Goal: Task Accomplishment & Management: Manage account settings

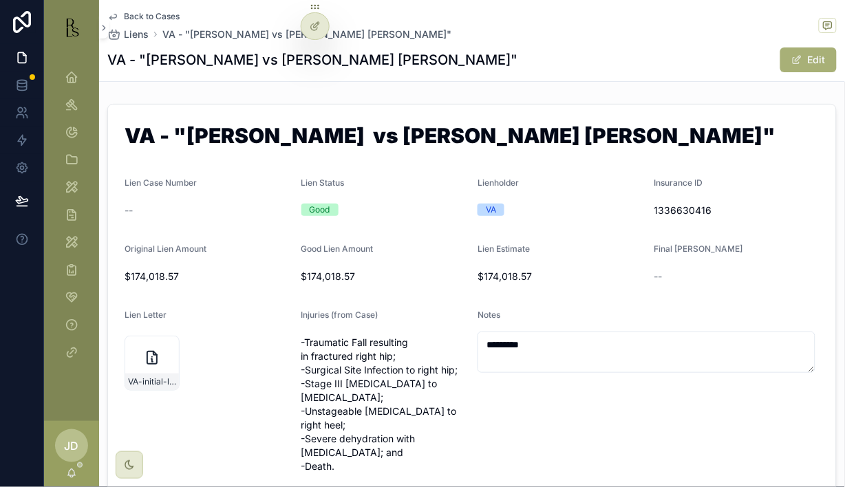
scroll to position [206, 0]
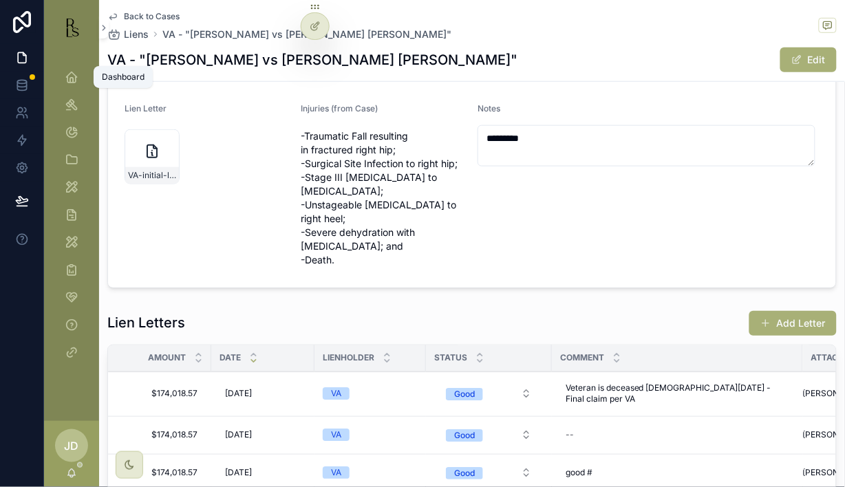
click at [70, 74] on icon "scrollable content" at bounding box center [72, 77] width 14 height 14
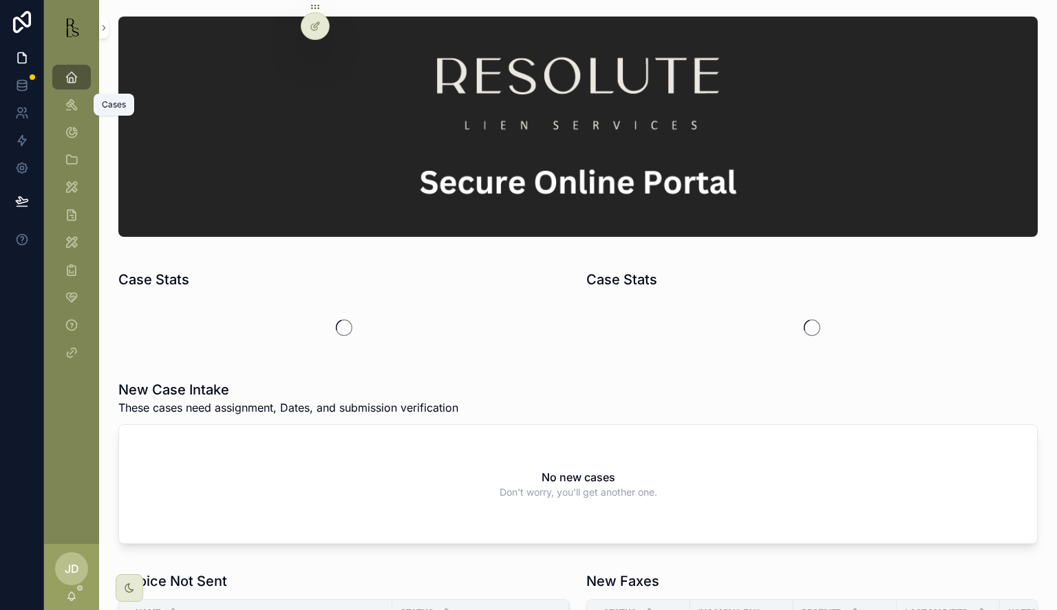
click at [73, 105] on icon "scrollable content" at bounding box center [72, 105] width 14 height 14
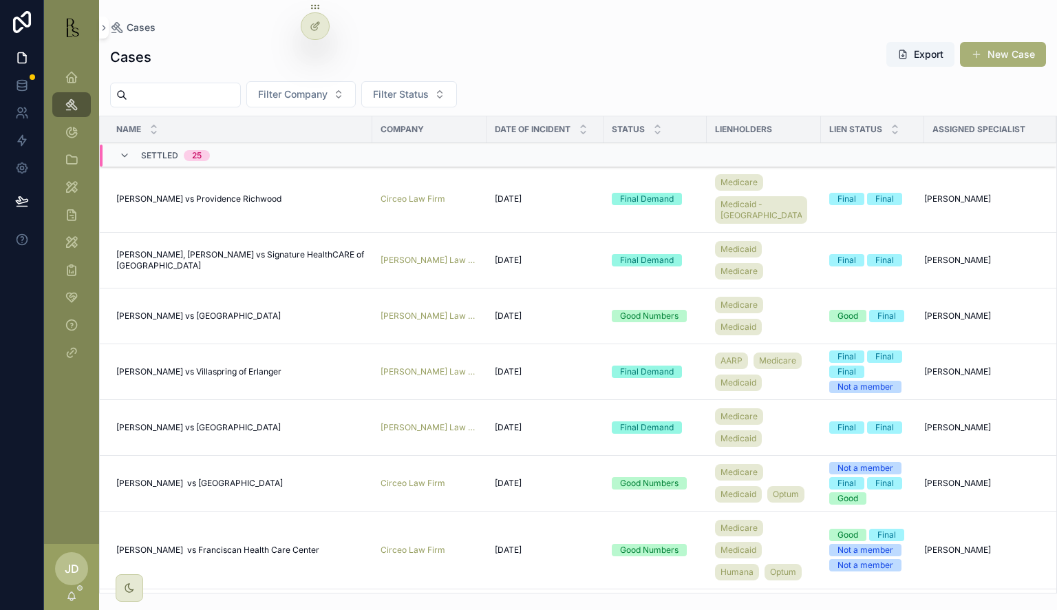
click at [208, 369] on span "Stambaugh, Ella vs Villaspring of Erlanger" at bounding box center [198, 371] width 165 height 11
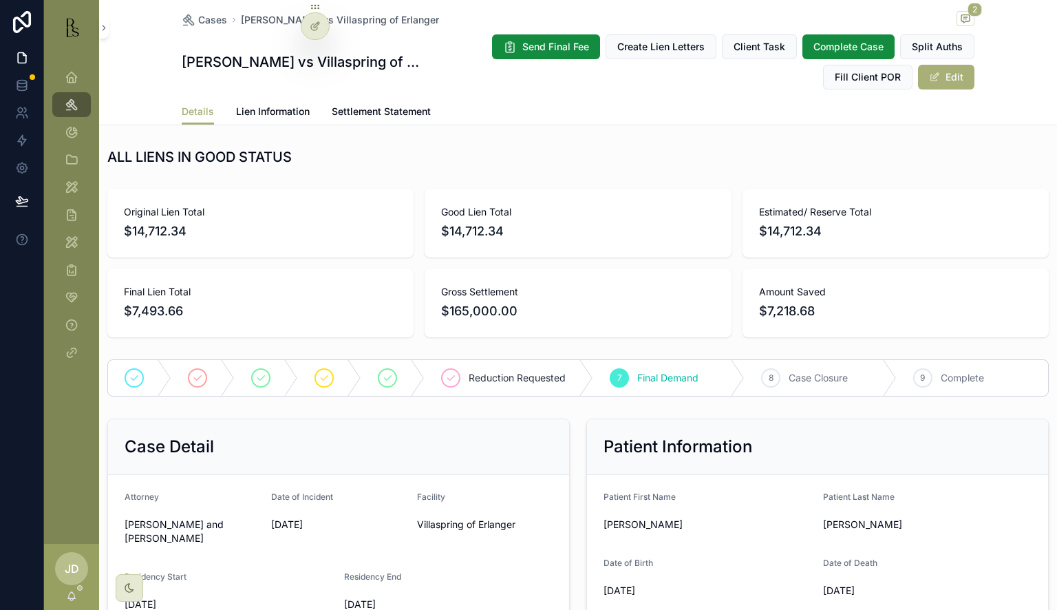
click at [273, 105] on span "Lien Information" at bounding box center [273, 112] width 74 height 14
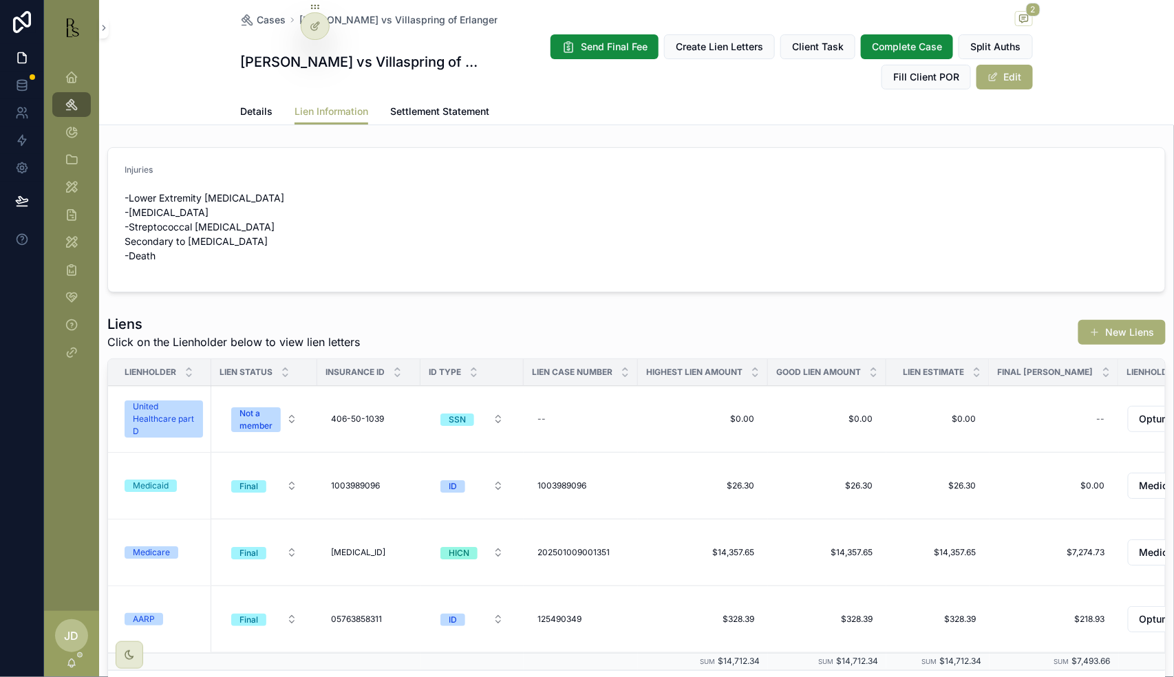
click at [194, 551] on div "Medicare" at bounding box center [164, 552] width 78 height 12
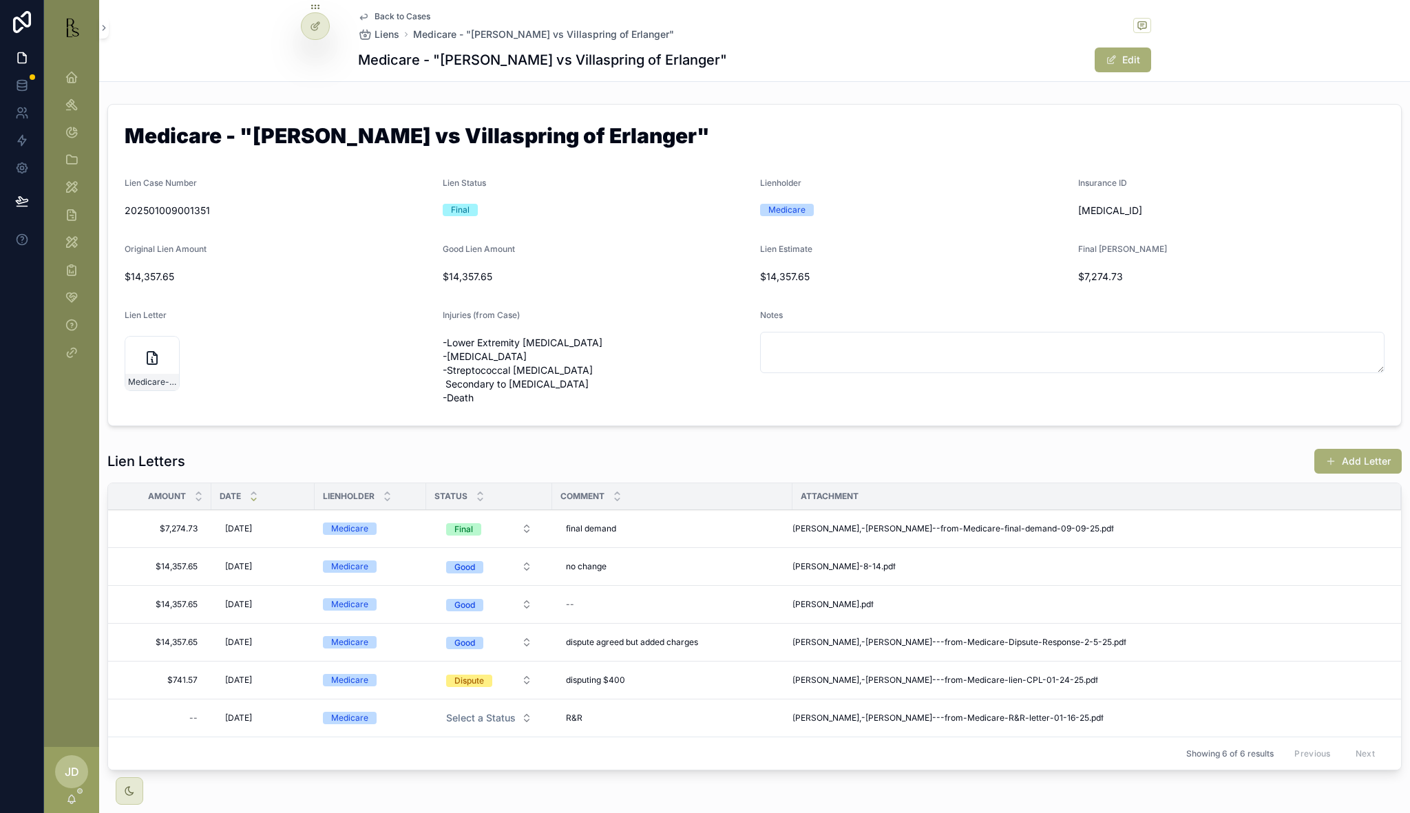
click at [1173, 145] on h1 "Medicare - "[PERSON_NAME] vs Villaspring of Erlanger"" at bounding box center [755, 138] width 1260 height 26
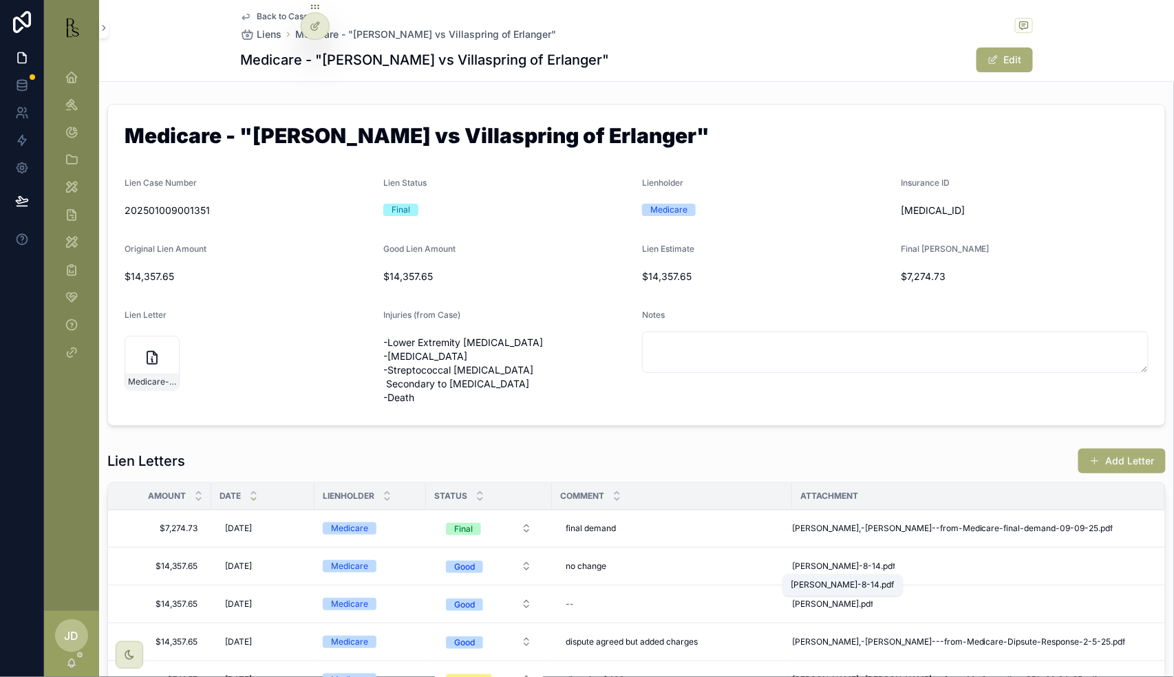
click at [838, 568] on span "Stambaugh-8-14" at bounding box center [836, 566] width 89 height 11
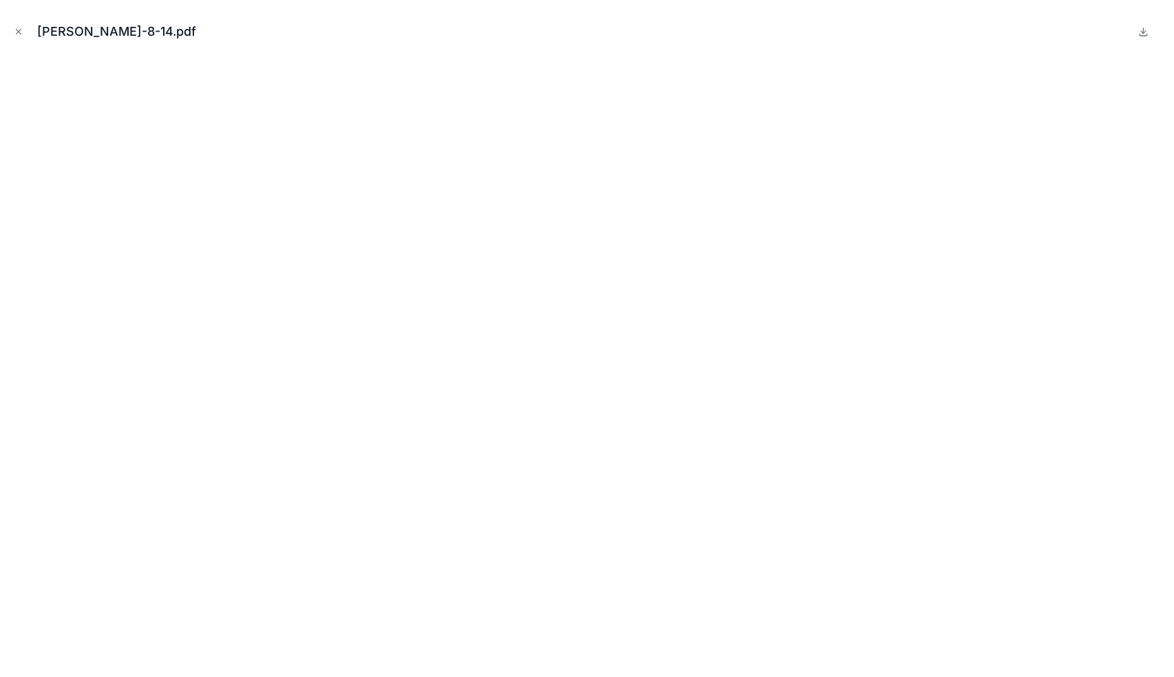
click at [17, 28] on icon "Close modal" at bounding box center [19, 32] width 10 height 10
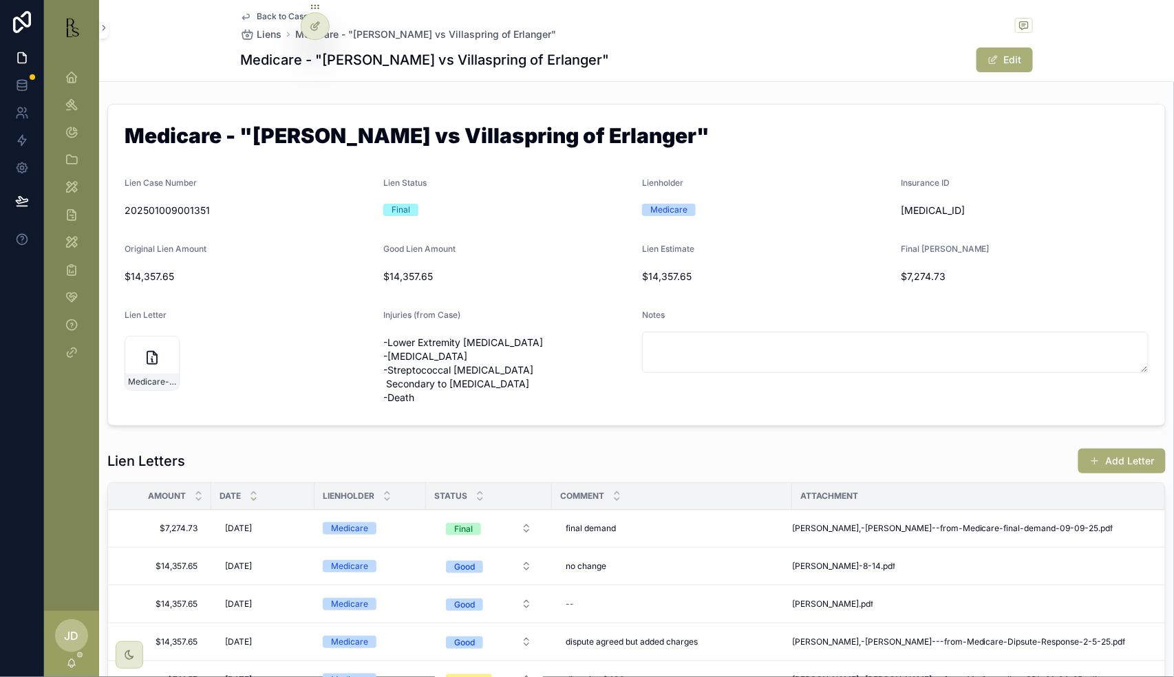
click at [257, 14] on span "Back to Cases" at bounding box center [285, 16] width 56 height 11
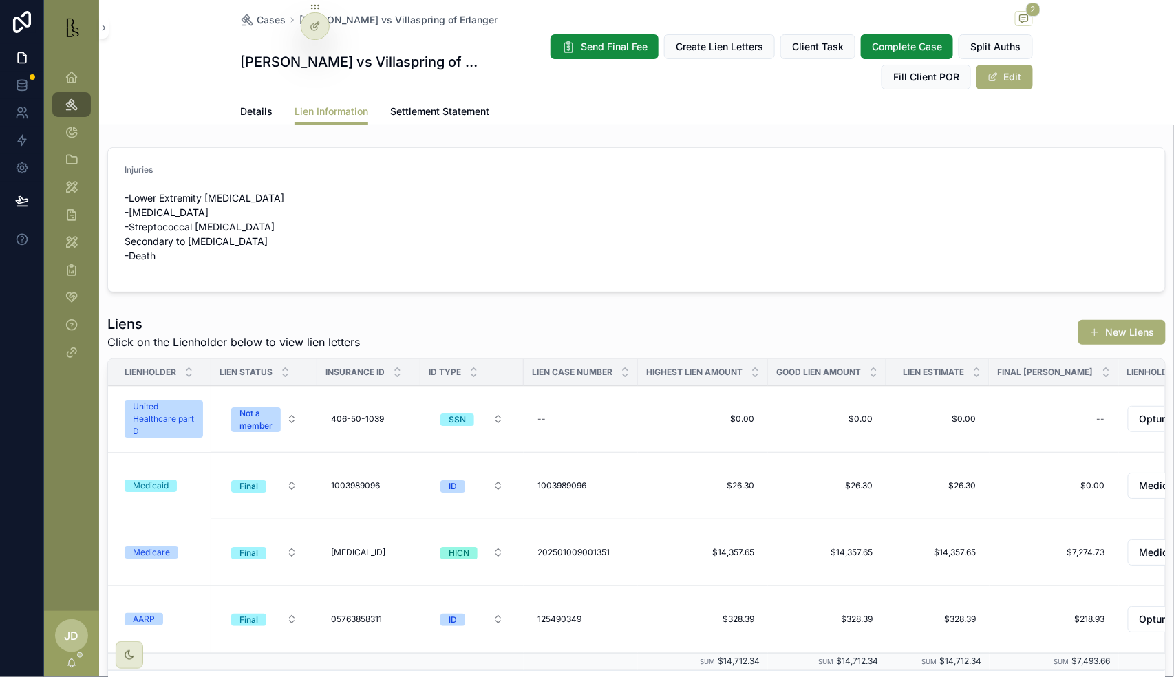
click at [178, 619] on div "AARP" at bounding box center [164, 619] width 78 height 12
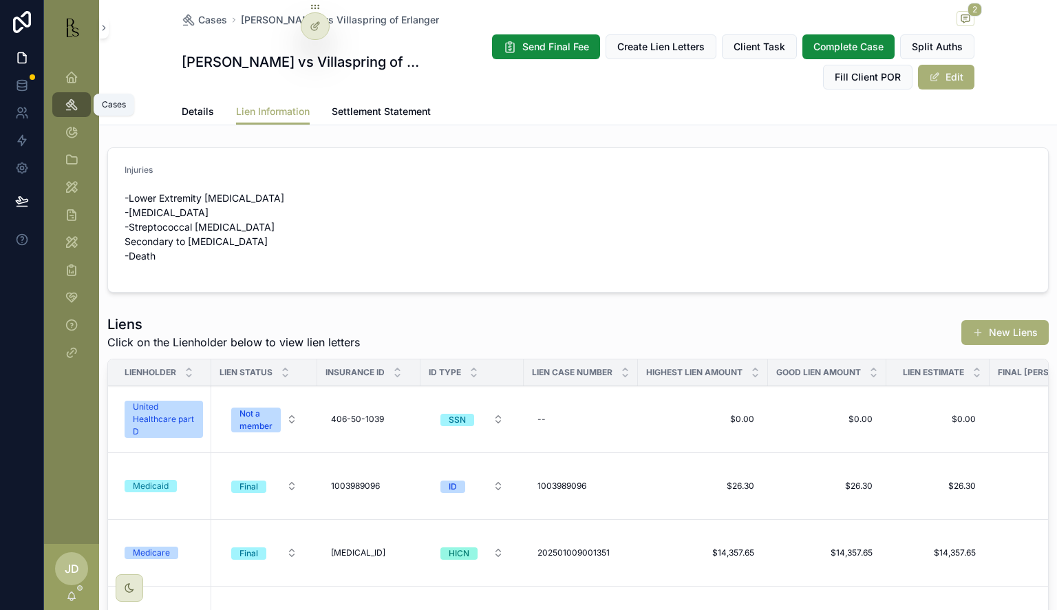
click at [70, 100] on icon "scrollable content" at bounding box center [72, 105] width 14 height 14
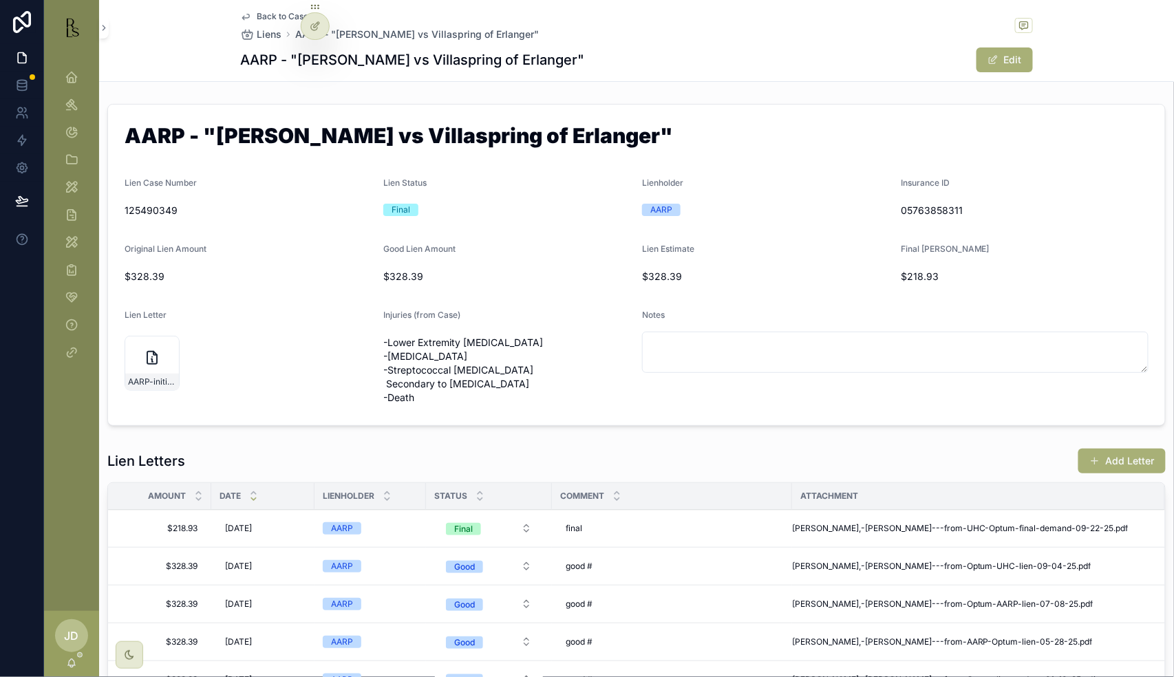
click at [1096, 458] on button "Add Letter" at bounding box center [1122, 461] width 87 height 25
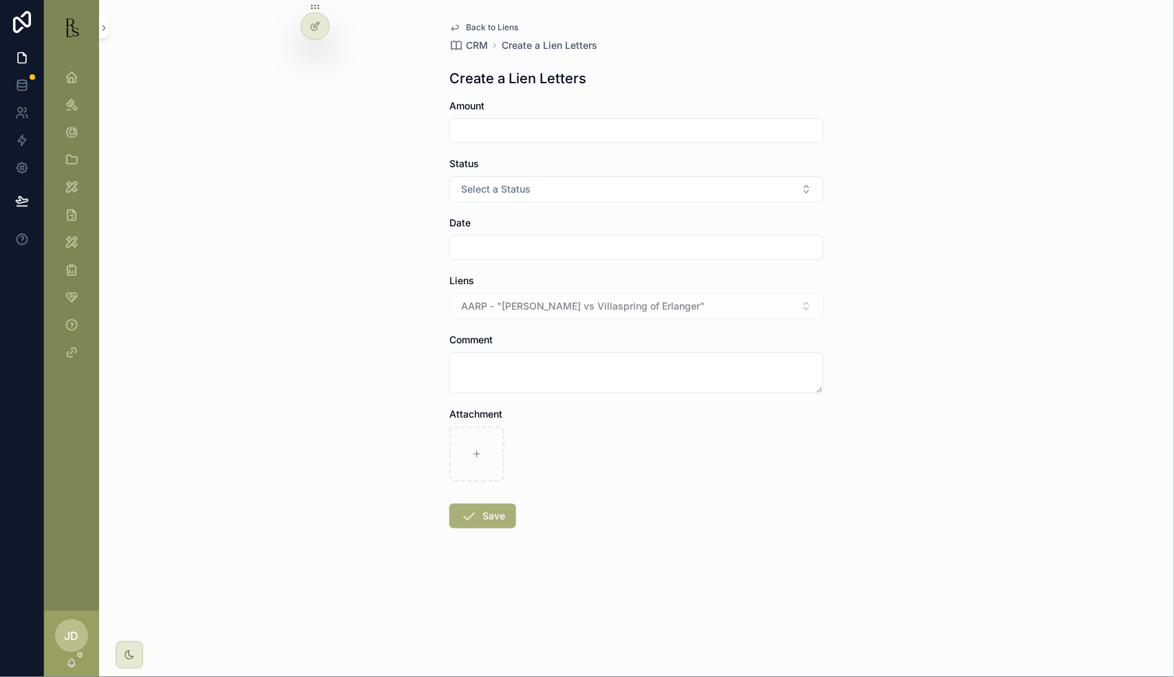
click at [555, 184] on button "Select a Status" at bounding box center [636, 189] width 374 height 26
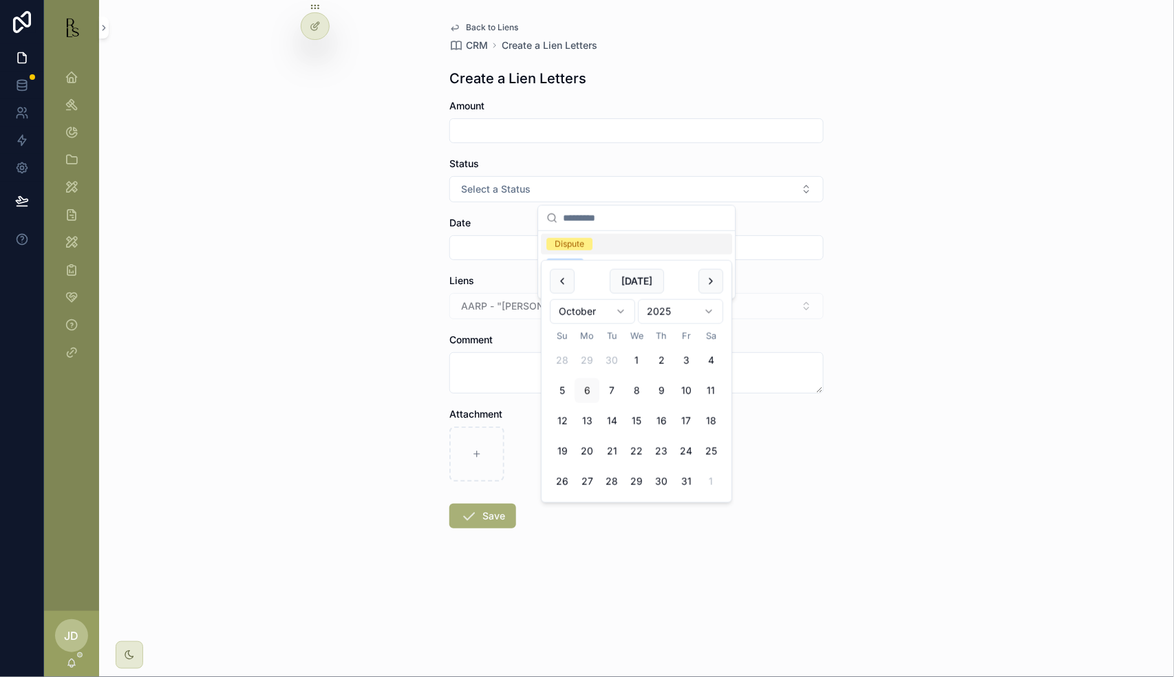
click at [484, 248] on input "scrollable content" at bounding box center [636, 247] width 373 height 19
click at [465, 25] on link "Back to Liens" at bounding box center [483, 27] width 69 height 11
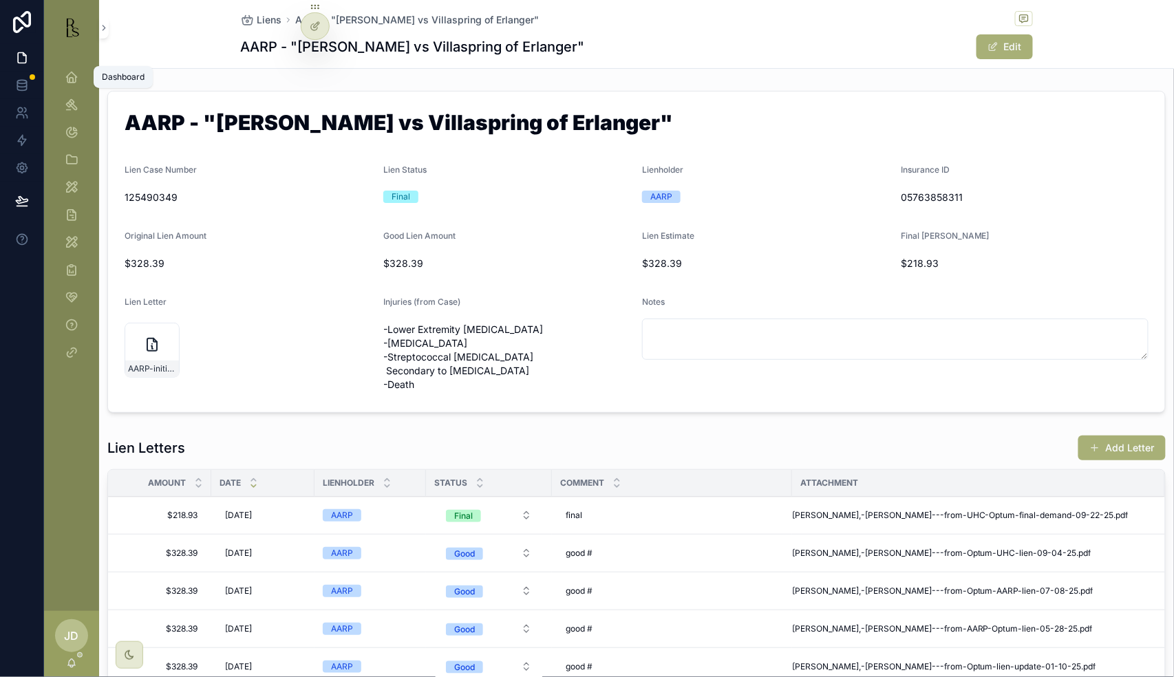
click at [73, 77] on icon "scrollable content" at bounding box center [72, 77] width 14 height 14
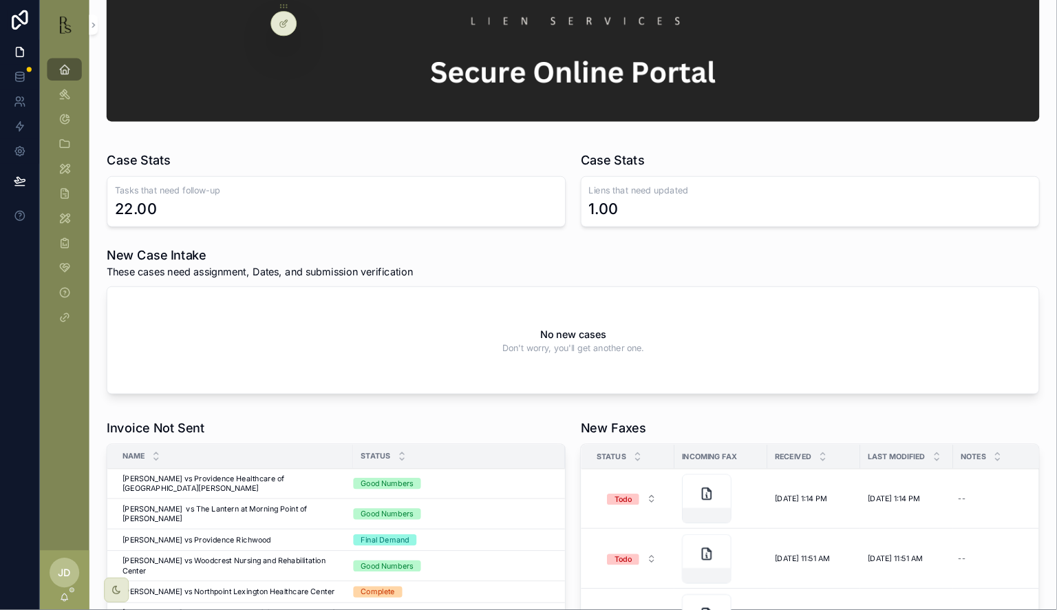
scroll to position [94, 0]
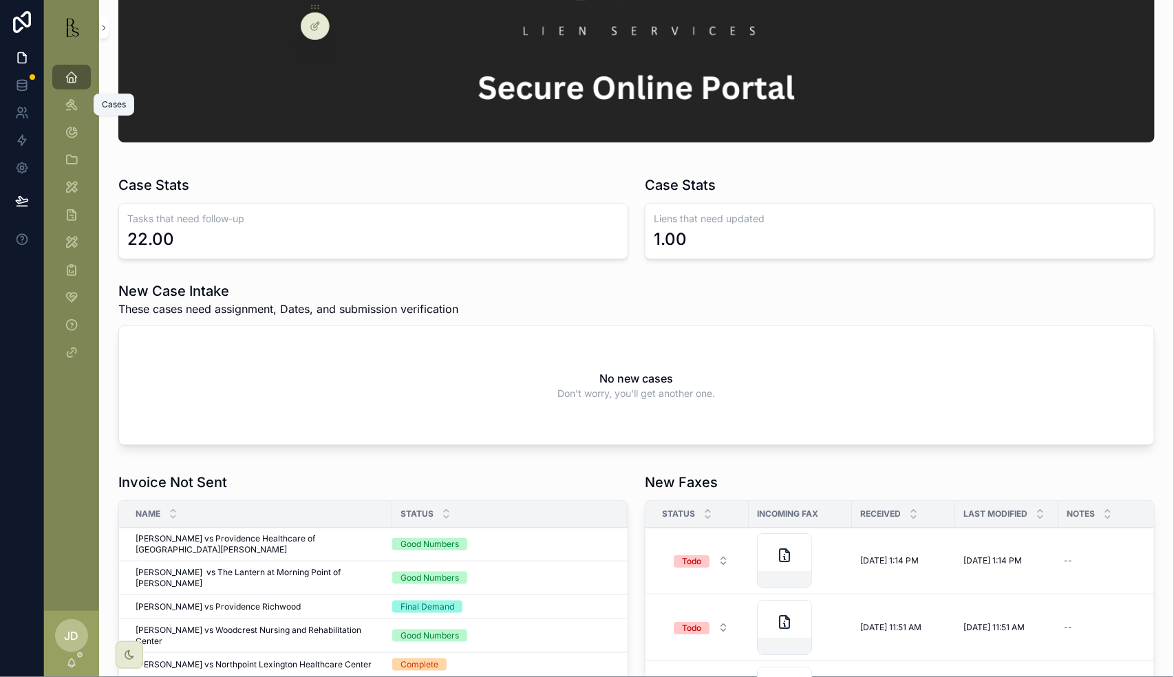
click at [69, 96] on div "Cases" at bounding box center [72, 105] width 22 height 22
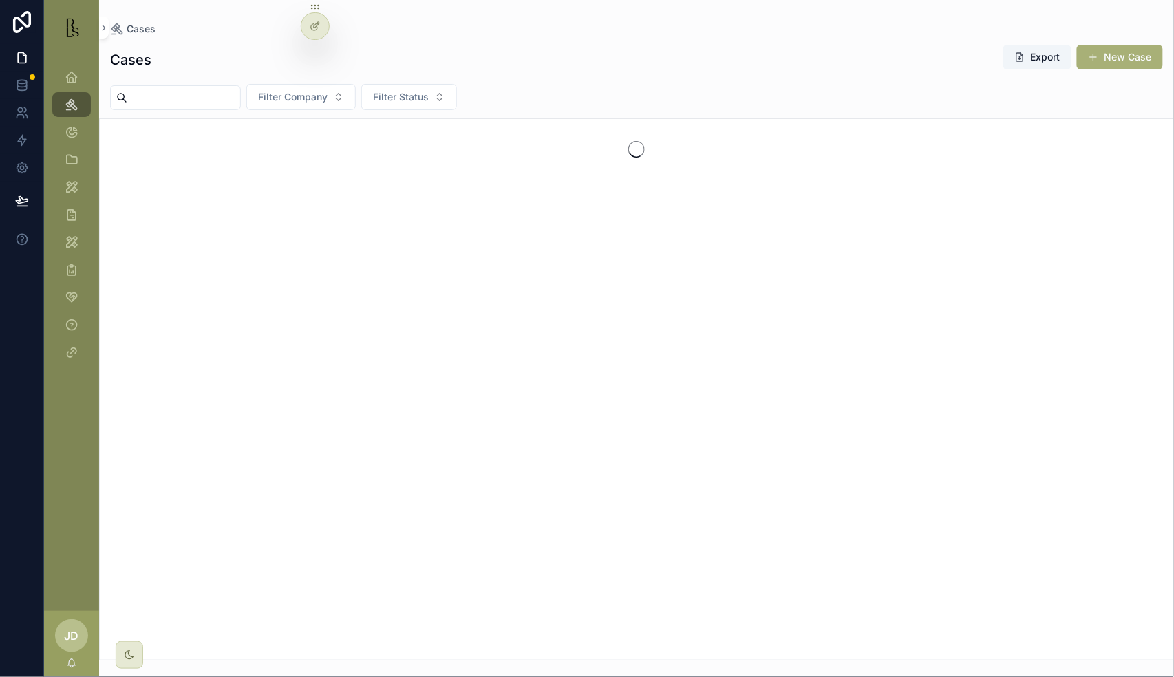
click at [201, 95] on input "scrollable content" at bounding box center [183, 97] width 113 height 19
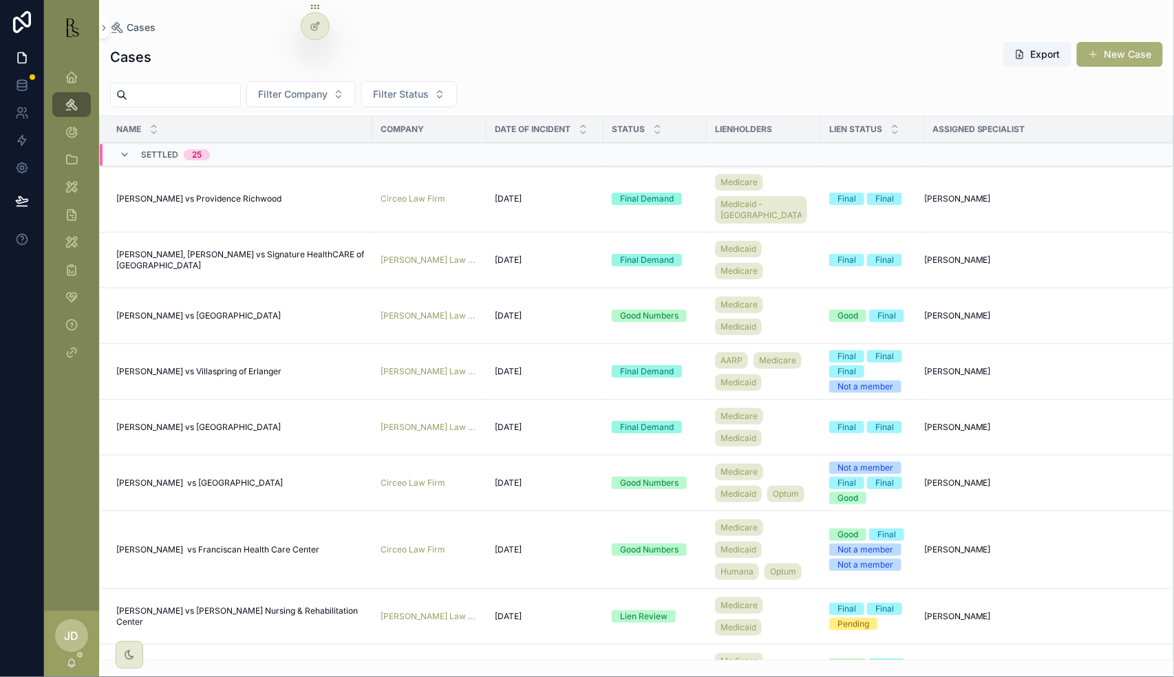
click at [187, 91] on input "scrollable content" at bounding box center [183, 94] width 113 height 19
click at [167, 92] on input "scrollable content" at bounding box center [183, 94] width 113 height 19
click at [157, 98] on input "scrollable content" at bounding box center [183, 94] width 113 height 19
click at [157, 95] on input "scrollable content" at bounding box center [183, 94] width 113 height 19
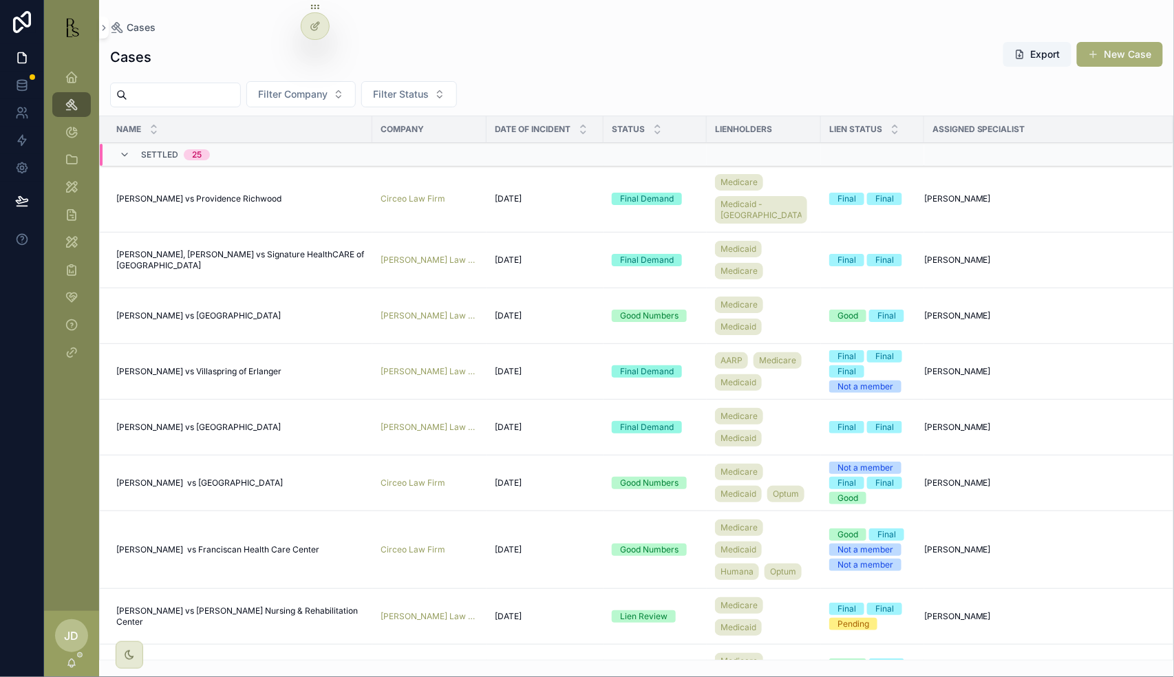
click at [157, 95] on input "scrollable content" at bounding box center [183, 94] width 113 height 19
click at [151, 86] on input "scrollable content" at bounding box center [183, 94] width 113 height 19
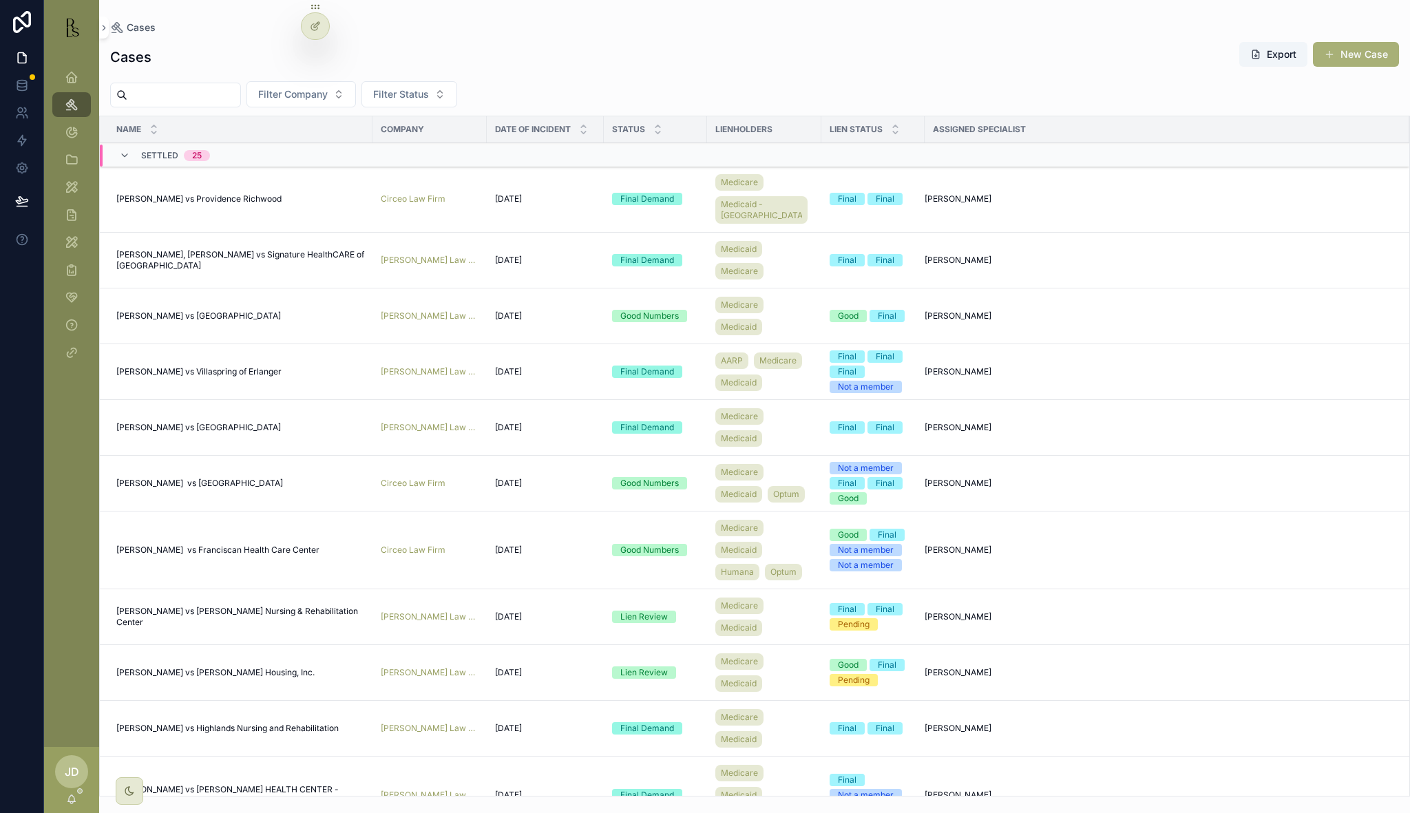
click at [1159, 75] on div "Cases Export New Case Filter Company Filter Status Name Company Date of Inciden…" at bounding box center [754, 414] width 1310 height 763
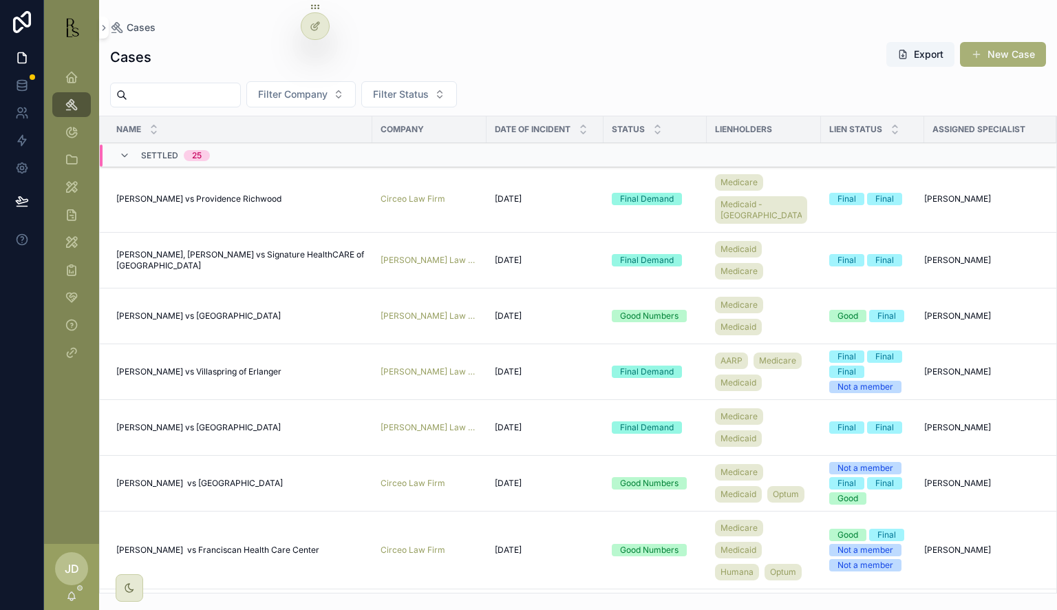
click at [150, 91] on input "scrollable content" at bounding box center [183, 94] width 113 height 19
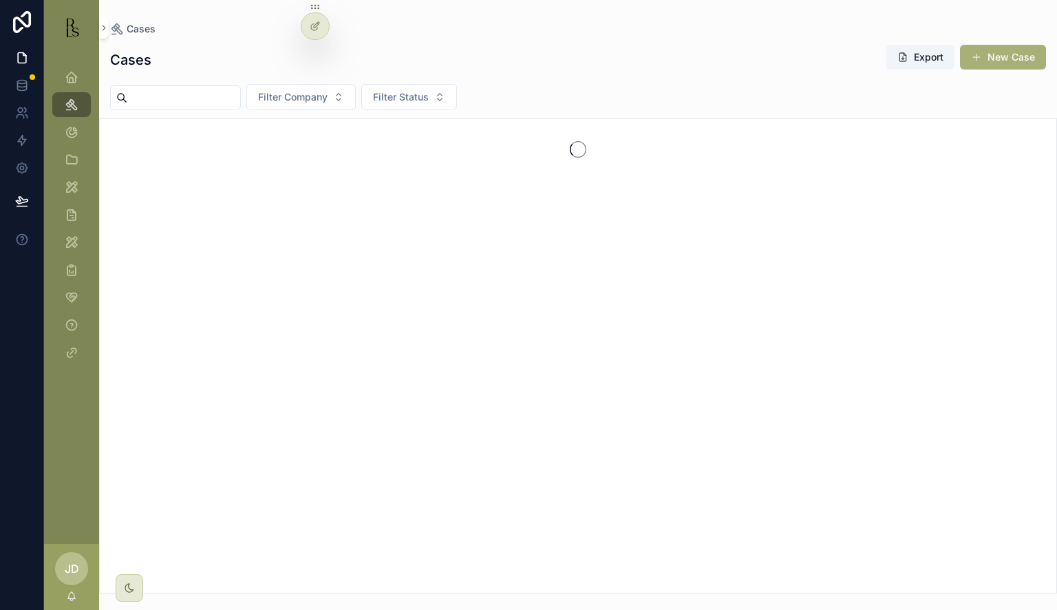
click at [172, 102] on input "scrollable content" at bounding box center [183, 97] width 113 height 19
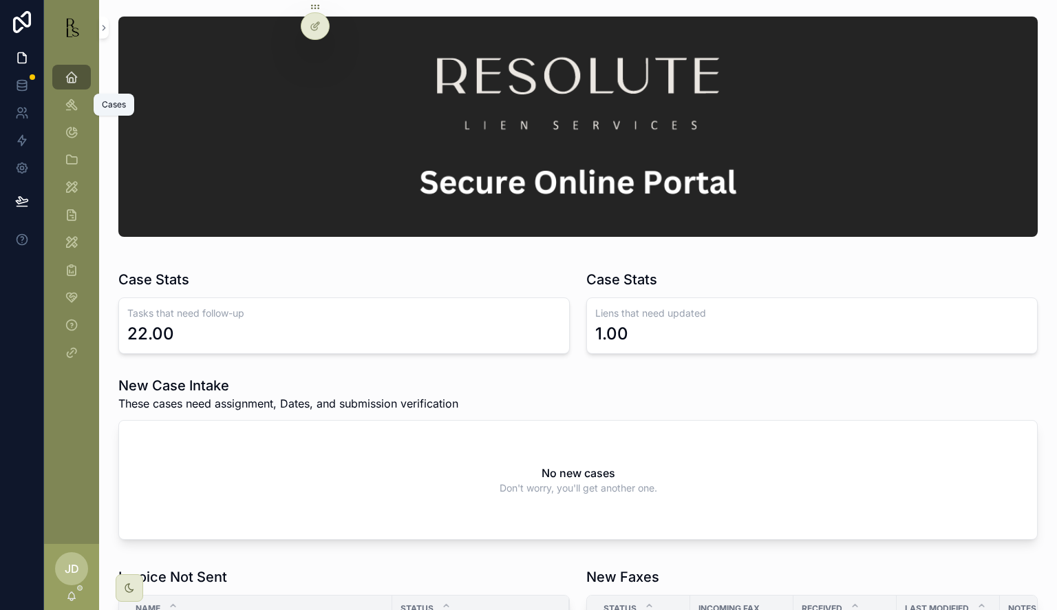
click at [77, 103] on icon "scrollable content" at bounding box center [72, 105] width 14 height 14
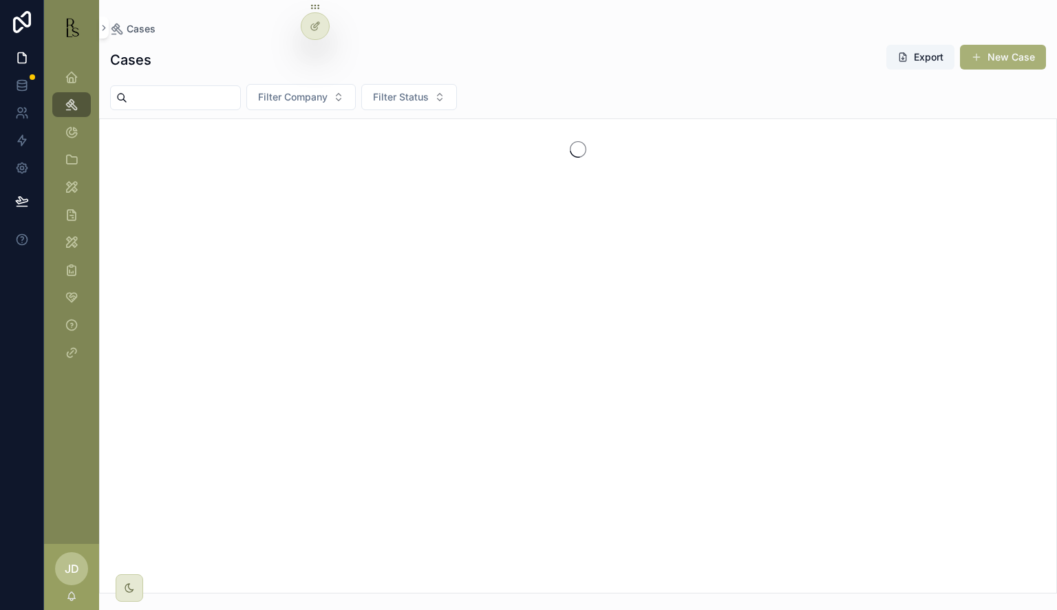
click at [184, 102] on input "scrollable content" at bounding box center [183, 97] width 113 height 19
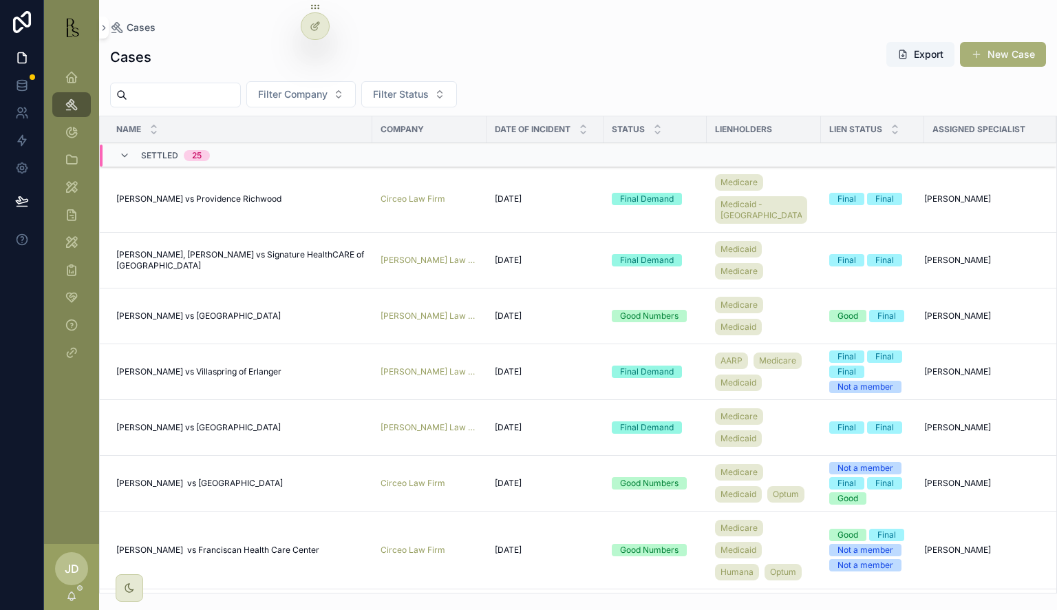
click at [183, 100] on input "scrollable content" at bounding box center [183, 94] width 113 height 19
click at [126, 100] on div "scrollable content" at bounding box center [175, 95] width 131 height 25
click at [116, 95] on icon "scrollable content" at bounding box center [121, 94] width 11 height 11
click at [132, 92] on input "scrollable content" at bounding box center [183, 94] width 113 height 19
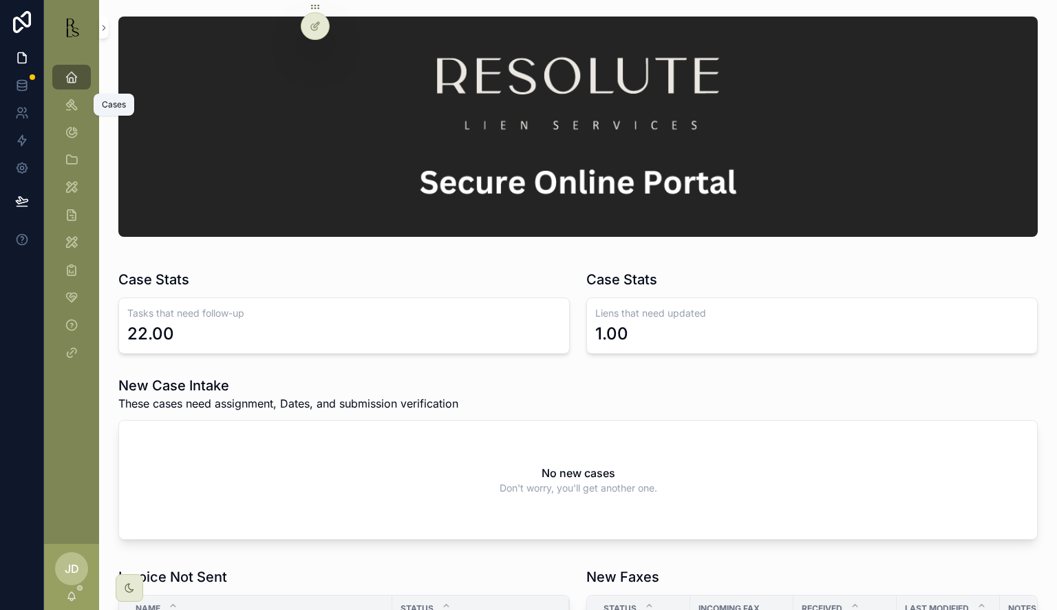
click at [74, 109] on icon "scrollable content" at bounding box center [72, 105] width 14 height 14
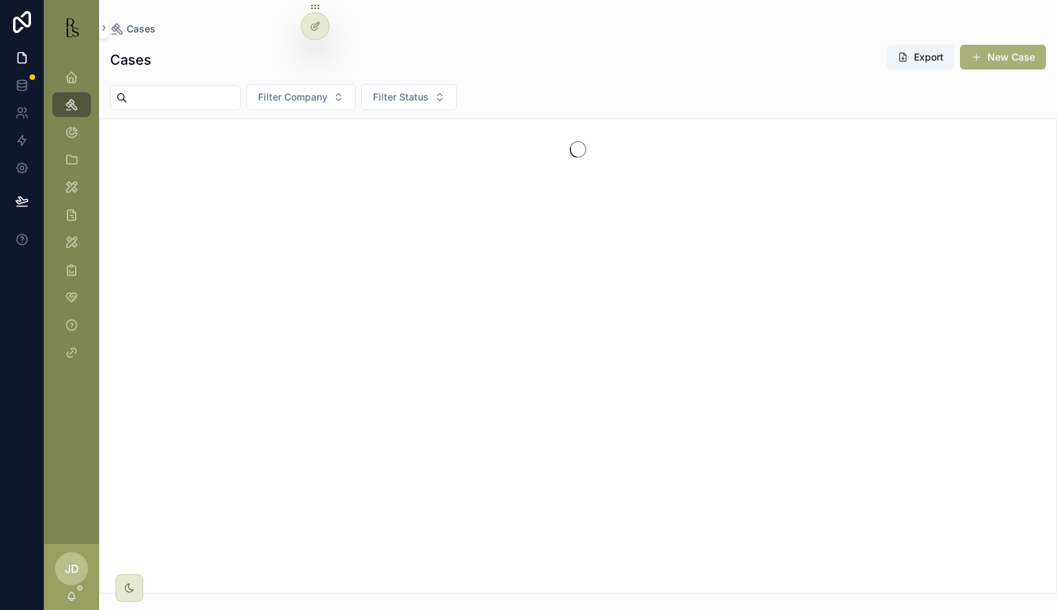
click at [178, 104] on input "scrollable content" at bounding box center [183, 97] width 113 height 19
type input "*"
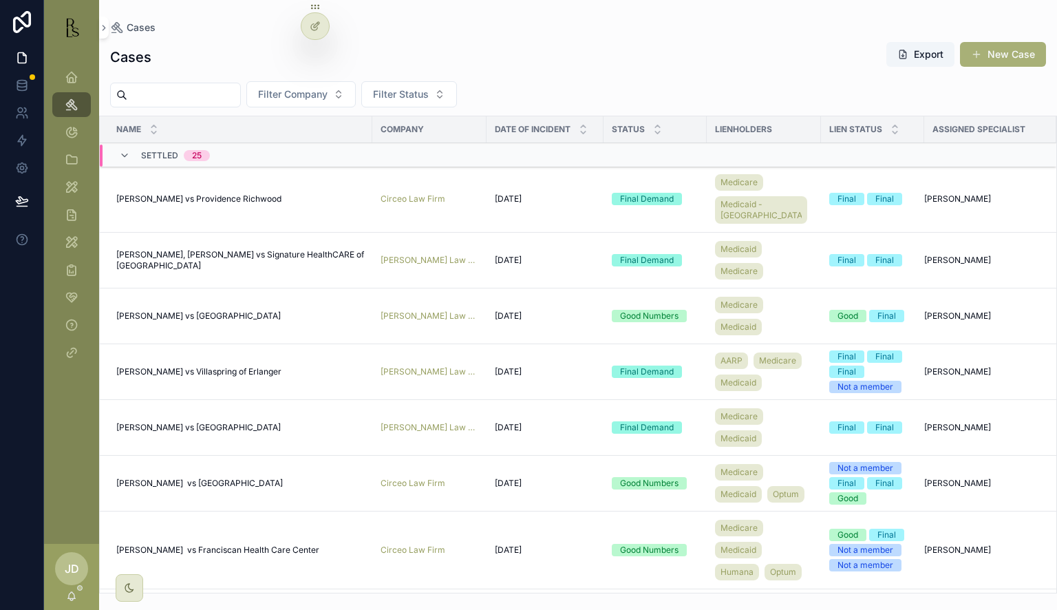
click at [165, 93] on input "scrollable content" at bounding box center [183, 94] width 113 height 19
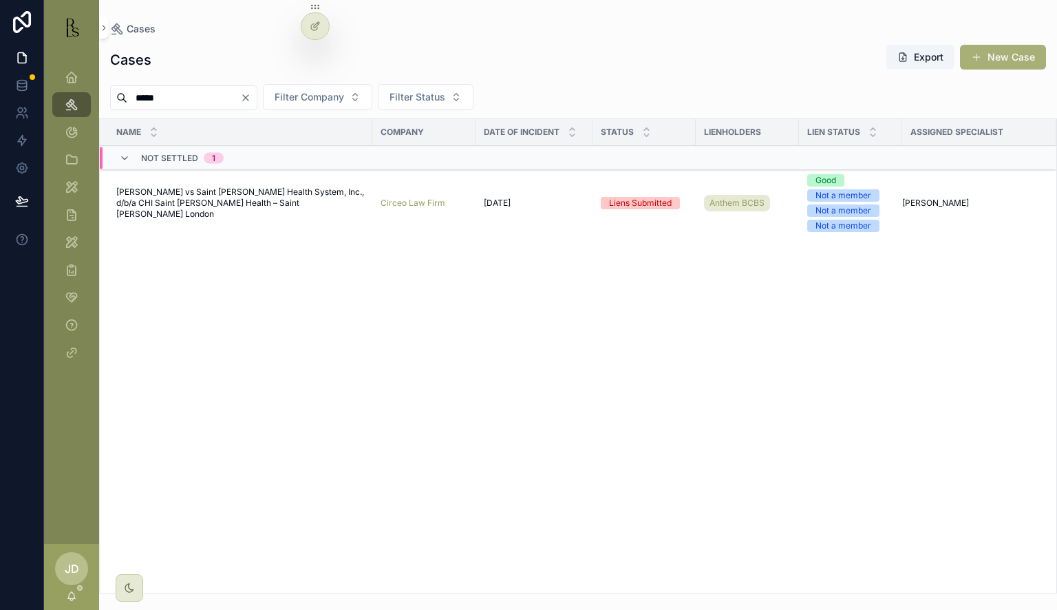
type input "*****"
click at [185, 194] on span "[PERSON_NAME] vs Saint [PERSON_NAME] Health System, Inc., d/b/a CHI Saint [PERS…" at bounding box center [240, 203] width 248 height 33
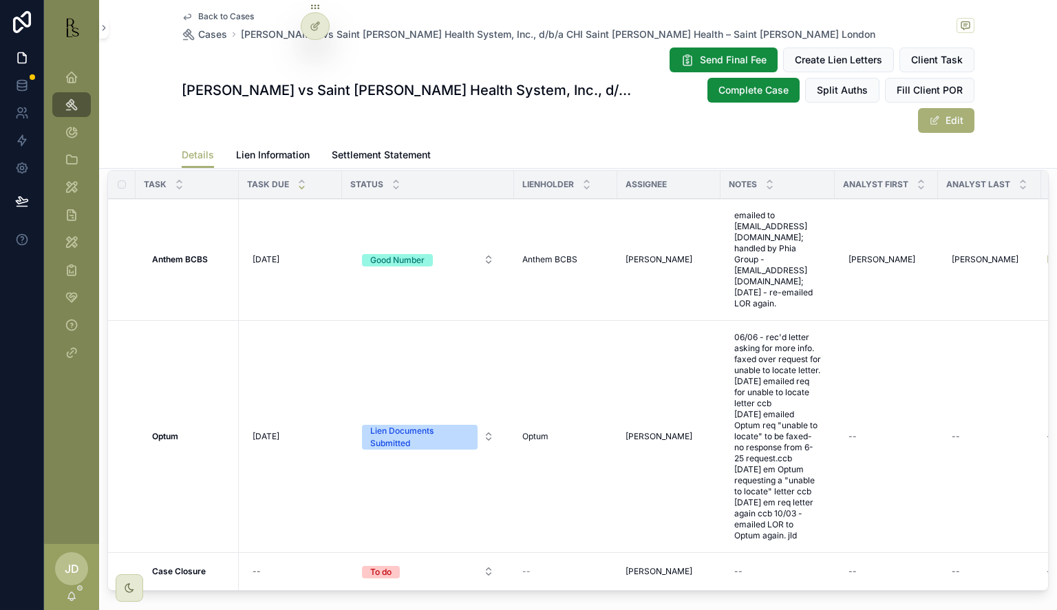
scroll to position [1377, 0]
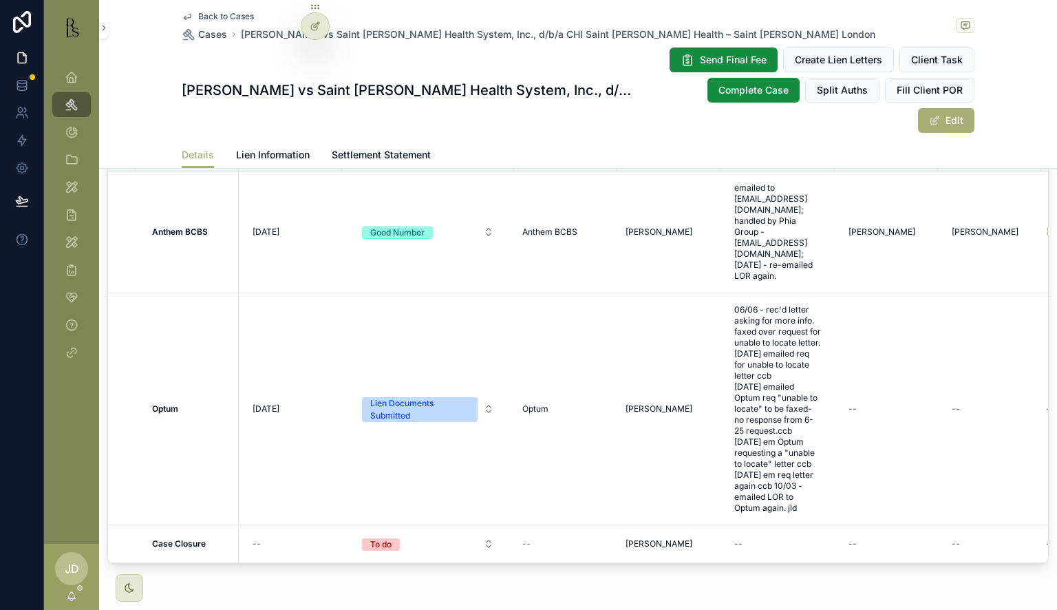
click at [434, 397] on div "Lien Documents Submitted" at bounding box center [419, 409] width 99 height 25
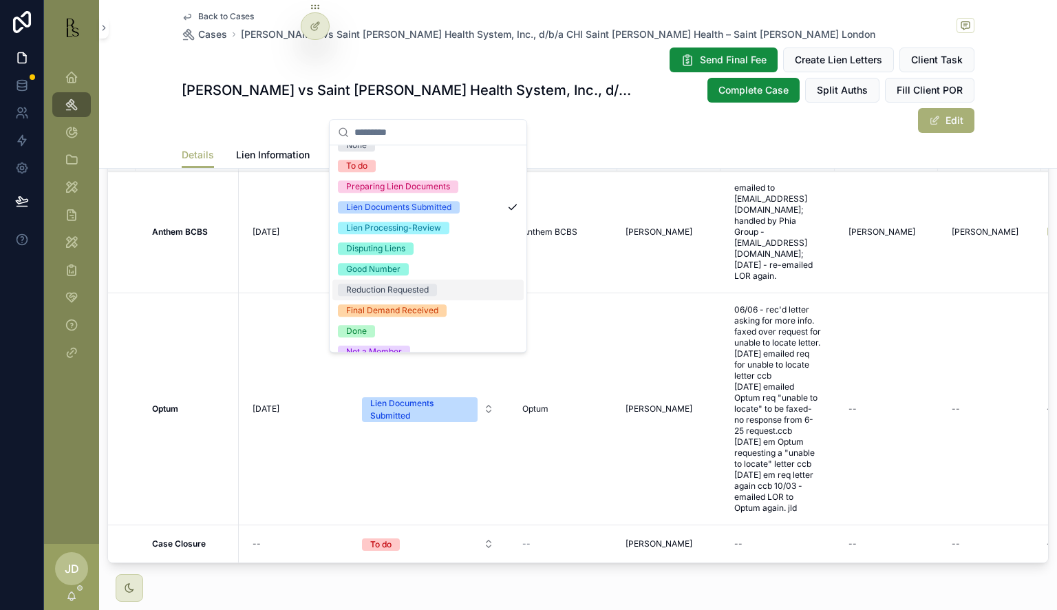
scroll to position [26, 0]
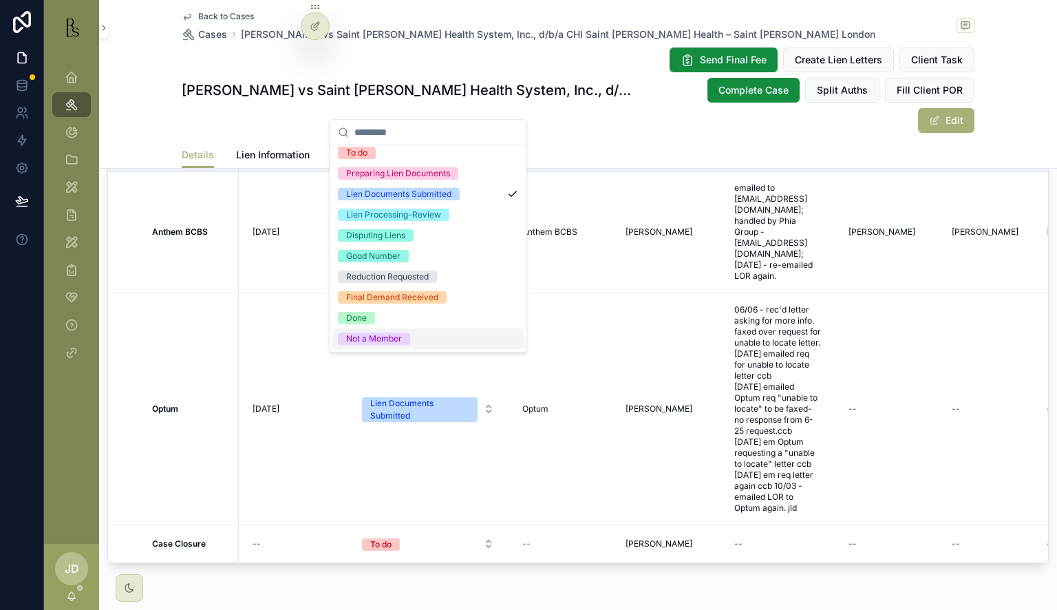
click at [401, 339] on div "Not a Member" at bounding box center [374, 338] width 56 height 12
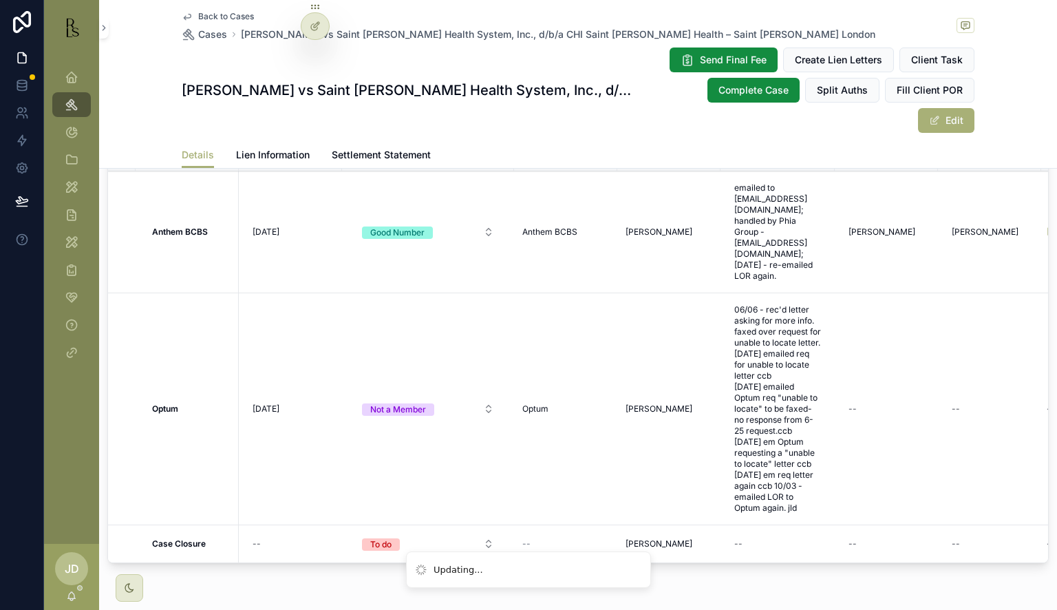
click at [269, 148] on span "Lien Information" at bounding box center [273, 155] width 74 height 14
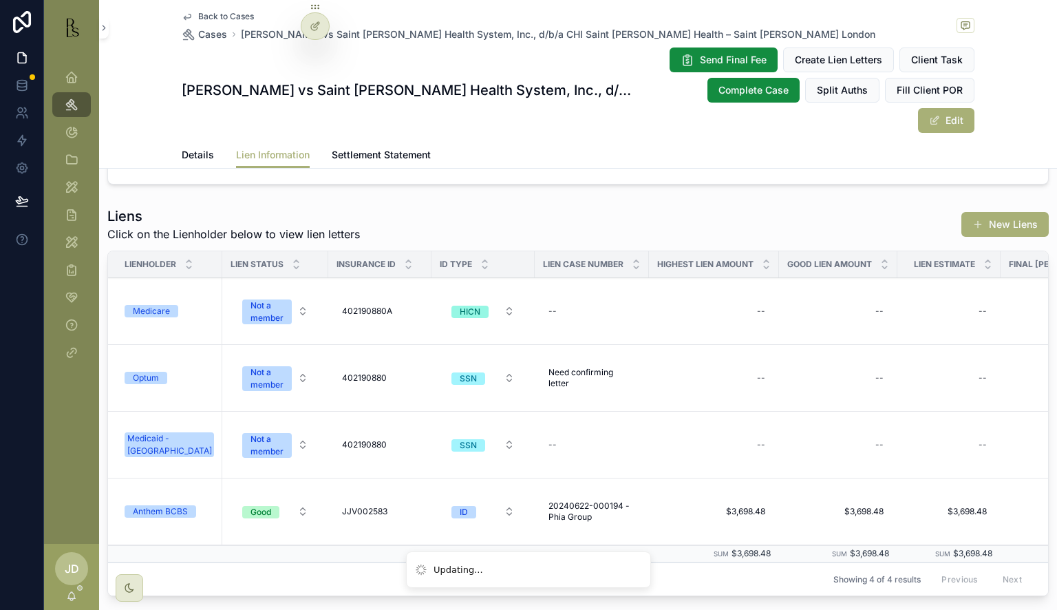
scroll to position [138, 0]
click at [162, 371] on span "Optum" at bounding box center [146, 377] width 43 height 12
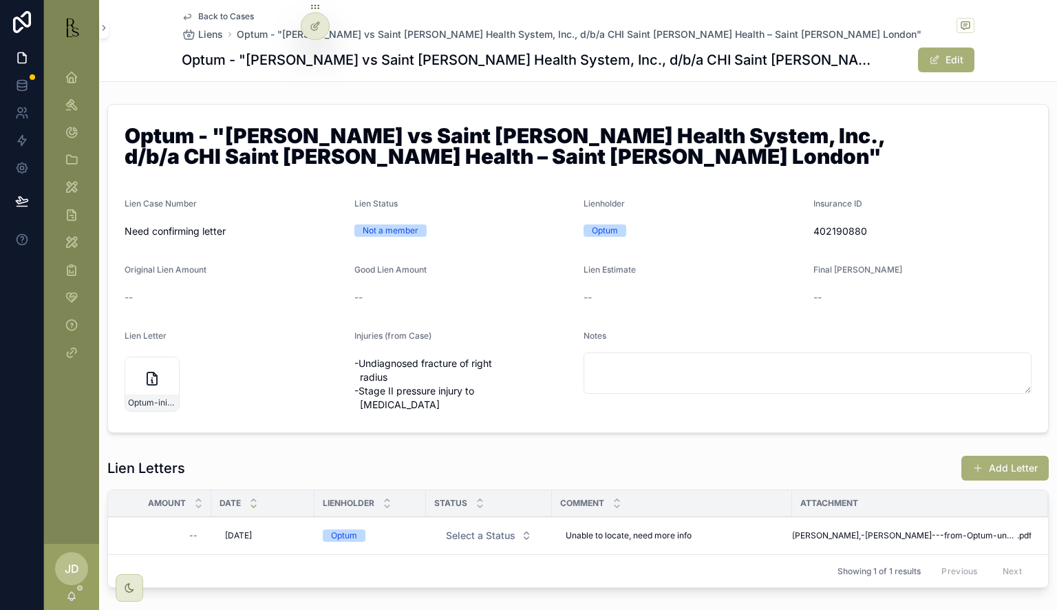
scroll to position [69, 0]
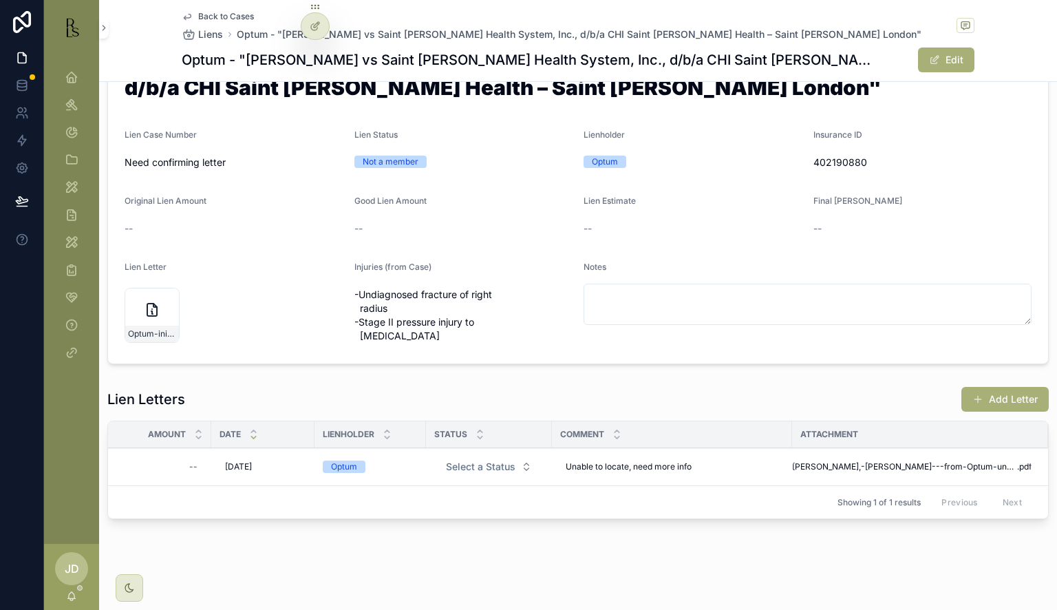
click at [1002, 391] on button "Add Letter" at bounding box center [1005, 399] width 87 height 25
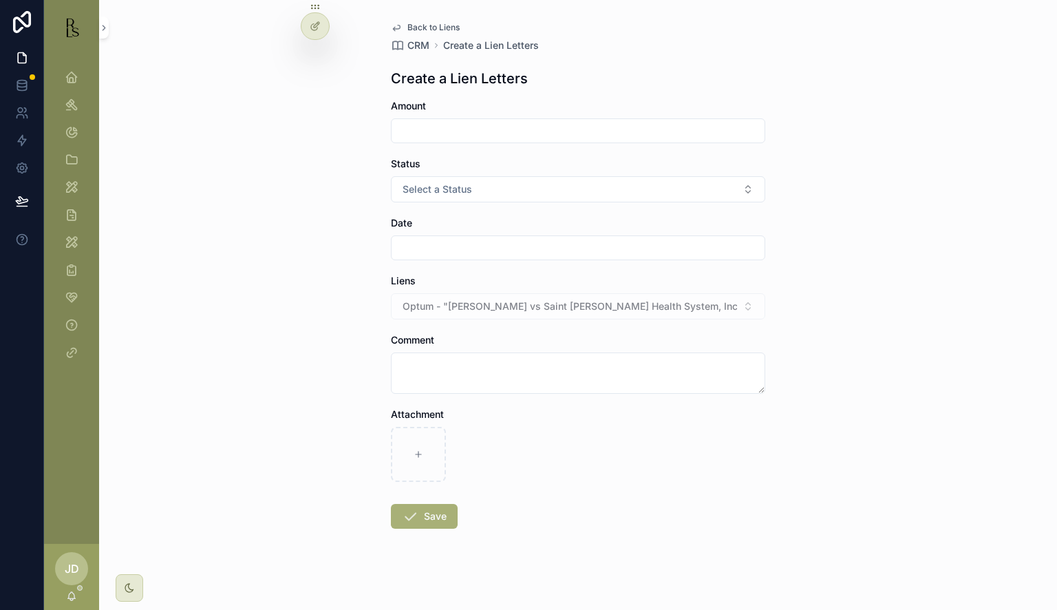
click at [438, 194] on span "Select a Status" at bounding box center [438, 189] width 70 height 14
click at [513, 285] on span "Final" at bounding box center [499, 285] width 35 height 12
click at [417, 251] on input "scrollable content" at bounding box center [578, 247] width 373 height 19
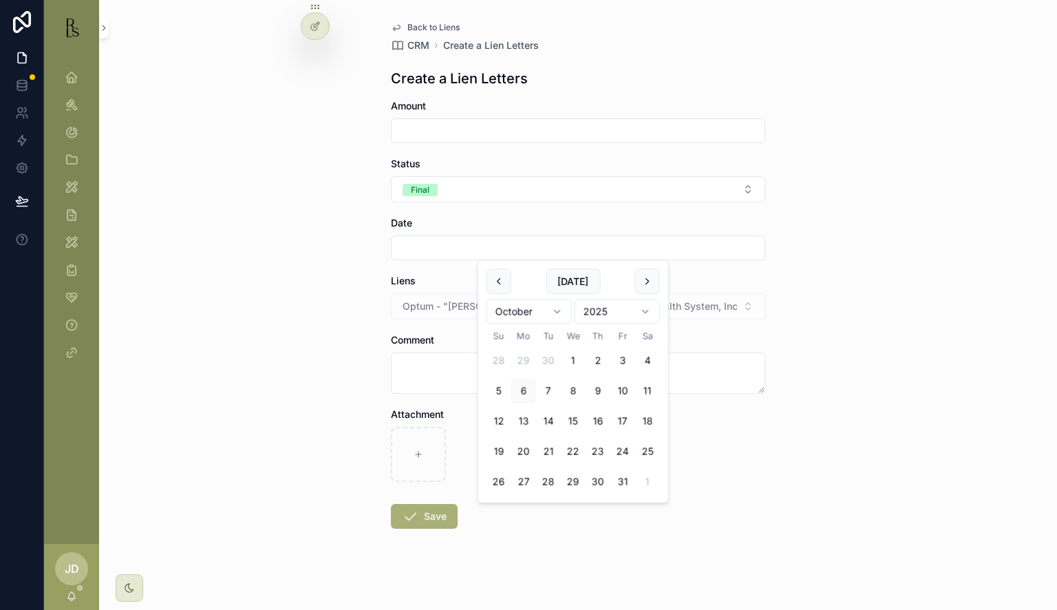
click at [521, 387] on button "6" at bounding box center [523, 391] width 25 height 25
type input "*********"
click at [454, 384] on textarea "scrollable content" at bounding box center [578, 372] width 374 height 41
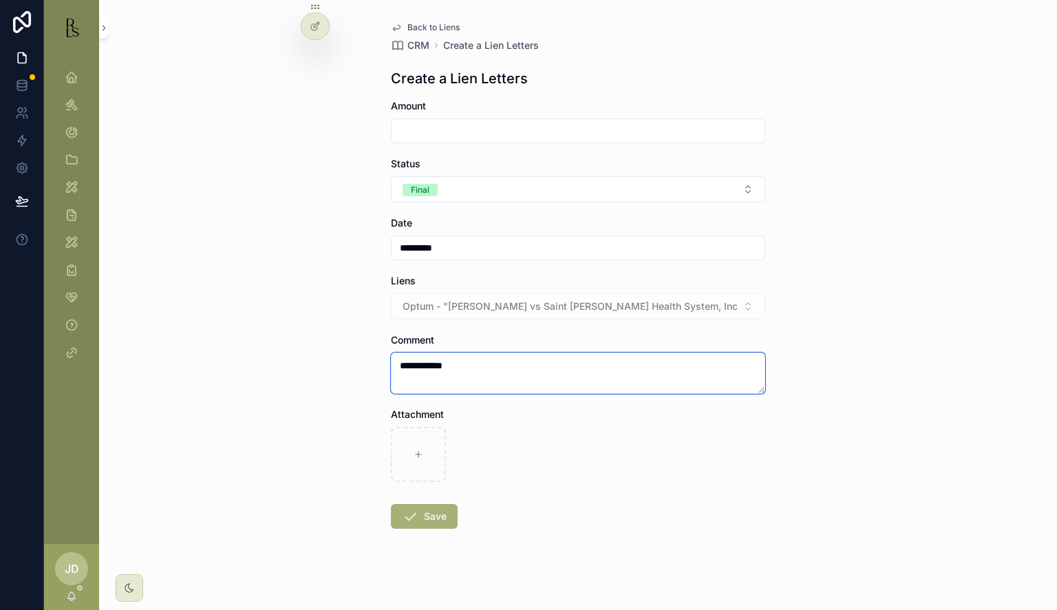
type textarea "**********"
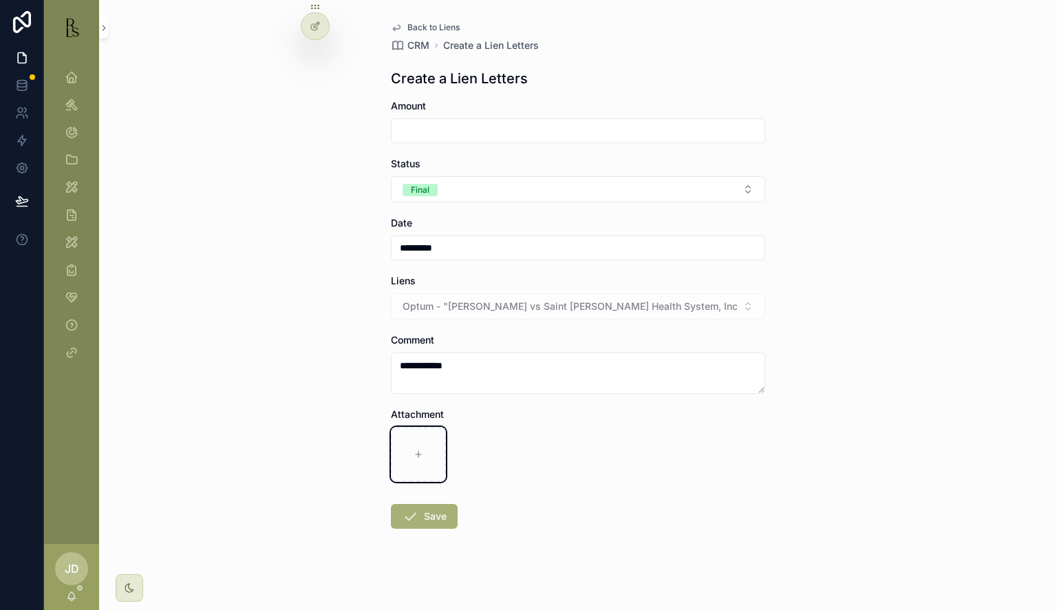
click at [413, 467] on div "scrollable content" at bounding box center [418, 454] width 55 height 55
type input "**********"
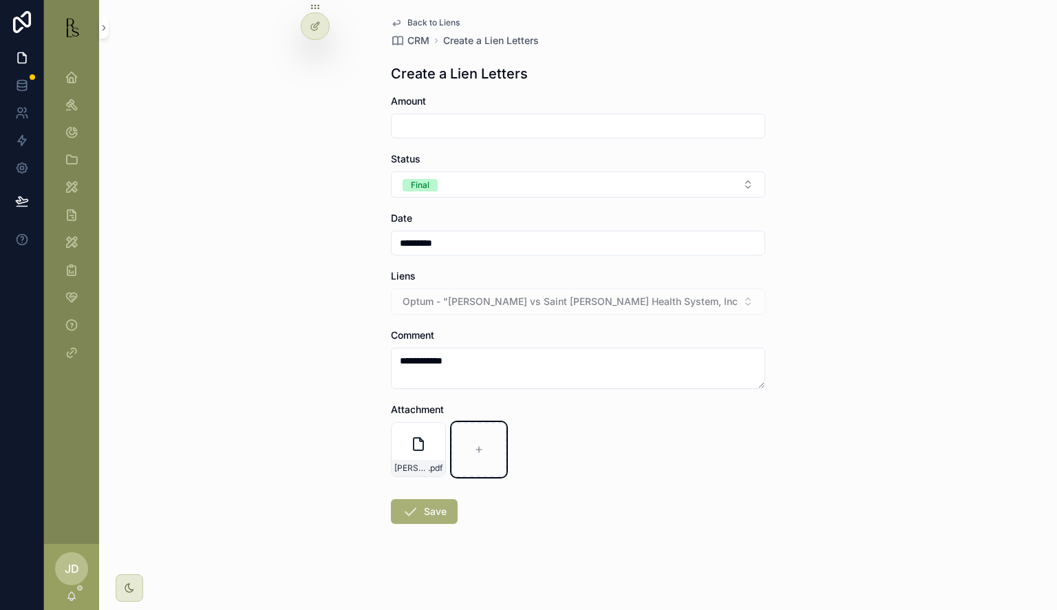
scroll to position [6, 0]
click at [402, 502] on icon "scrollable content" at bounding box center [410, 510] width 17 height 17
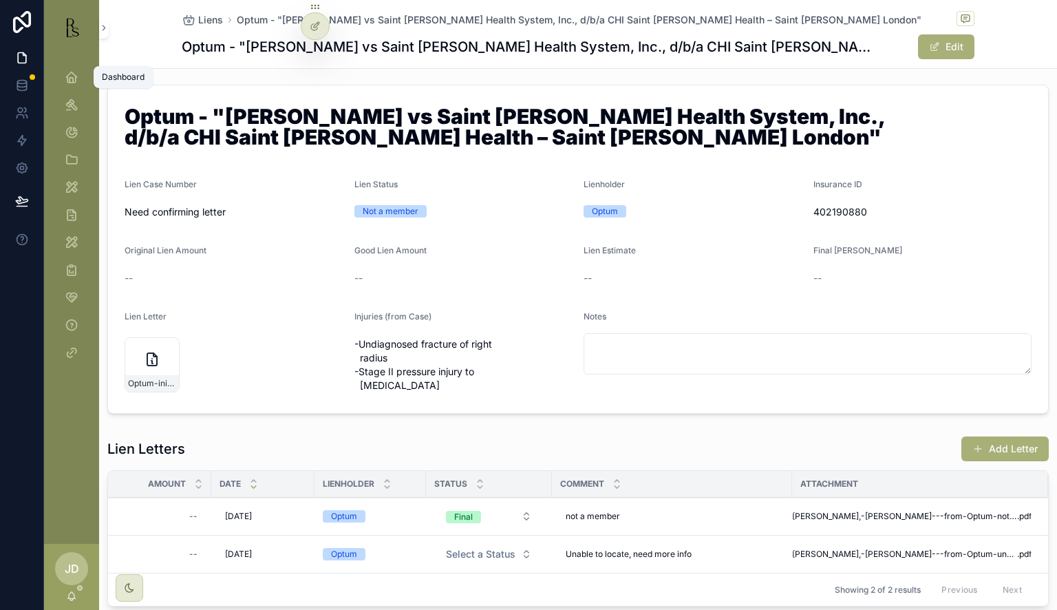
click at [70, 79] on icon "scrollable content" at bounding box center [72, 77] width 14 height 14
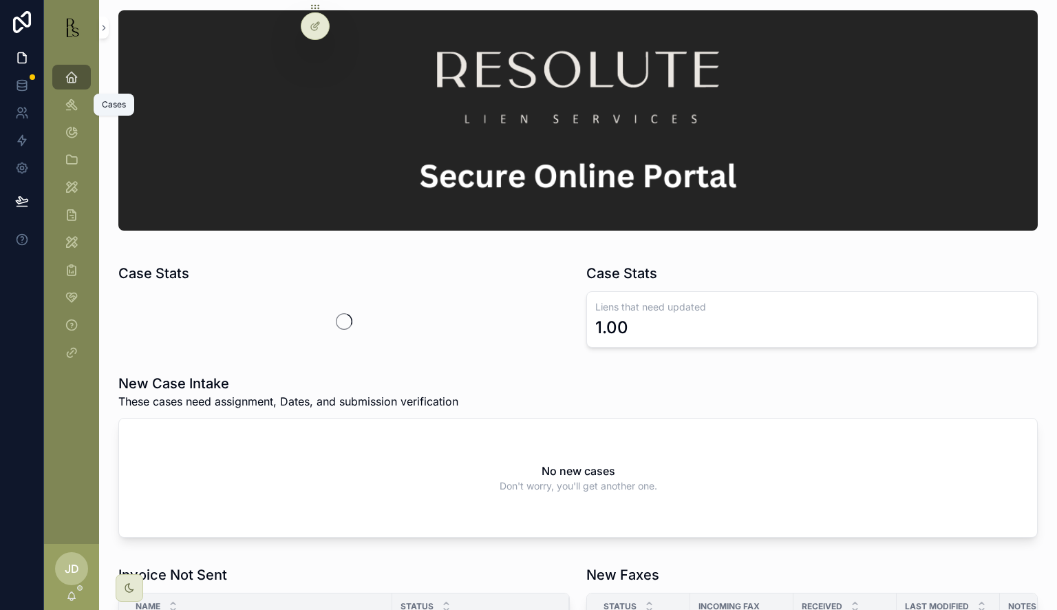
click at [73, 102] on icon "scrollable content" at bounding box center [72, 105] width 14 height 14
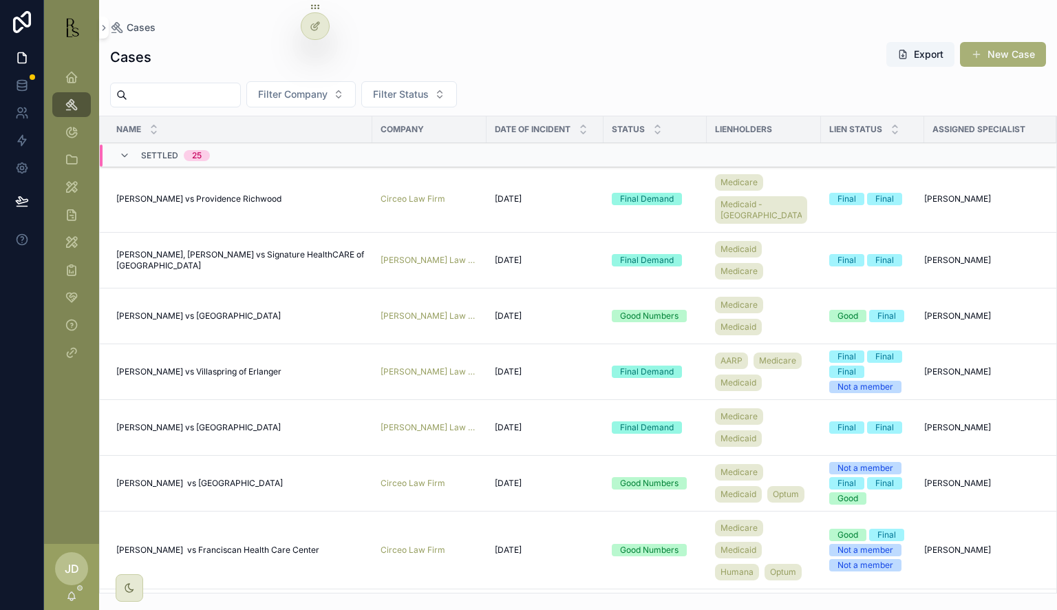
click at [202, 92] on input "scrollable content" at bounding box center [183, 94] width 113 height 19
type input "*****"
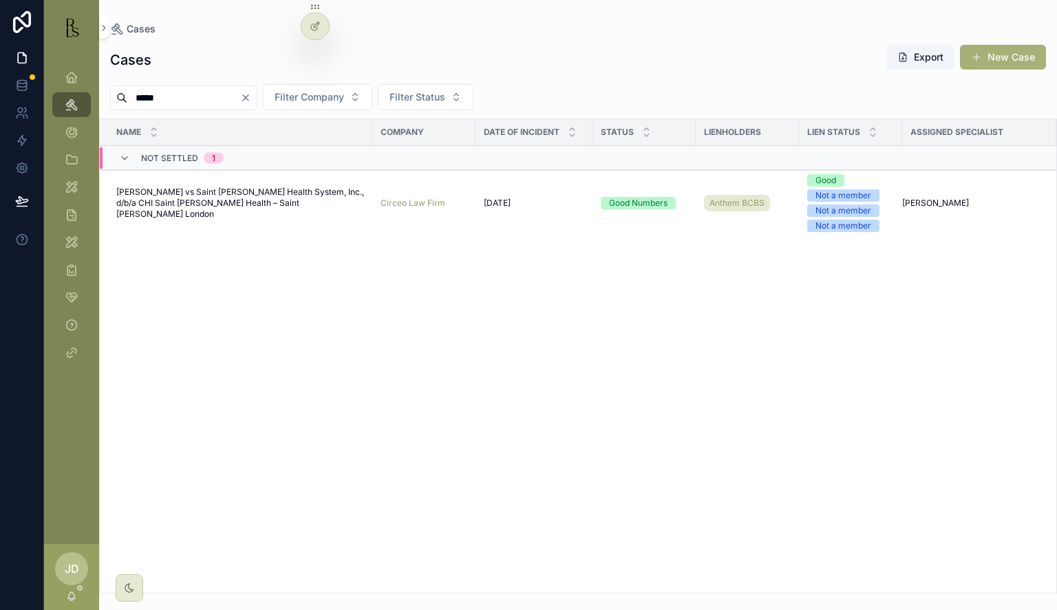
click at [190, 191] on span "[PERSON_NAME] vs Saint [PERSON_NAME] Health System, Inc., d/b/a CHI Saint [PERS…" at bounding box center [240, 203] width 248 height 33
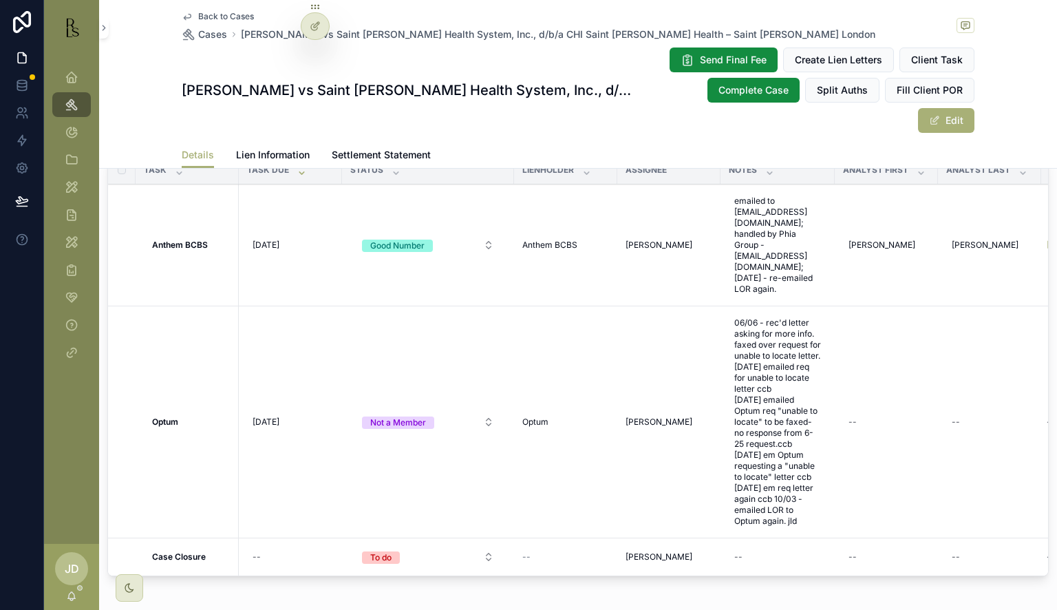
scroll to position [1403, 0]
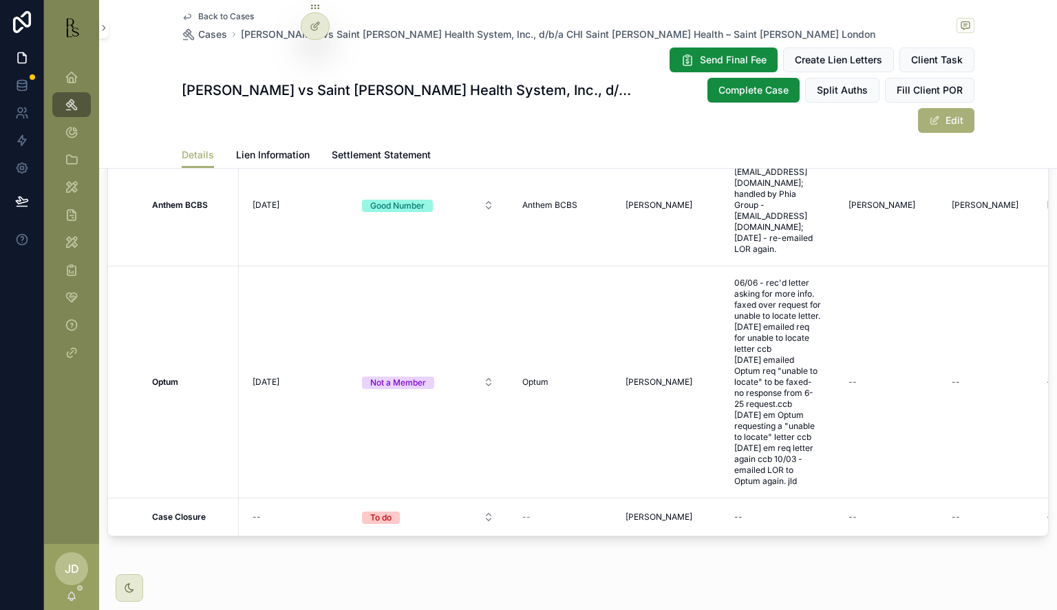
click at [259, 148] on span "Lien Information" at bounding box center [273, 155] width 74 height 14
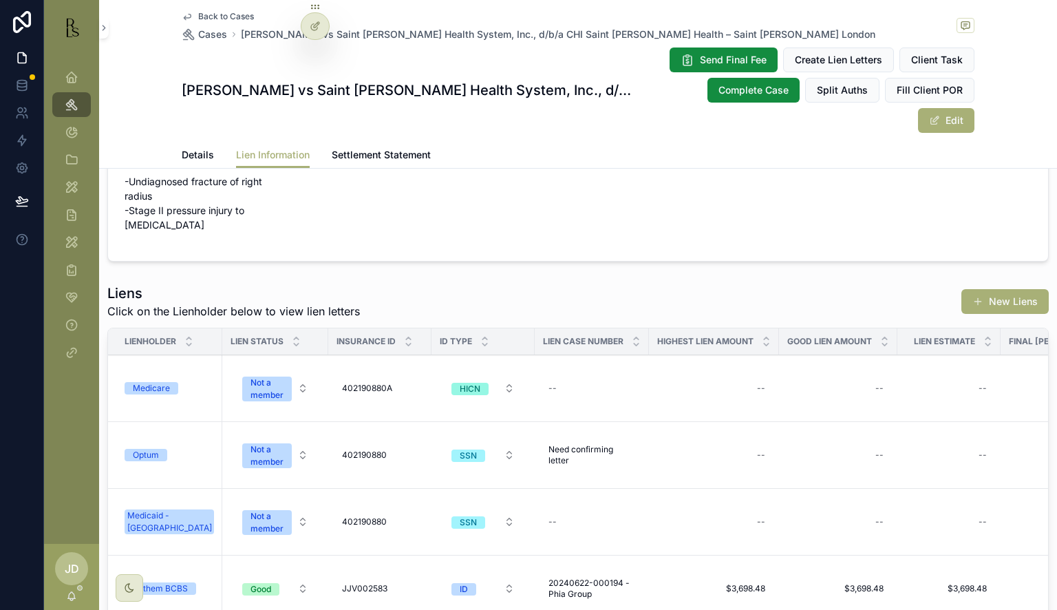
scroll to position [69, 0]
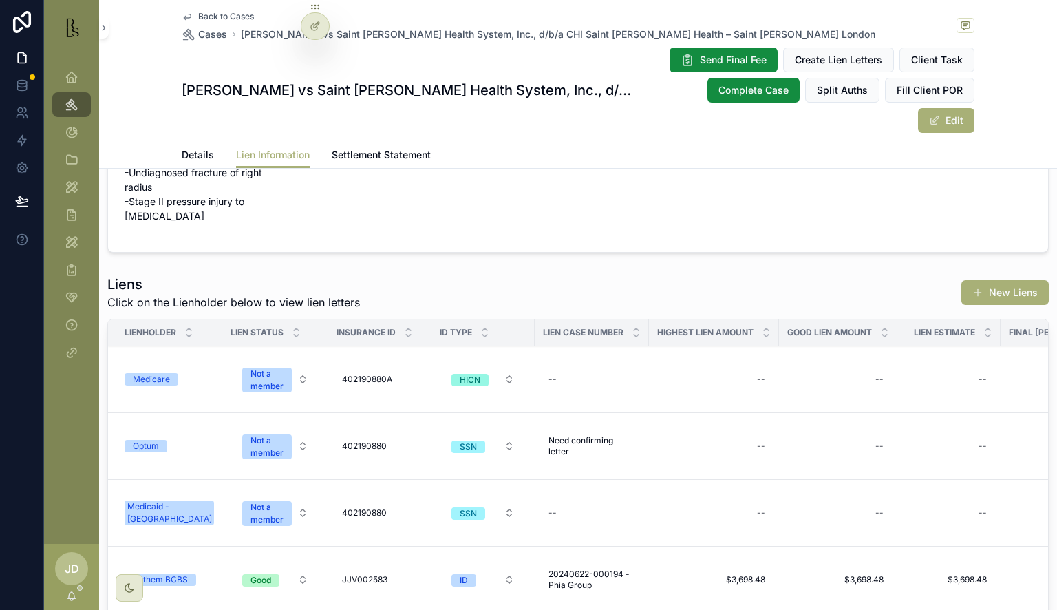
click at [193, 148] on span "Details" at bounding box center [198, 155] width 32 height 14
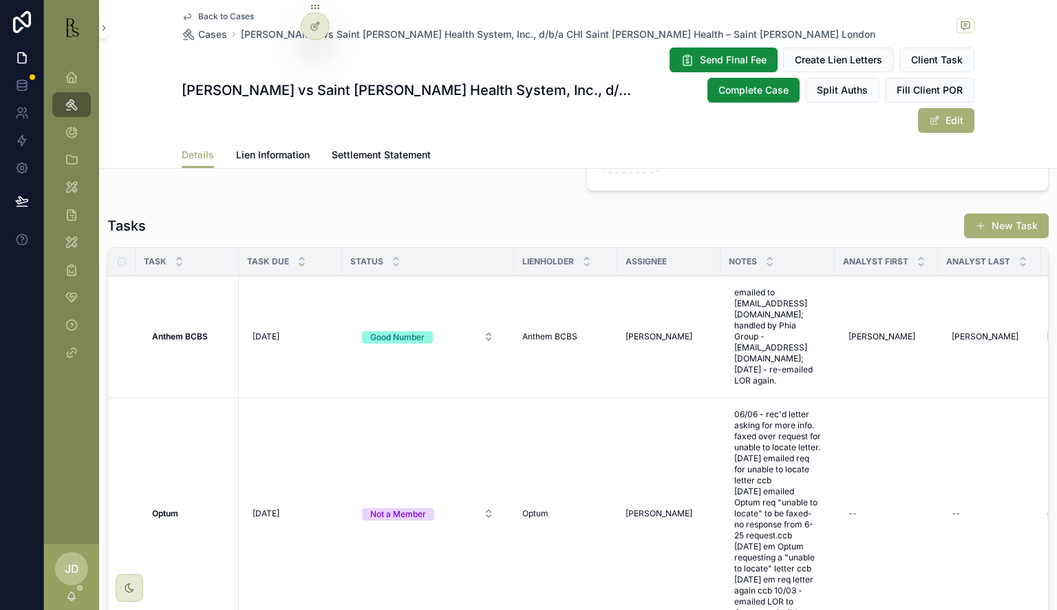
scroll to position [1377, 0]
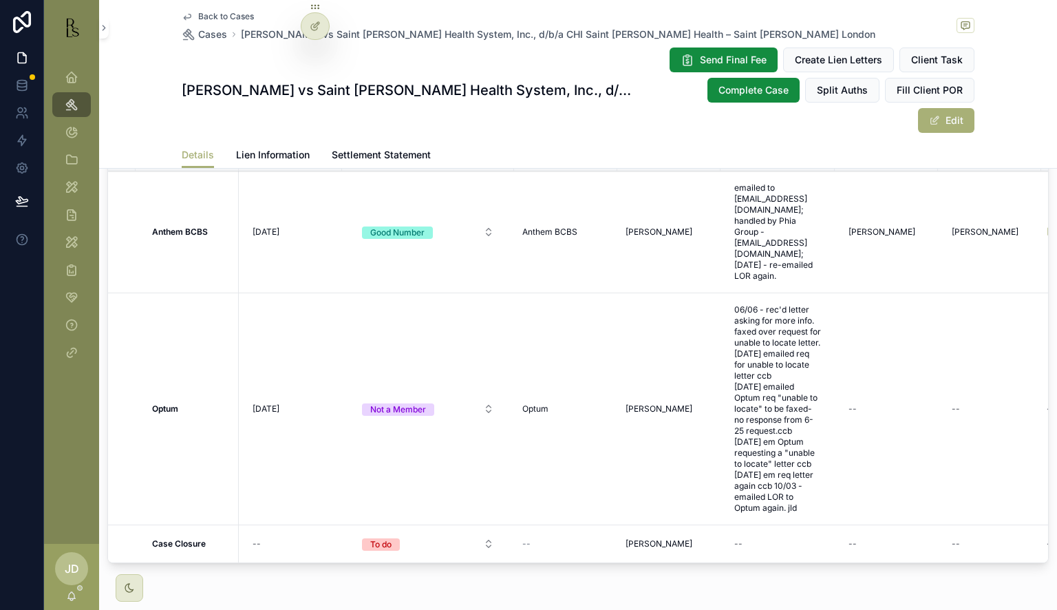
click at [440, 396] on button "Not a Member" at bounding box center [428, 408] width 154 height 25
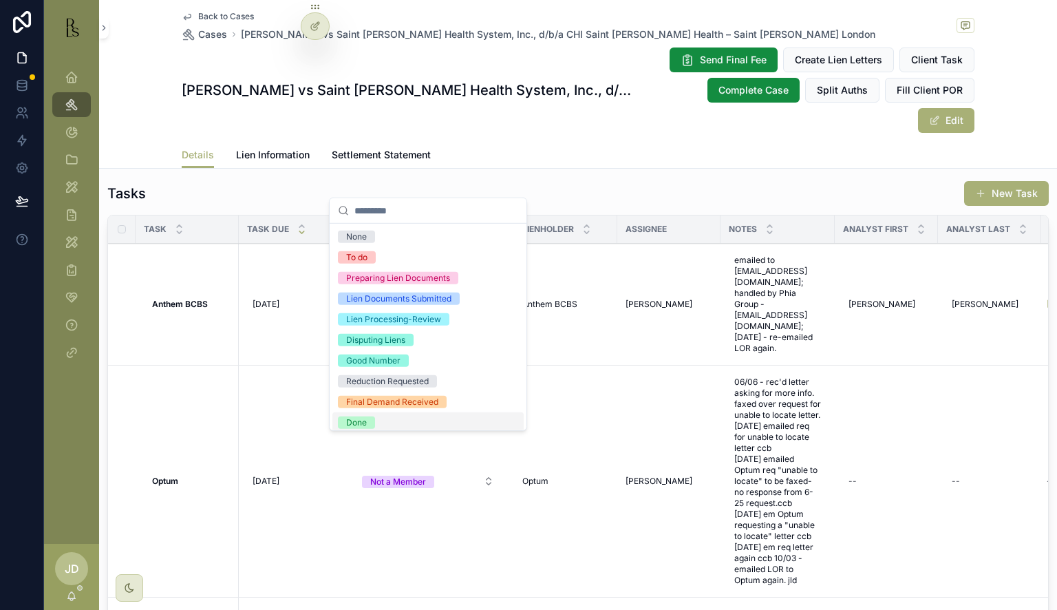
scroll to position [1308, 0]
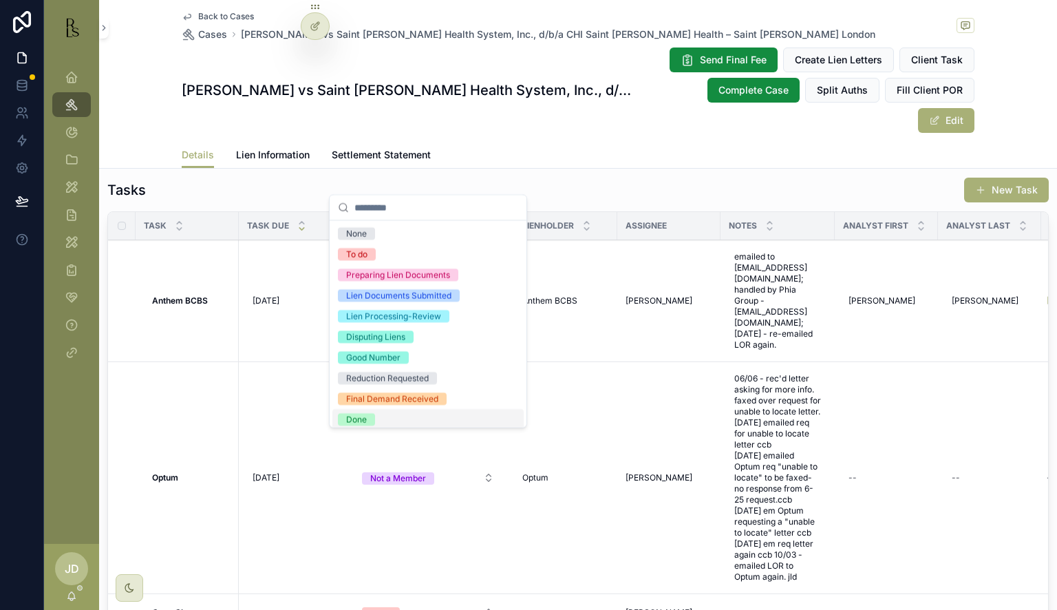
click at [435, 465] on button "Not a Member" at bounding box center [428, 477] width 154 height 25
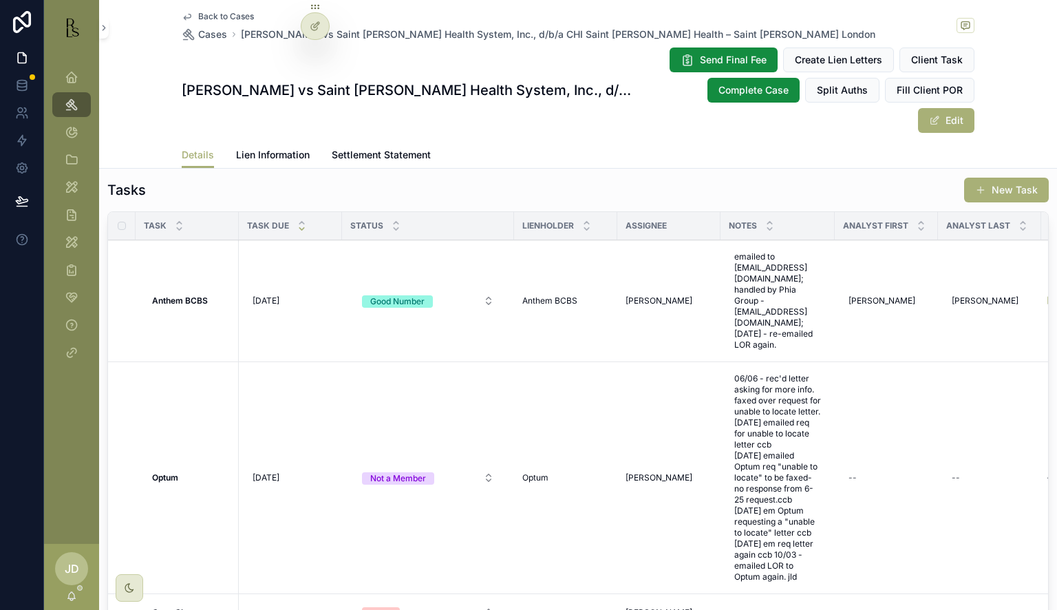
click at [435, 465] on button "Not a Member" at bounding box center [428, 477] width 154 height 25
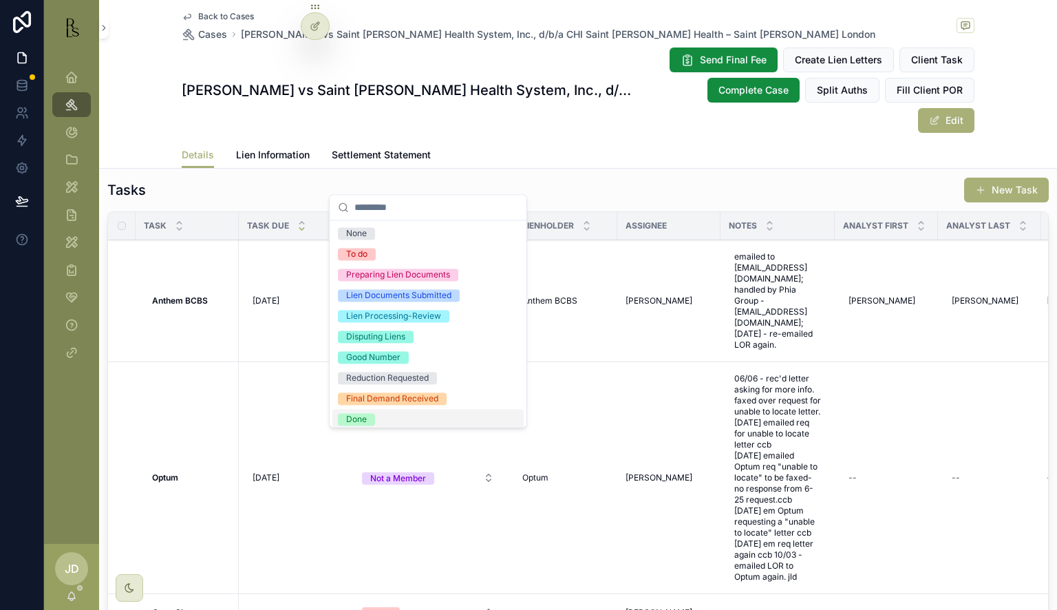
click at [374, 420] on span "Done" at bounding box center [356, 419] width 37 height 12
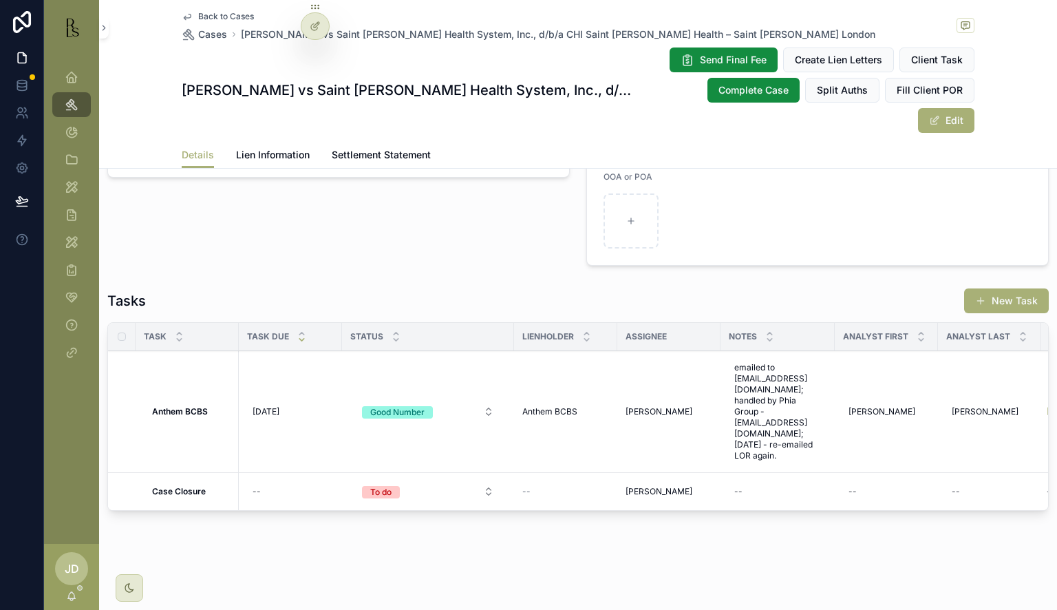
scroll to position [1171, 0]
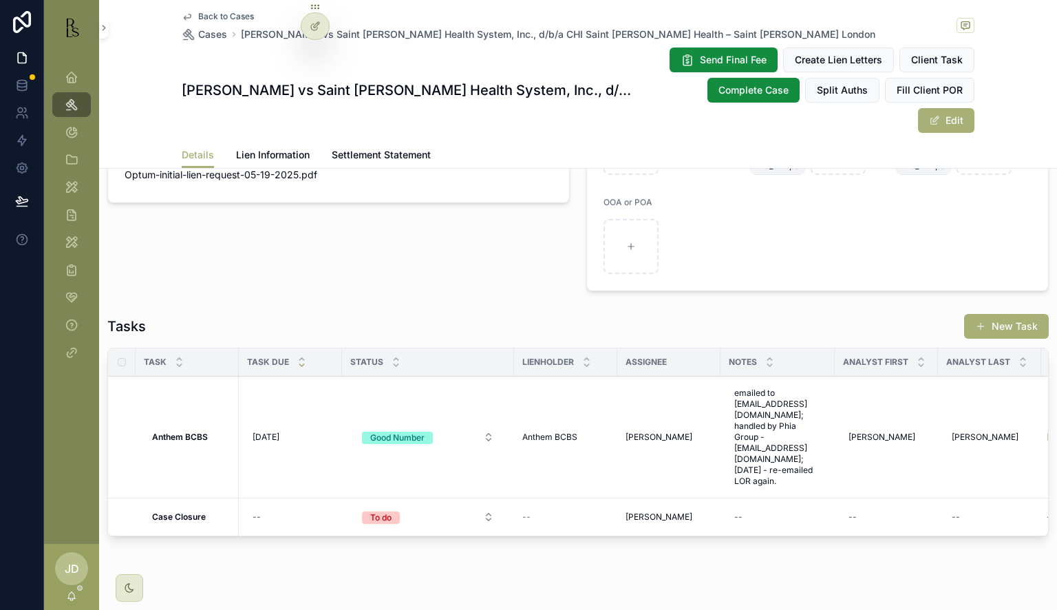
click at [200, 10] on div "Back to Cases Cases [PERSON_NAME] vs Saint [PERSON_NAME] Health System, Inc., d…" at bounding box center [578, 71] width 793 height 142
click at [200, 12] on span "Back to Cases" at bounding box center [226, 16] width 56 height 11
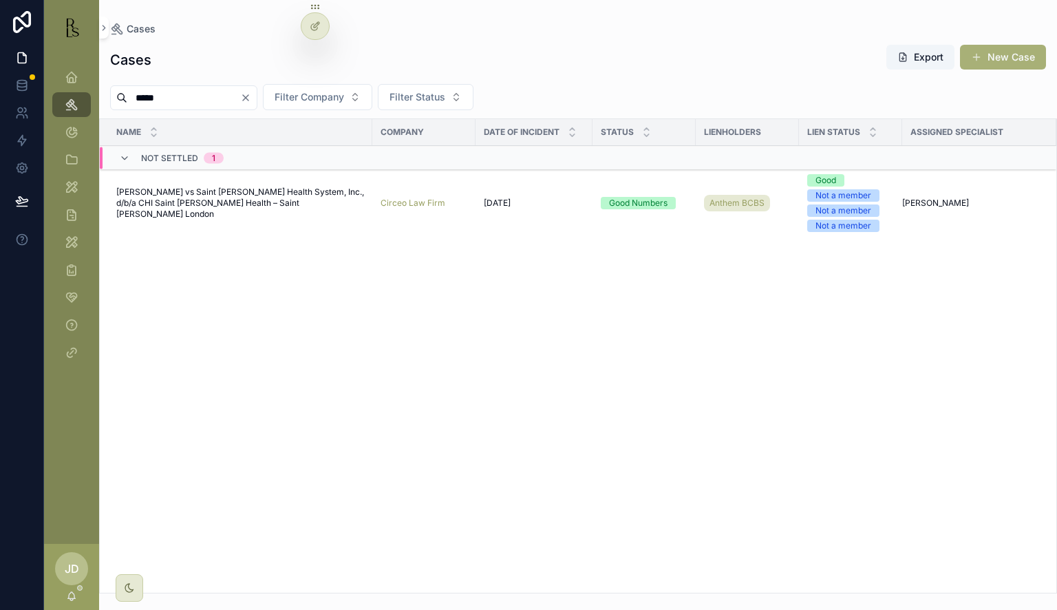
drag, startPoint x: 194, startPoint y: 96, endPoint x: 107, endPoint y: 89, distance: 87.7
click at [107, 89] on div "***** Filter Company Filter Status" at bounding box center [578, 97] width 958 height 26
type input "******"
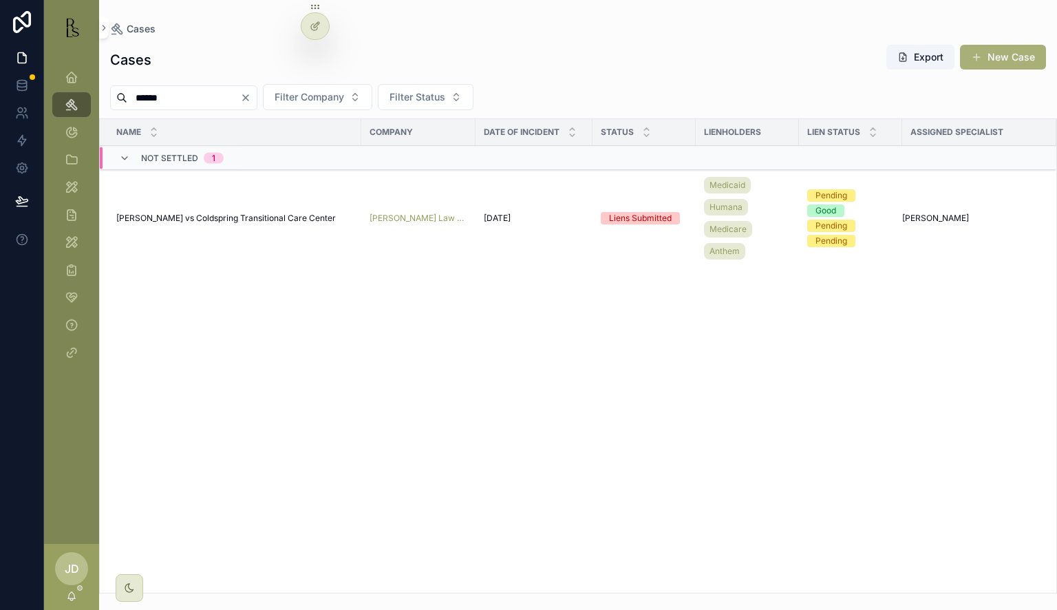
click at [148, 213] on span "[PERSON_NAME] vs Coldspring Transitional Care Center" at bounding box center [226, 218] width 220 height 11
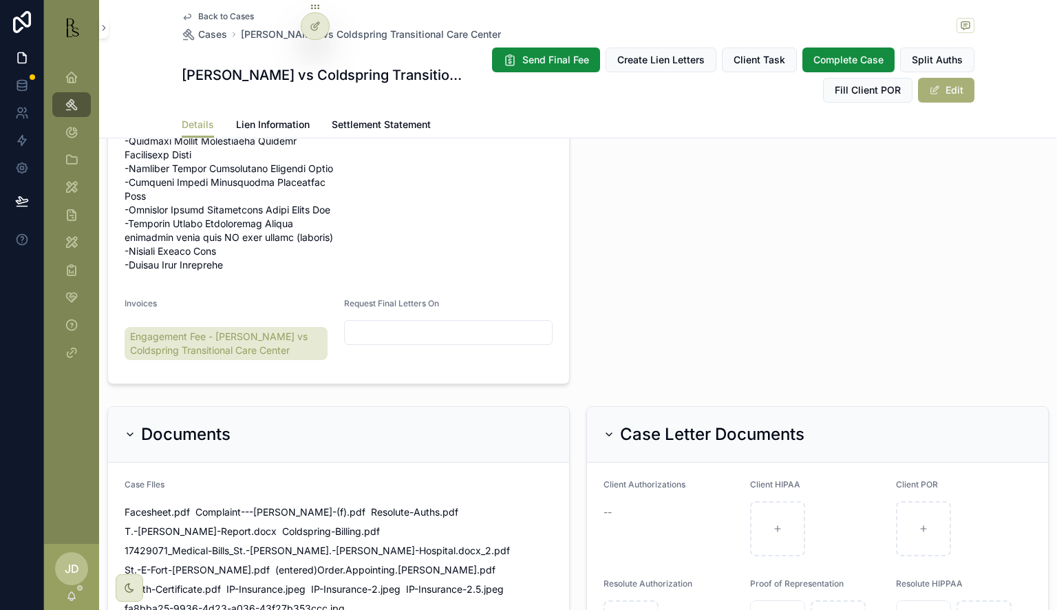
scroll to position [1239, 0]
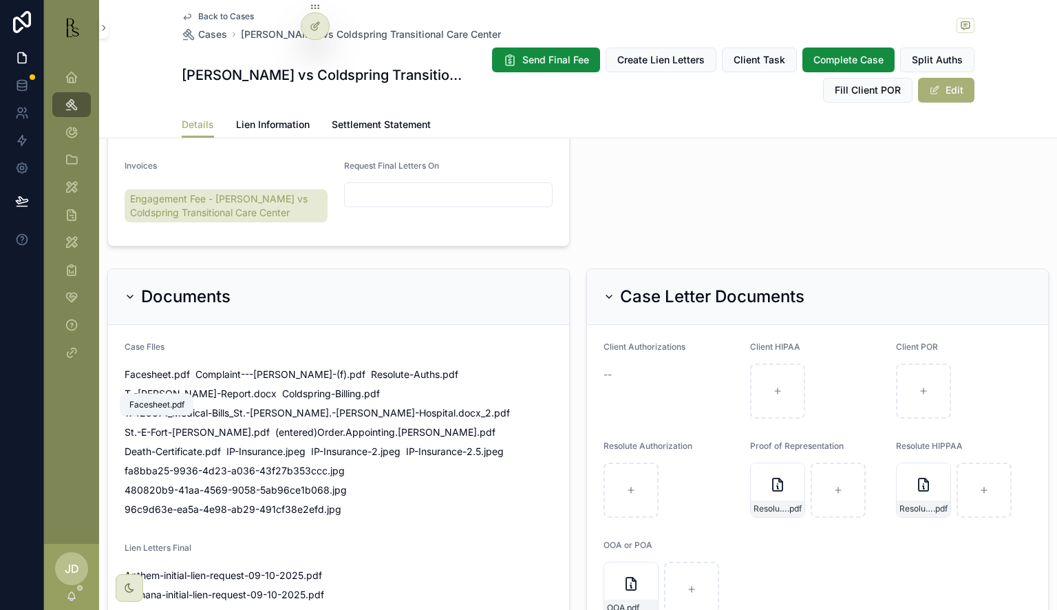
click at [156, 379] on span "Facesheet" at bounding box center [148, 375] width 47 height 14
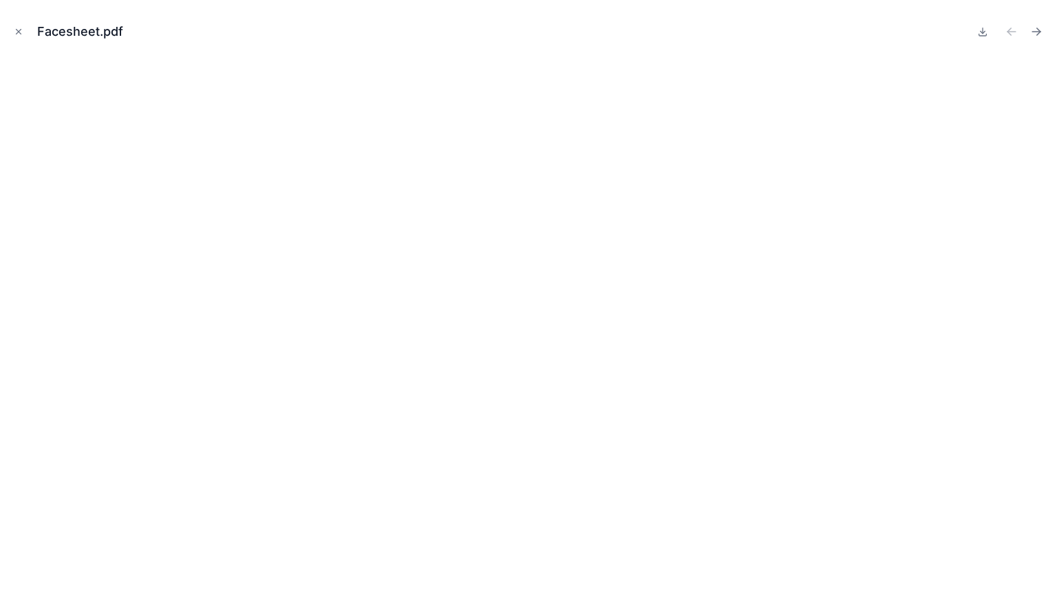
click at [20, 31] on icon "Close modal" at bounding box center [19, 32] width 10 height 10
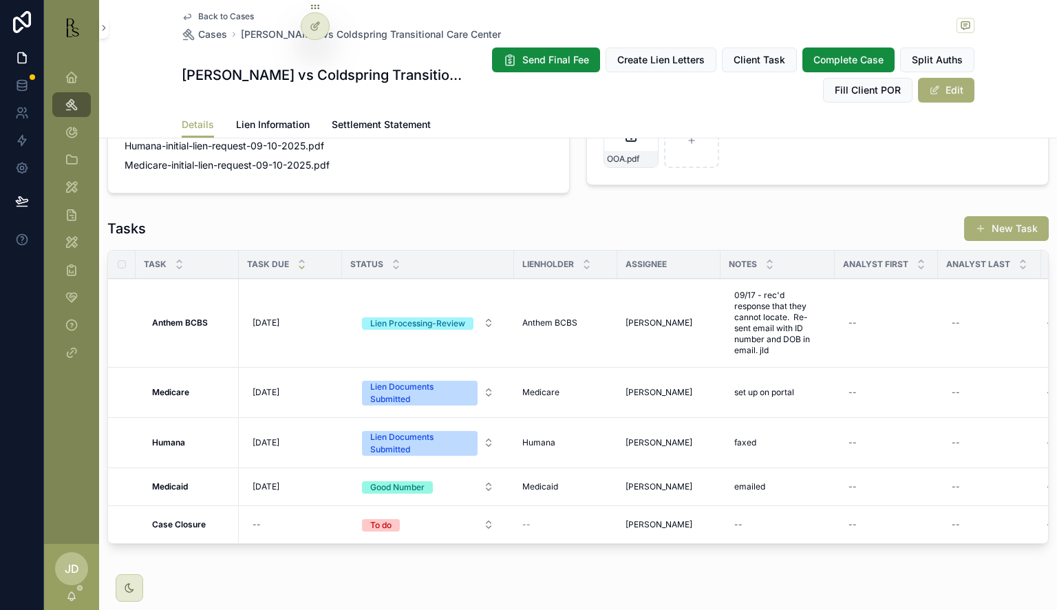
scroll to position [1707, 0]
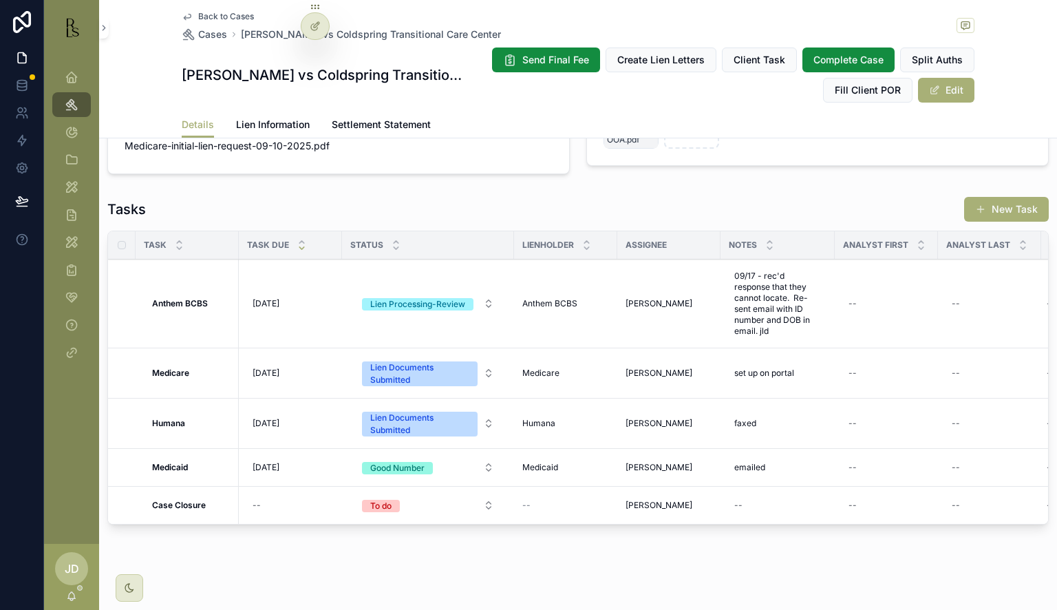
click at [445, 431] on div "Lien Documents Submitted" at bounding box center [419, 424] width 99 height 25
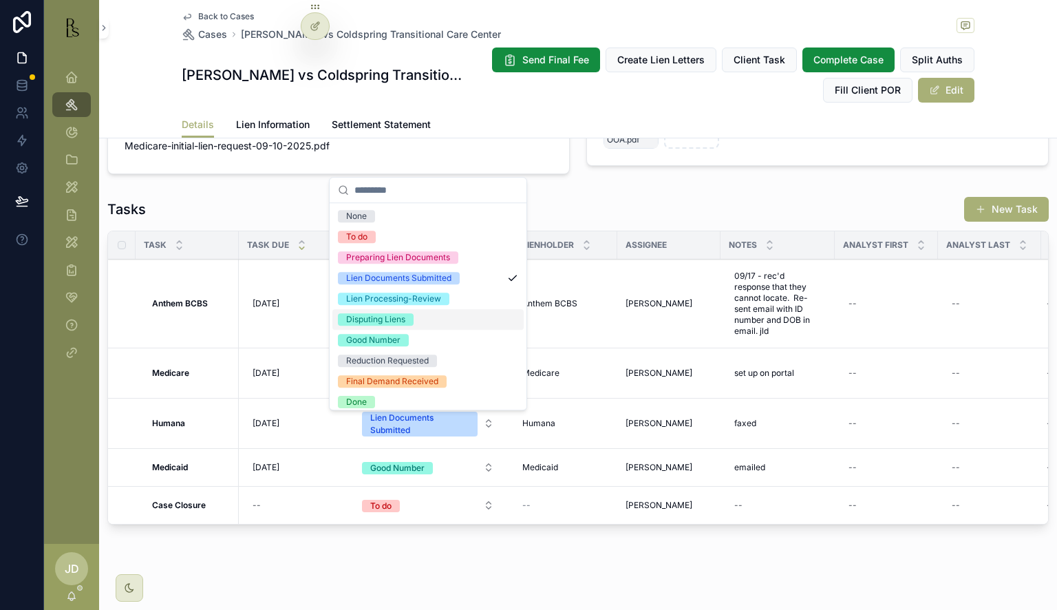
click at [401, 325] on div "Disputing Liens" at bounding box center [427, 319] width 191 height 21
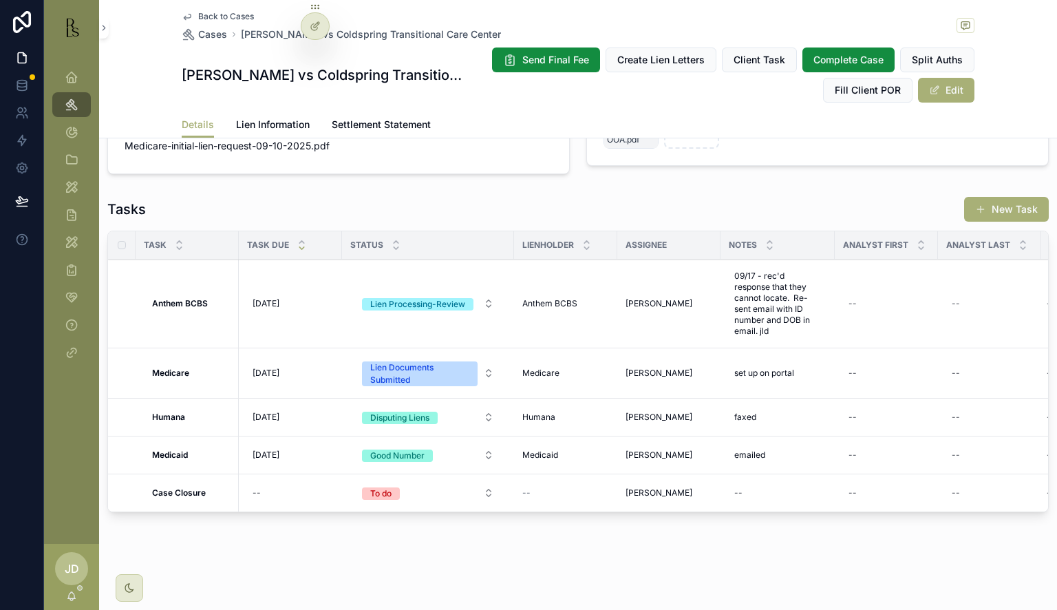
click at [267, 125] on span "Lien Information" at bounding box center [273, 125] width 74 height 14
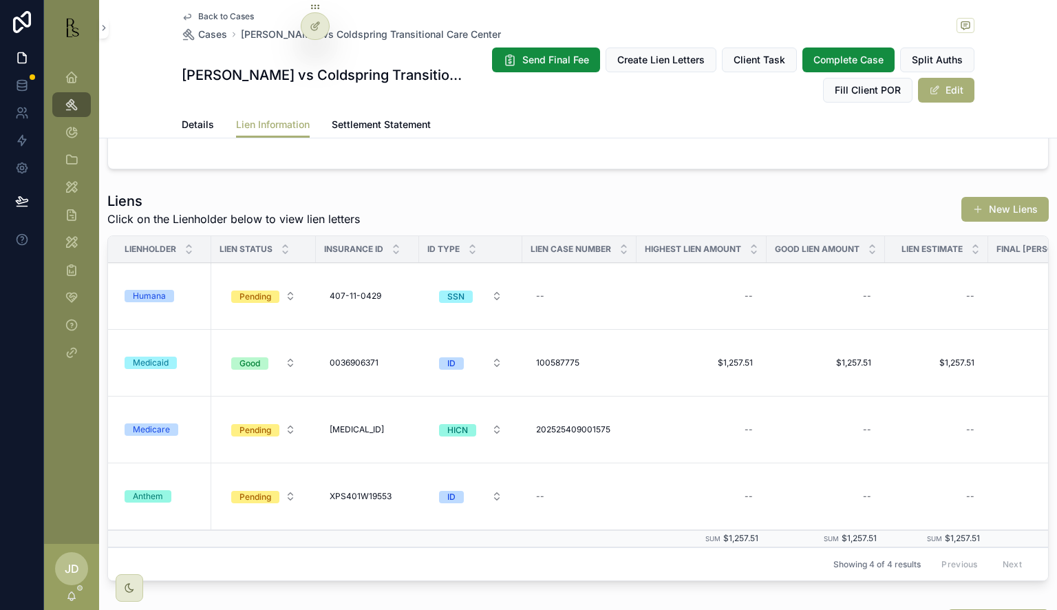
scroll to position [688, 0]
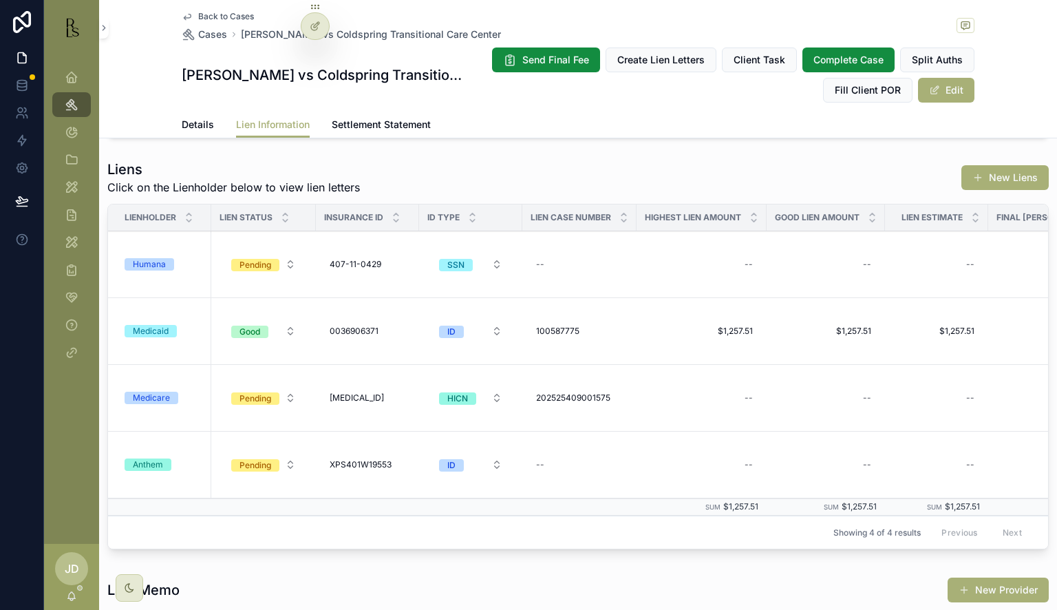
click at [262, 257] on span "Pending" at bounding box center [255, 264] width 48 height 14
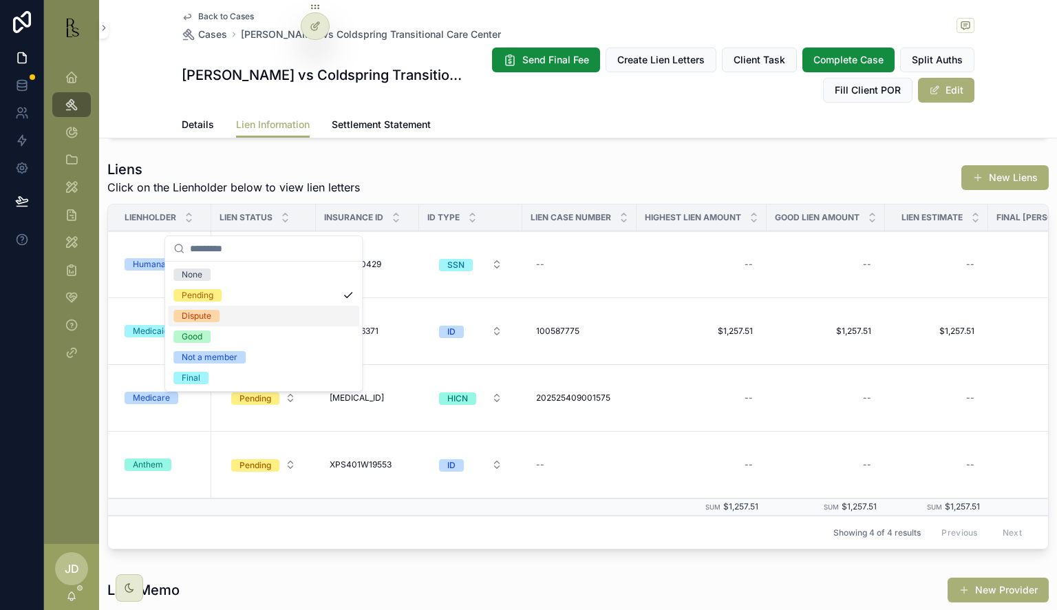
click at [211, 314] on span "Dispute" at bounding box center [196, 316] width 46 height 12
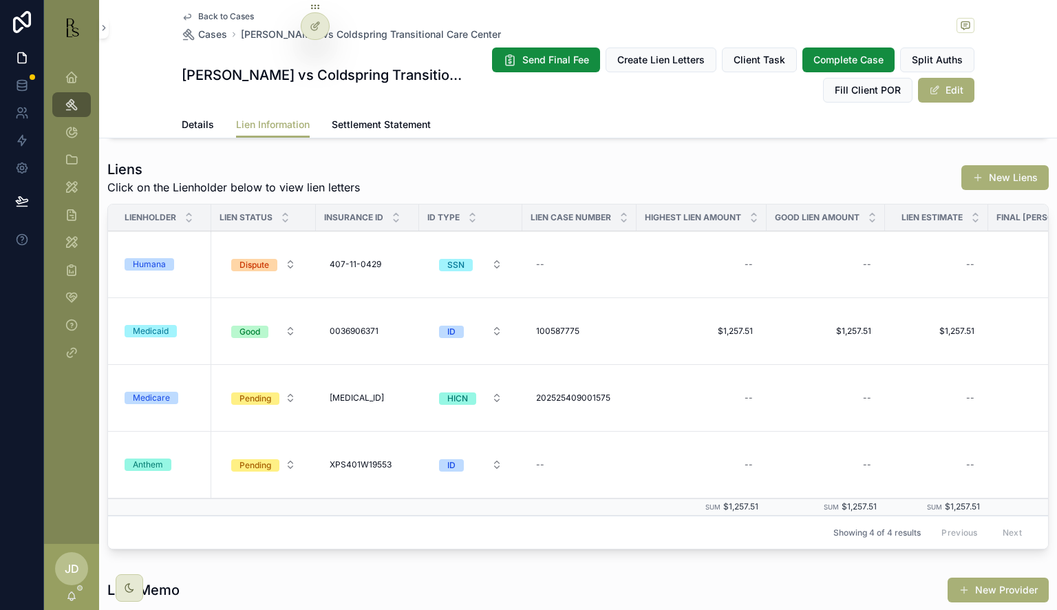
click at [546, 253] on div "--" at bounding box center [580, 264] width 98 height 22
click at [569, 253] on div "--" at bounding box center [580, 264] width 98 height 22
click at [572, 253] on div "--" at bounding box center [580, 264] width 98 height 22
click at [555, 253] on div "--" at bounding box center [580, 264] width 98 height 22
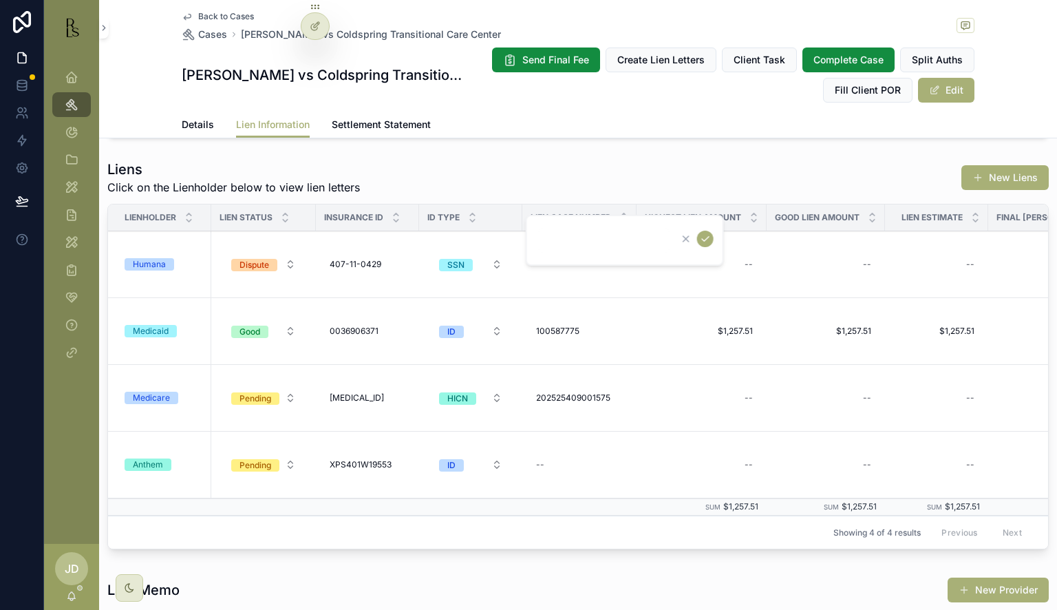
click at [553, 240] on input "scrollable content" at bounding box center [604, 240] width 131 height 19
type input "********"
click at [708, 243] on icon "scrollable content" at bounding box center [705, 238] width 11 height 11
click at [702, 253] on div "--" at bounding box center [702, 264] width 114 height 22
click at [715, 253] on div "--" at bounding box center [702, 264] width 114 height 22
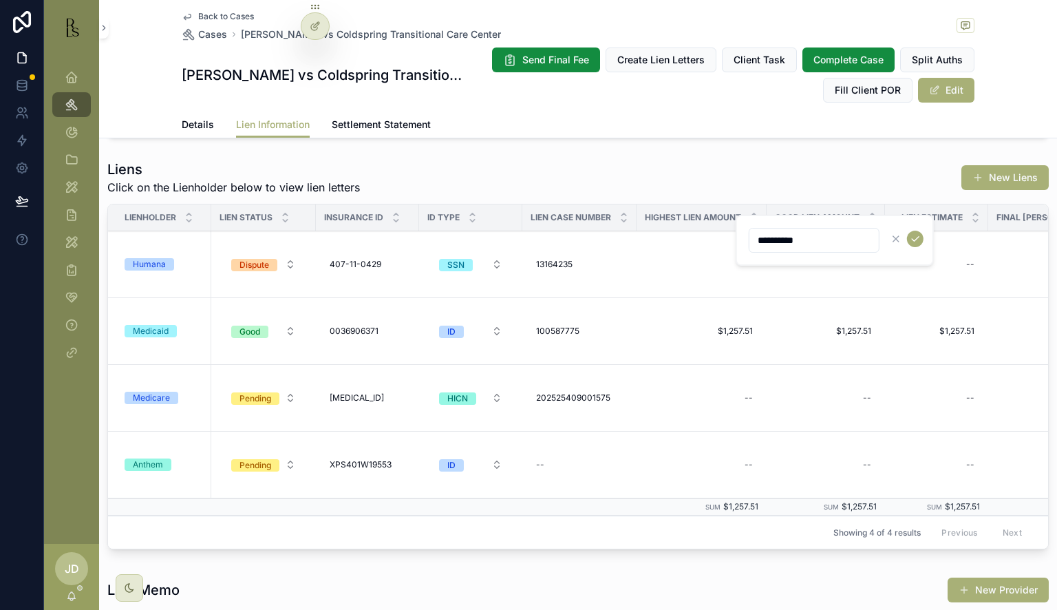
type input "**********"
drag, startPoint x: 819, startPoint y: 239, endPoint x: 752, endPoint y: 245, distance: 67.0
click at [752, 245] on input "**********" at bounding box center [814, 240] width 129 height 19
click at [917, 240] on icon "scrollable content" at bounding box center [915, 238] width 11 height 11
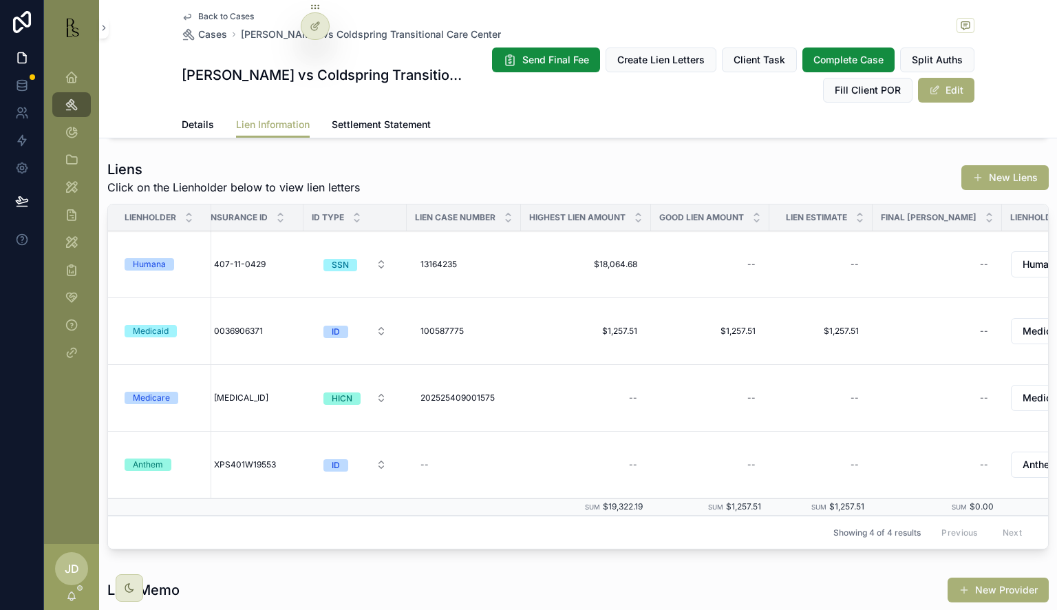
scroll to position [0, 134]
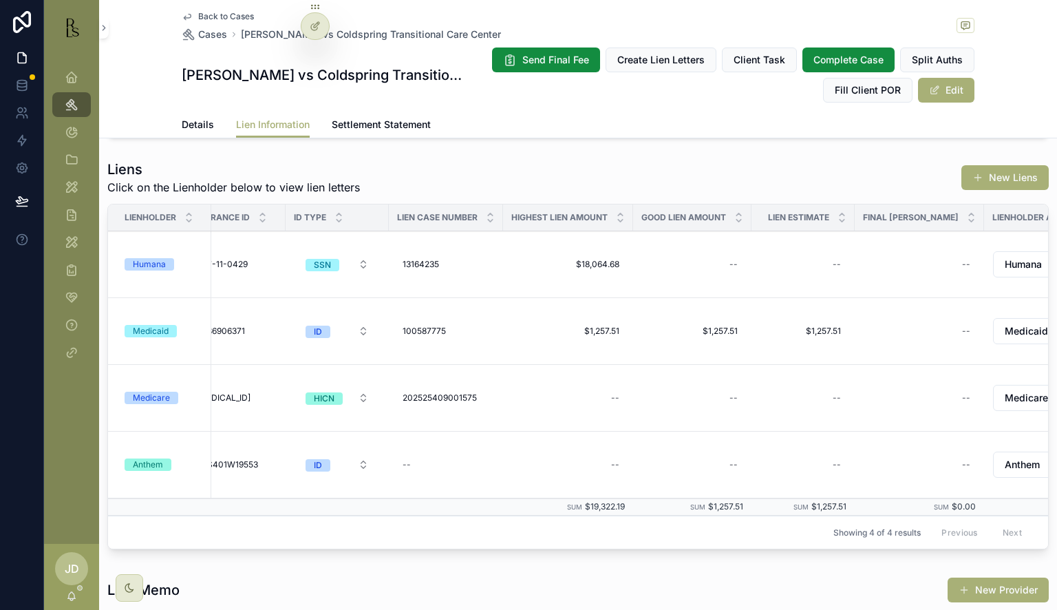
click at [705, 253] on div "--" at bounding box center [692, 264] width 102 height 22
type input "**********"
click at [699, 253] on div "--" at bounding box center [692, 264] width 102 height 22
click at [895, 237] on icon "scrollable content" at bounding box center [900, 238] width 11 height 11
click at [823, 253] on div "--" at bounding box center [803, 264] width 87 height 22
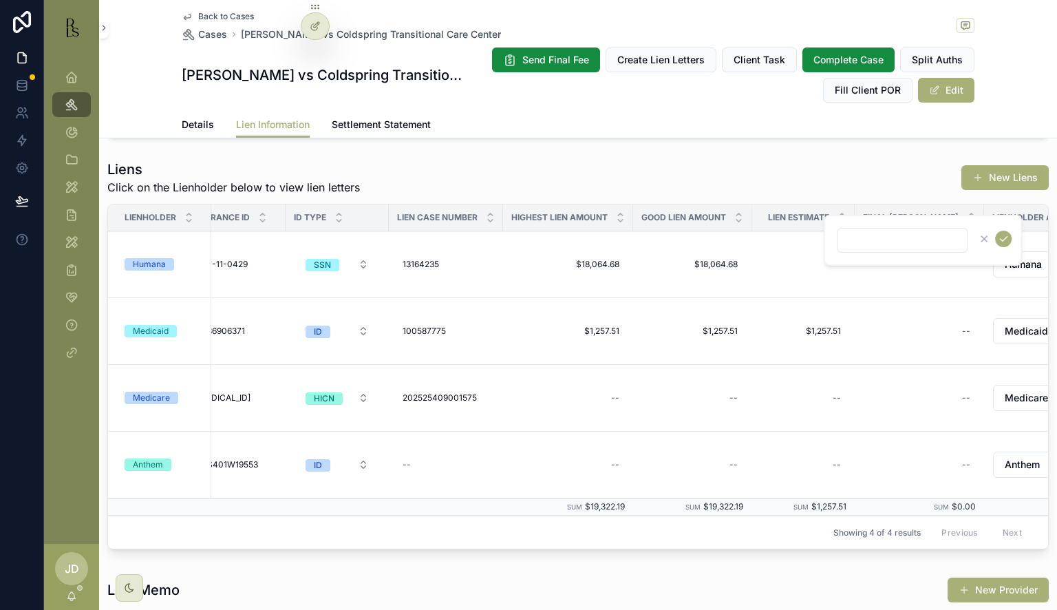
type input "**********"
click at [800, 253] on div "--" at bounding box center [803, 264] width 87 height 22
click at [998, 238] on icon "scrollable content" at bounding box center [1003, 238] width 11 height 11
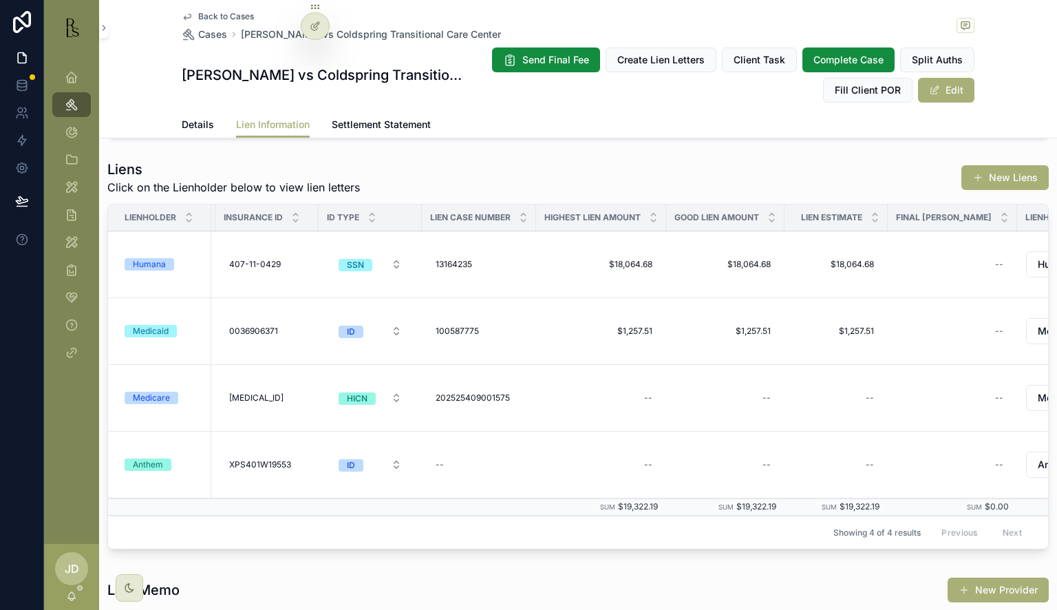
scroll to position [0, 55]
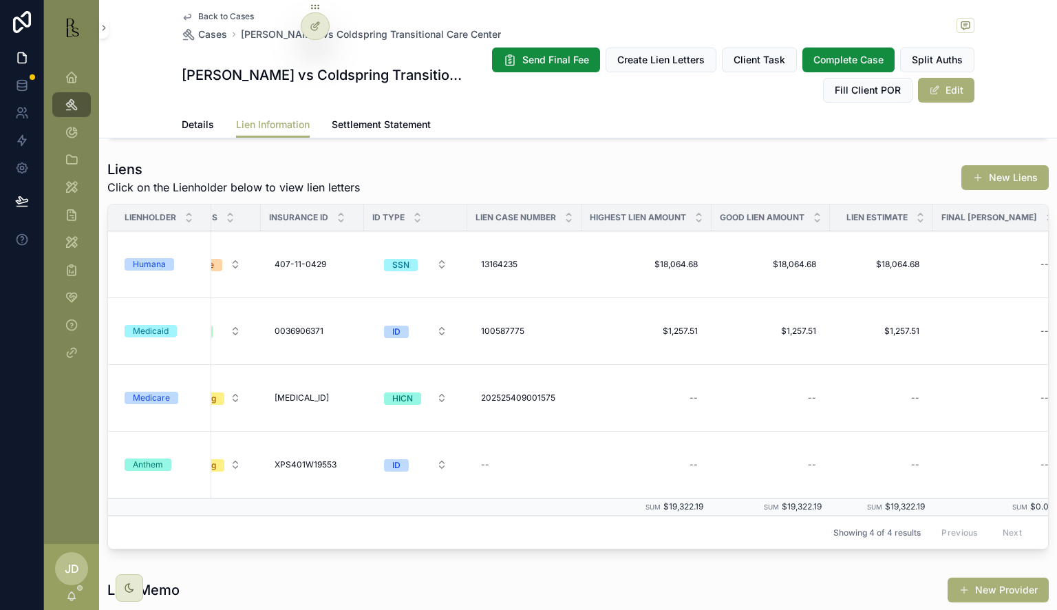
click at [177, 258] on div "Humana" at bounding box center [164, 264] width 78 height 12
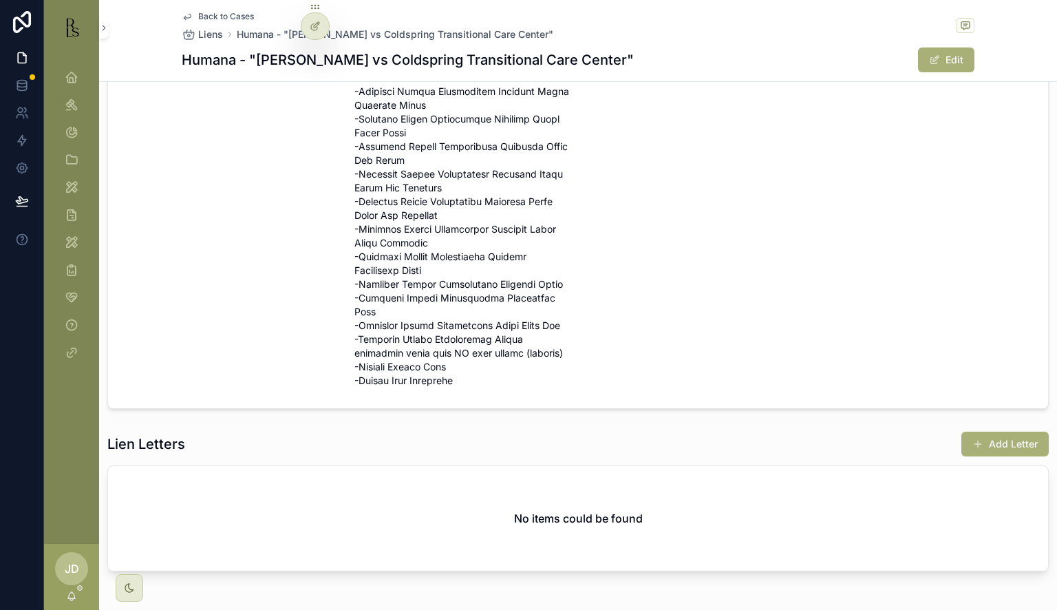
scroll to position [531, 0]
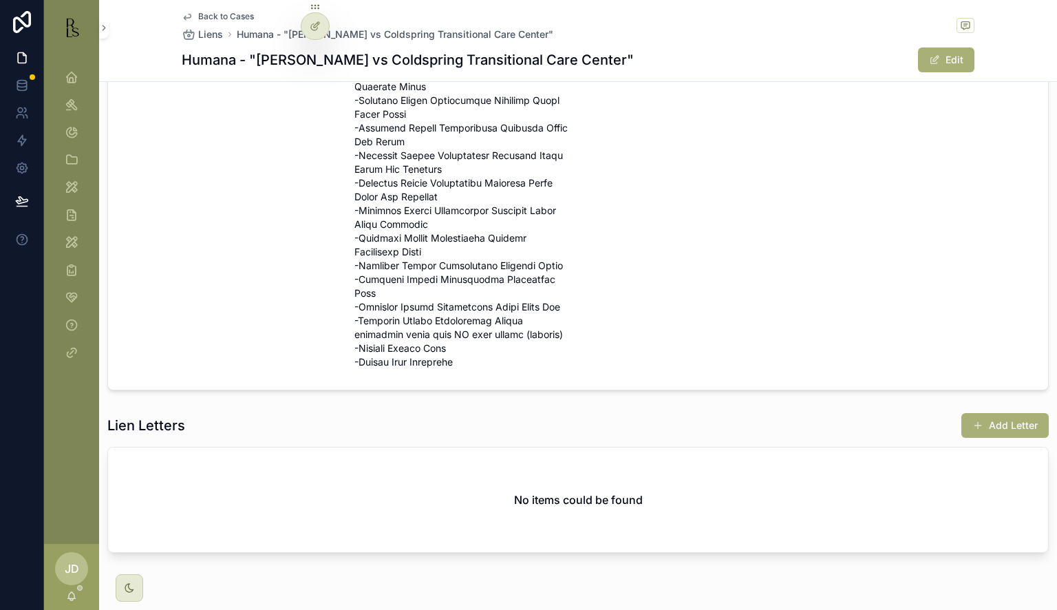
click at [1012, 413] on button "Add Letter" at bounding box center [1005, 425] width 87 height 25
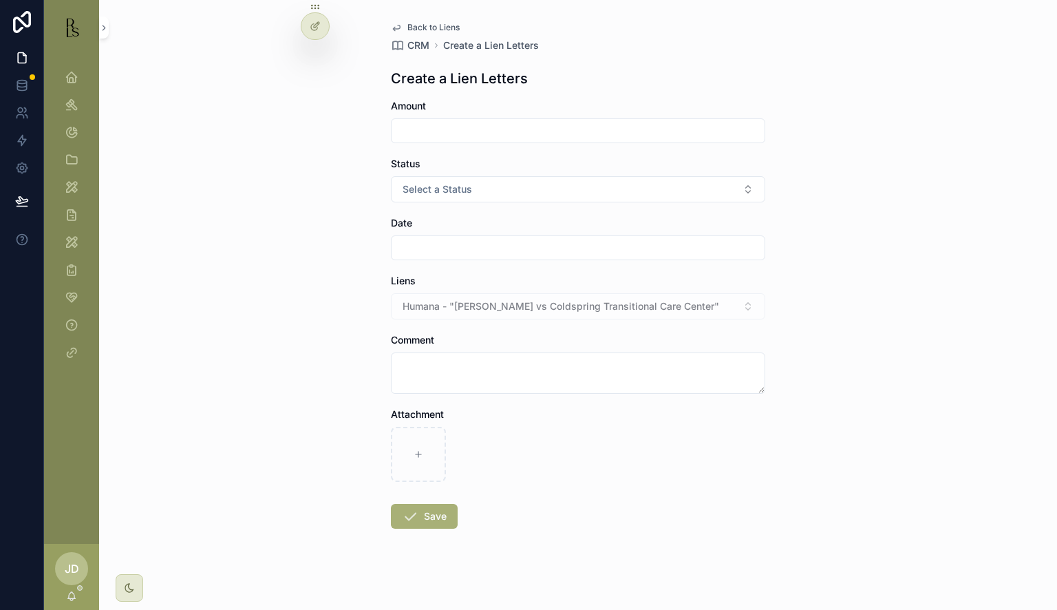
click at [487, 123] on input "scrollable content" at bounding box center [578, 130] width 373 height 19
paste input "**********"
type input "**********"
click at [456, 189] on span "Select a Status" at bounding box center [438, 189] width 70 height 14
click at [496, 255] on div "Good" at bounding box center [572, 265] width 191 height 21
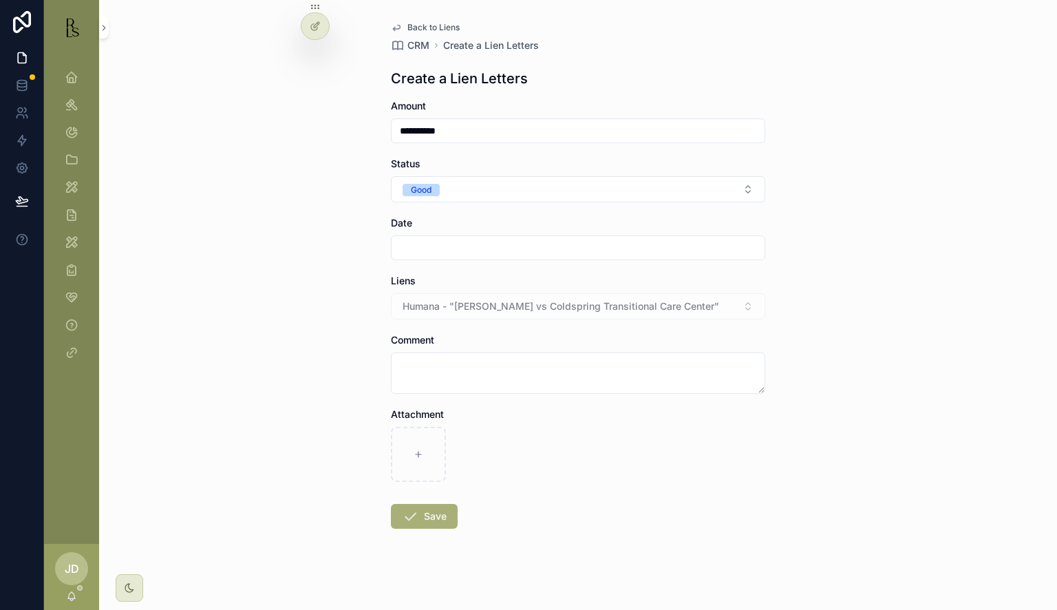
click at [455, 257] on div "scrollable content" at bounding box center [578, 247] width 374 height 25
click at [455, 194] on button "Good" at bounding box center [578, 189] width 374 height 26
click at [503, 257] on div "Dispute" at bounding box center [572, 265] width 191 height 21
click at [441, 257] on input "scrollable content" at bounding box center [578, 247] width 373 height 19
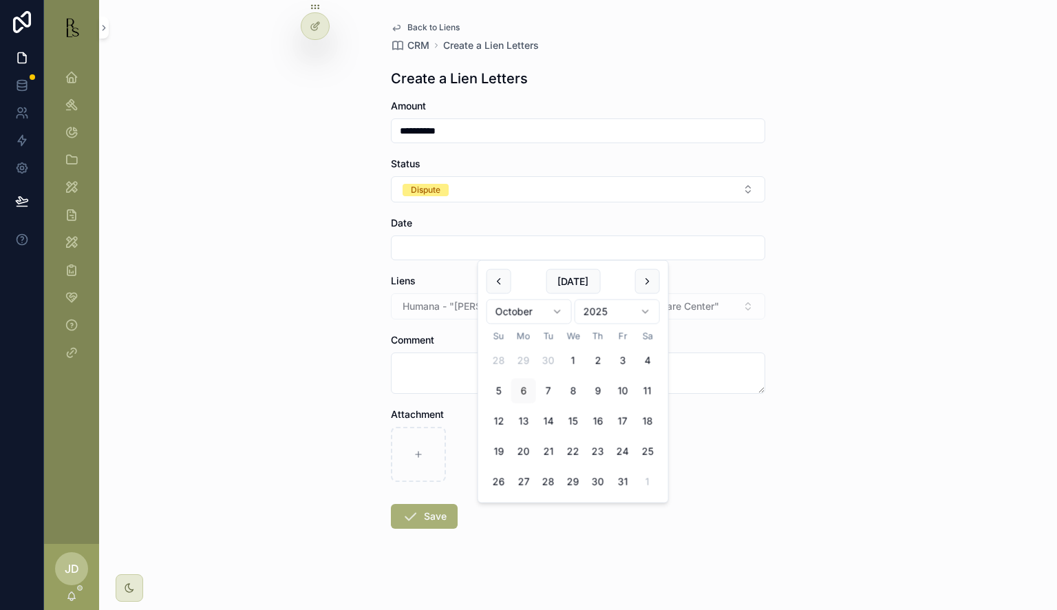
drag, startPoint x: 529, startPoint y: 390, endPoint x: 435, endPoint y: 372, distance: 96.0
click at [529, 390] on button "6" at bounding box center [523, 391] width 25 height 25
type input "*********"
click at [421, 364] on textarea "scrollable content" at bounding box center [578, 372] width 374 height 41
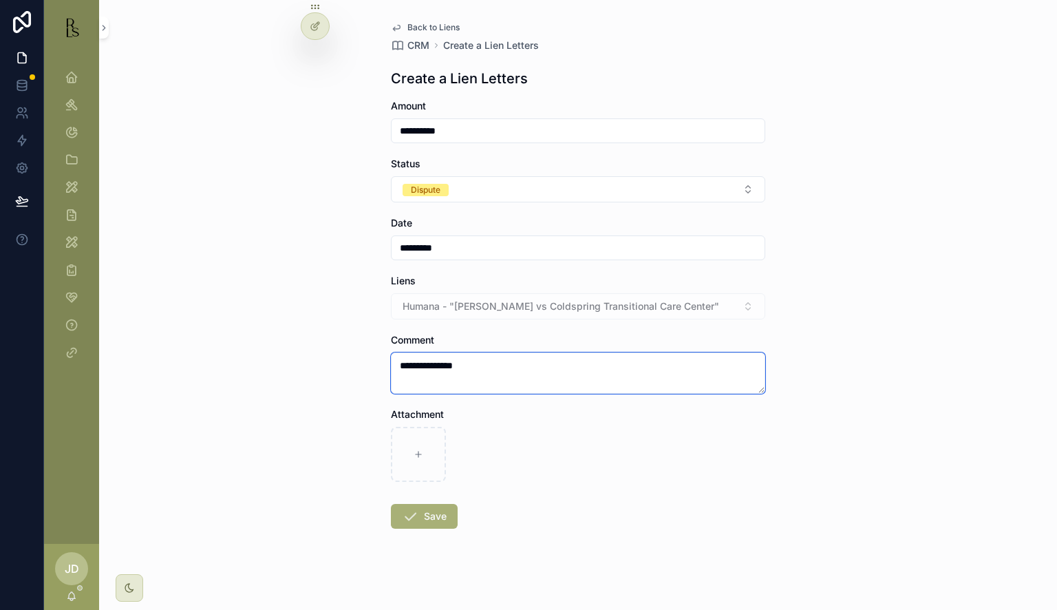
type textarea "**********"
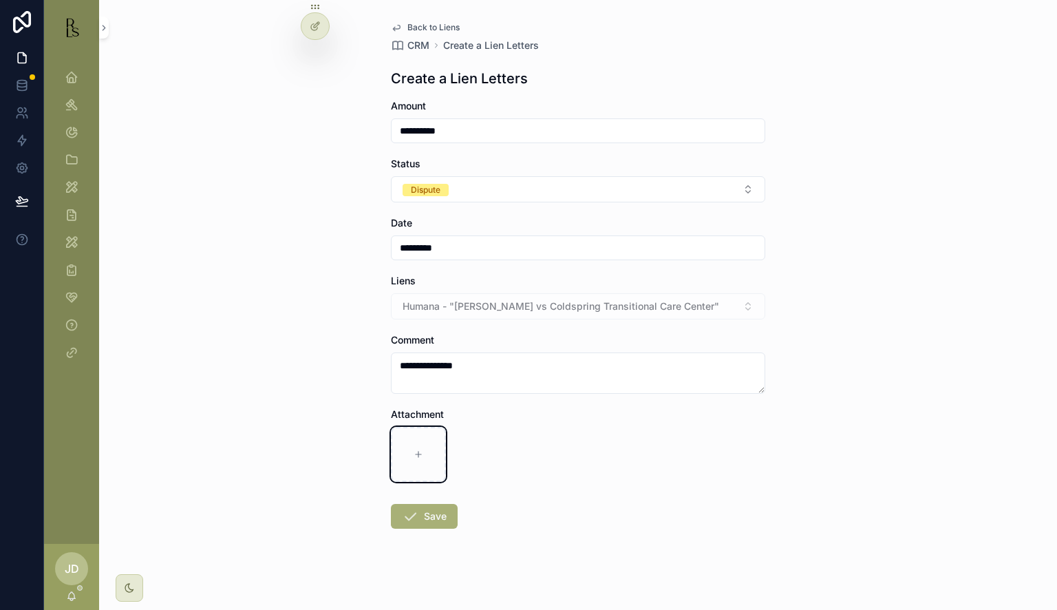
click at [415, 449] on icon "scrollable content" at bounding box center [419, 454] width 10 height 10
type input "**********"
click at [405, 519] on icon "scrollable content" at bounding box center [410, 516] width 17 height 17
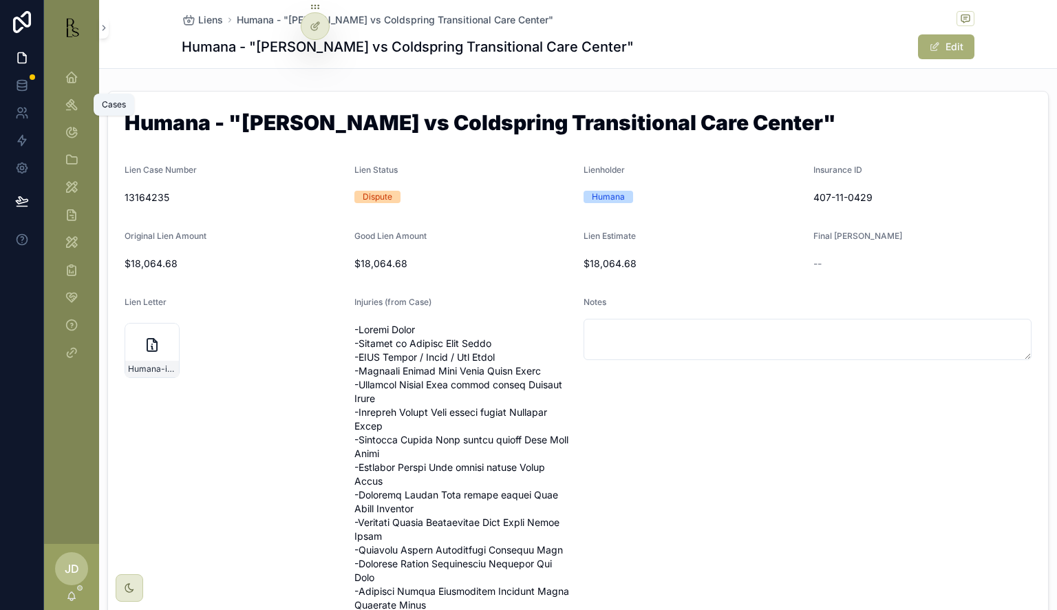
click at [72, 99] on icon "scrollable content" at bounding box center [72, 105] width 14 height 14
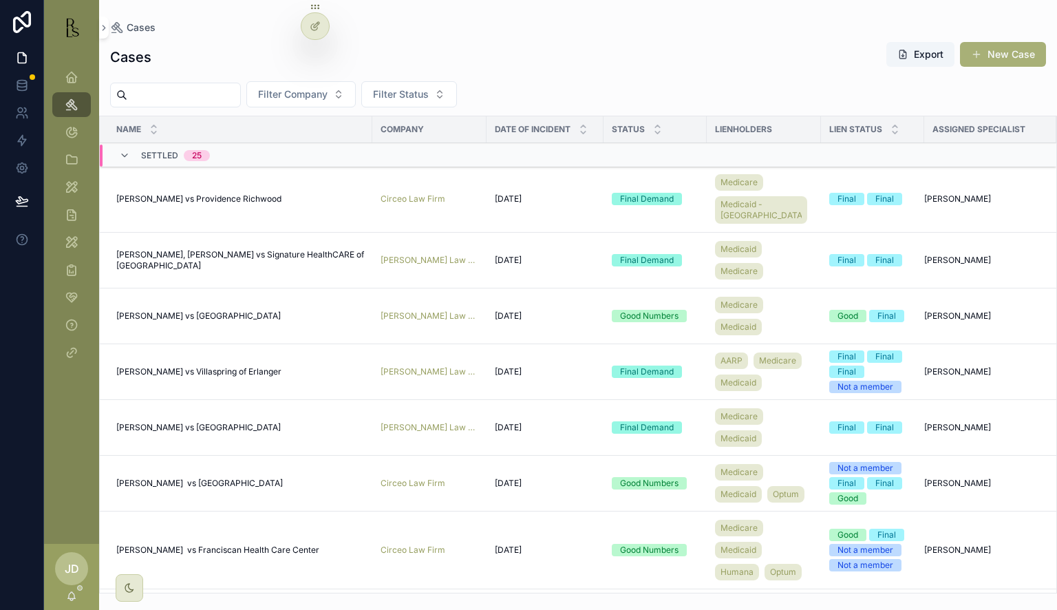
click at [206, 98] on input "scrollable content" at bounding box center [183, 94] width 113 height 19
type input "******"
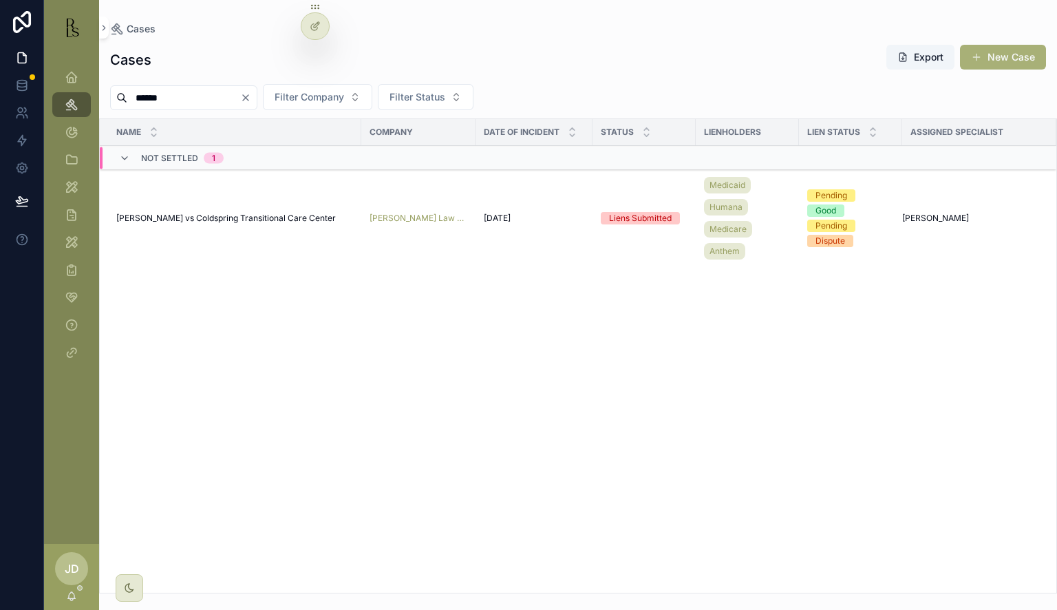
click at [184, 215] on span "[PERSON_NAME] vs Coldspring Transitional Care Center" at bounding box center [226, 218] width 220 height 11
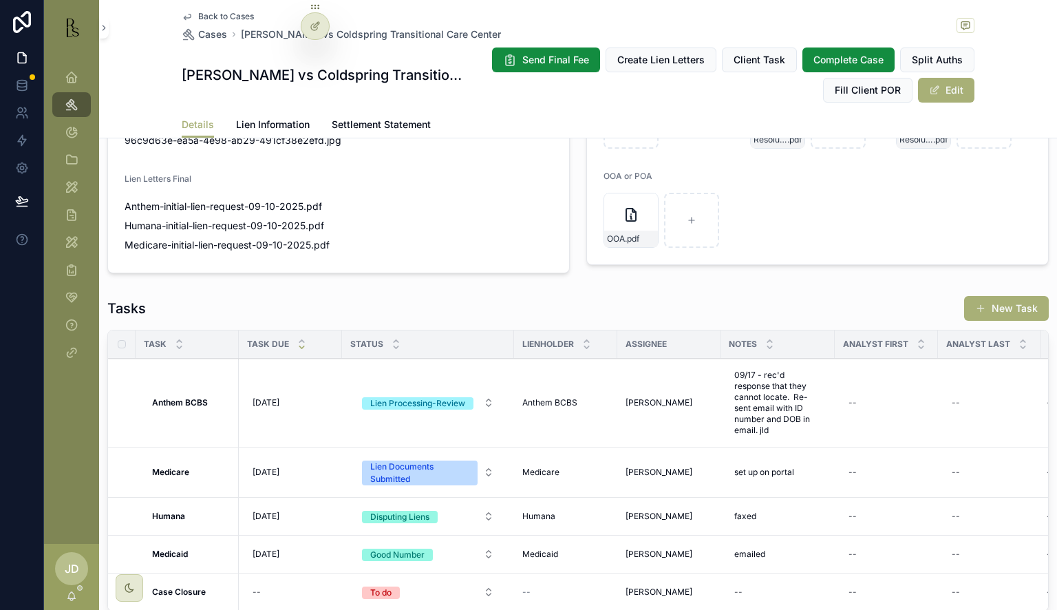
scroll to position [1727, 0]
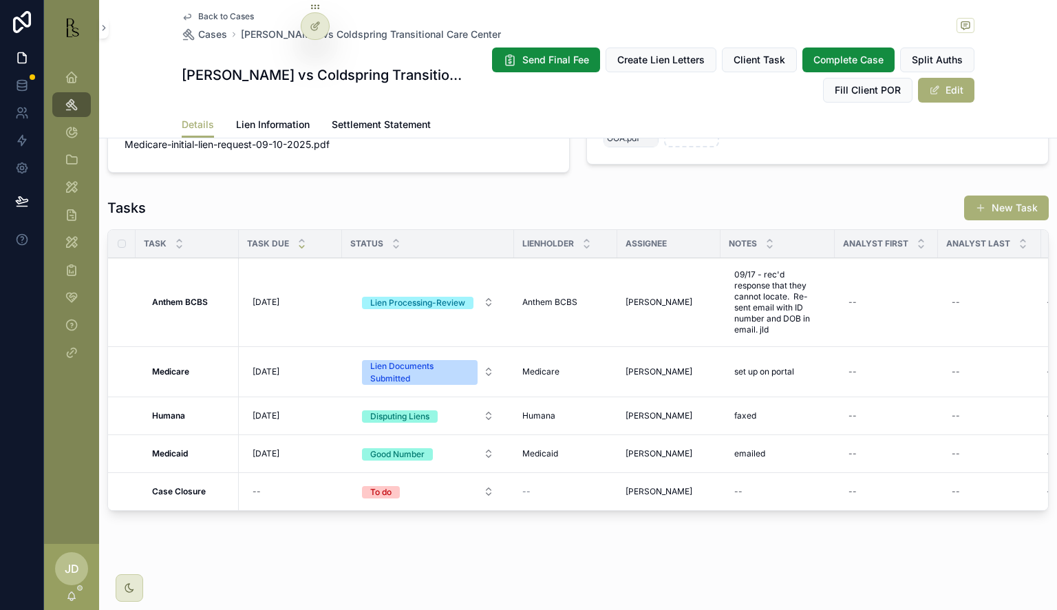
click at [0, 0] on span "Needs Review" at bounding box center [0, 0] width 0 height 0
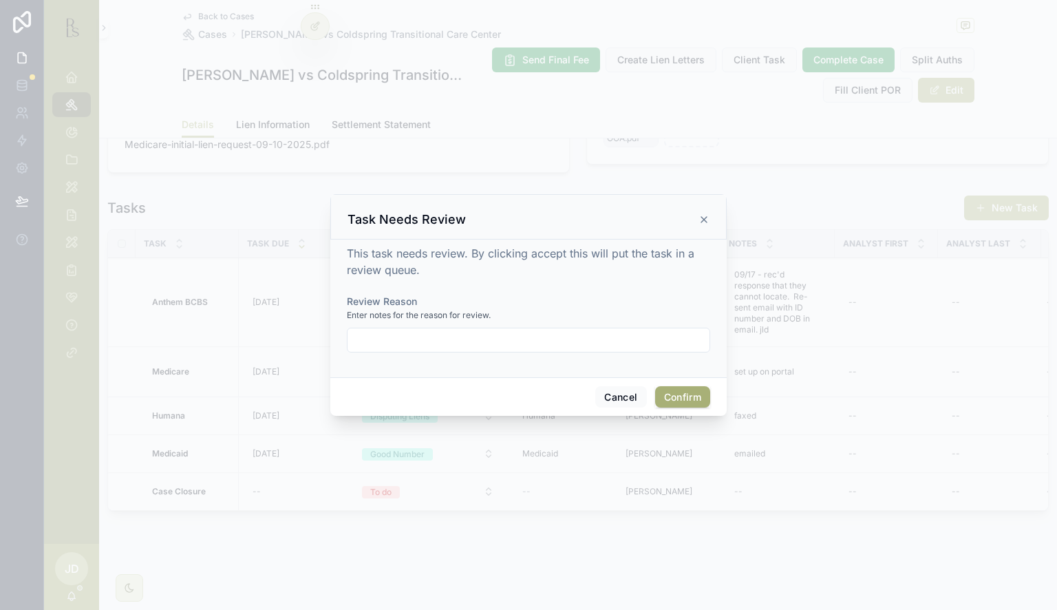
click at [505, 341] on input "text" at bounding box center [529, 339] width 362 height 19
type input "**********"
click at [671, 391] on button "Confirm" at bounding box center [682, 397] width 55 height 22
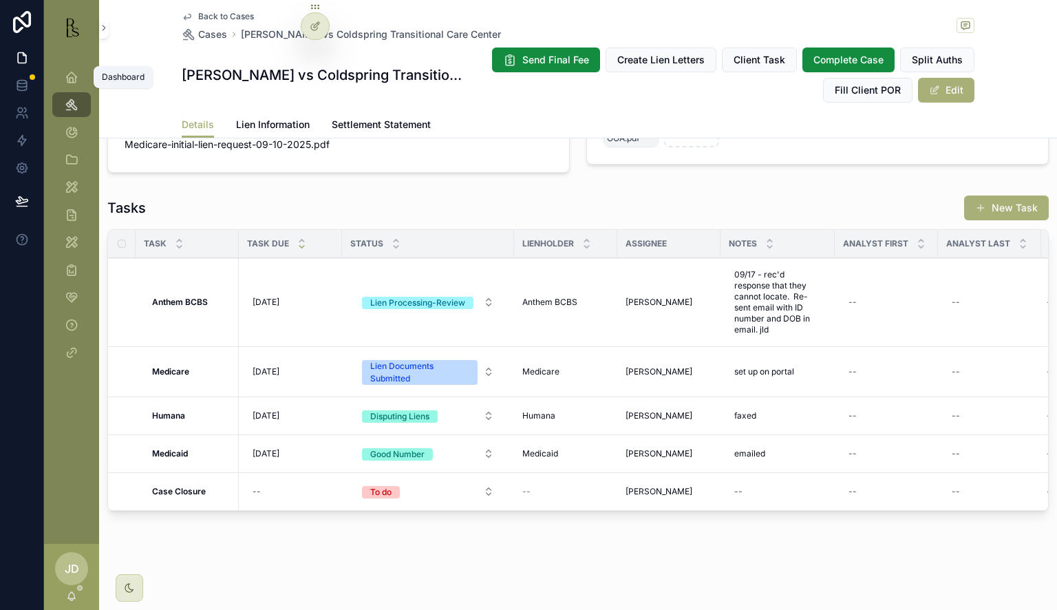
click at [63, 76] on div "Dashboard" at bounding box center [72, 77] width 22 height 22
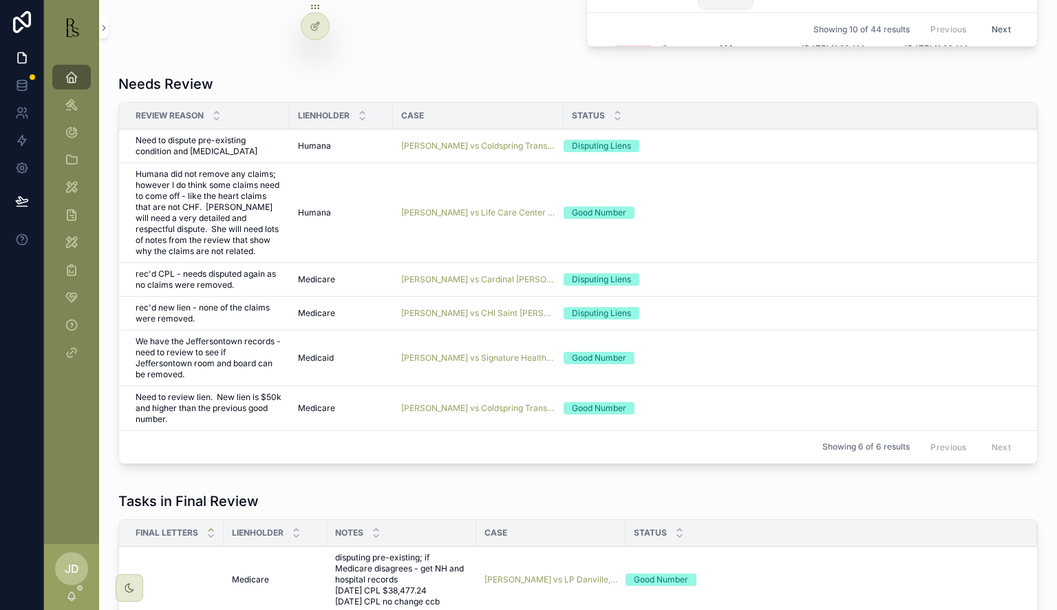
scroll to position [977, 0]
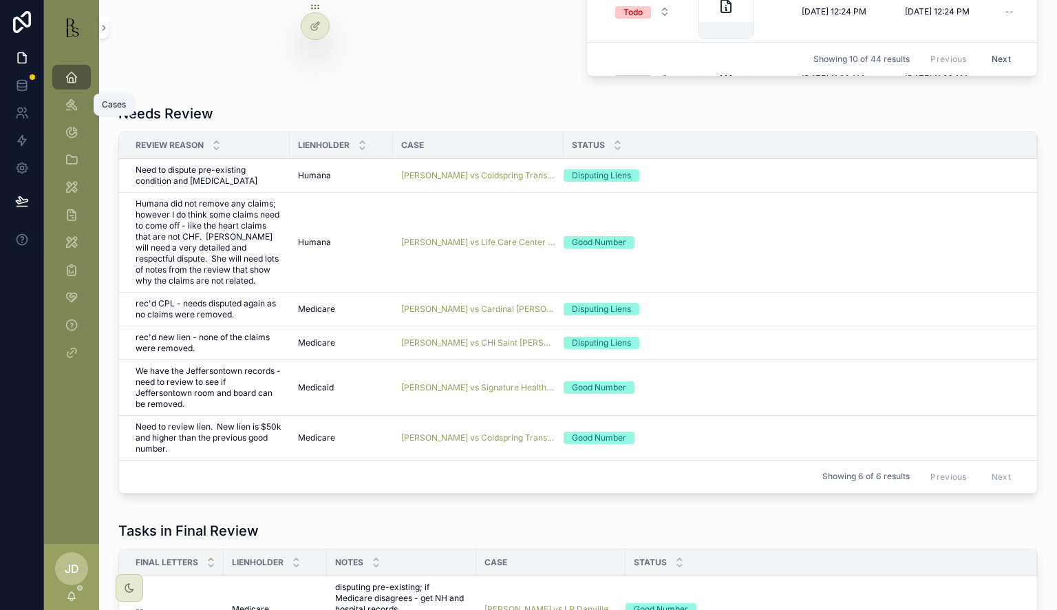
click at [68, 104] on icon "scrollable content" at bounding box center [72, 105] width 14 height 14
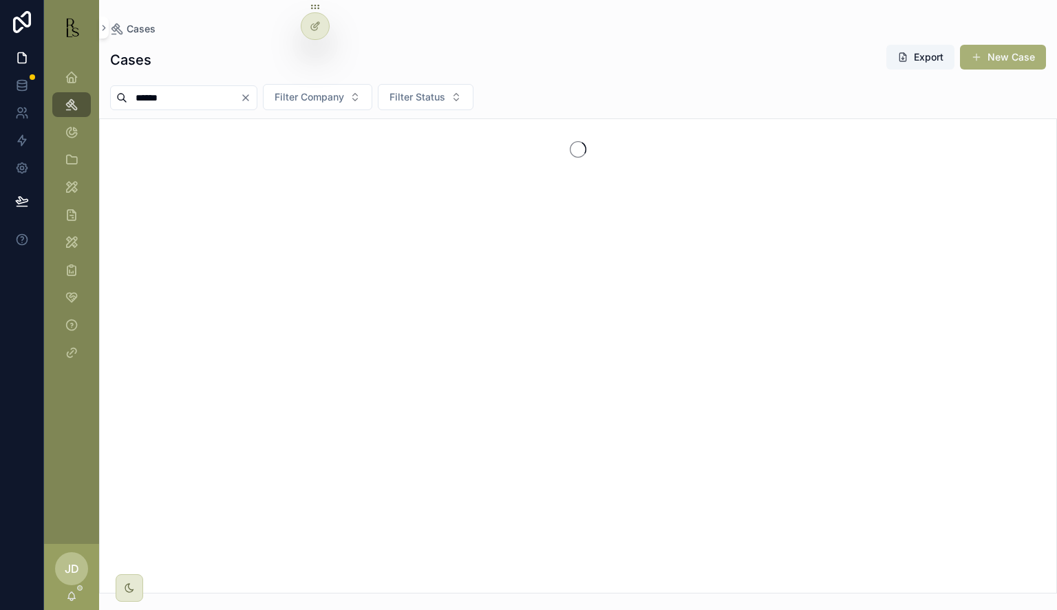
type input "******"
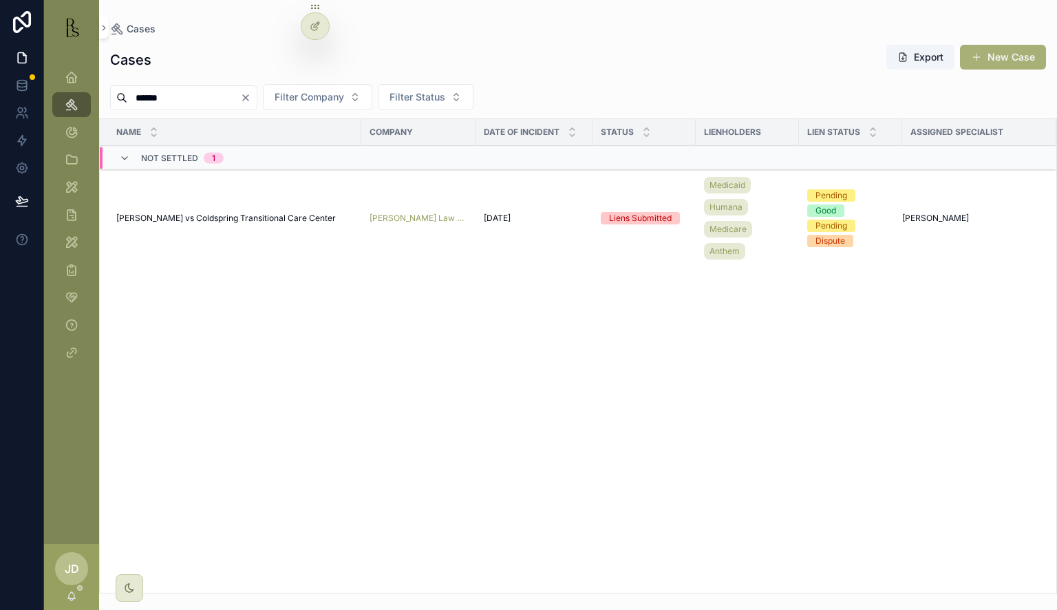
click at [224, 215] on span "[PERSON_NAME] vs Coldspring Transitional Care Center" at bounding box center [226, 218] width 220 height 11
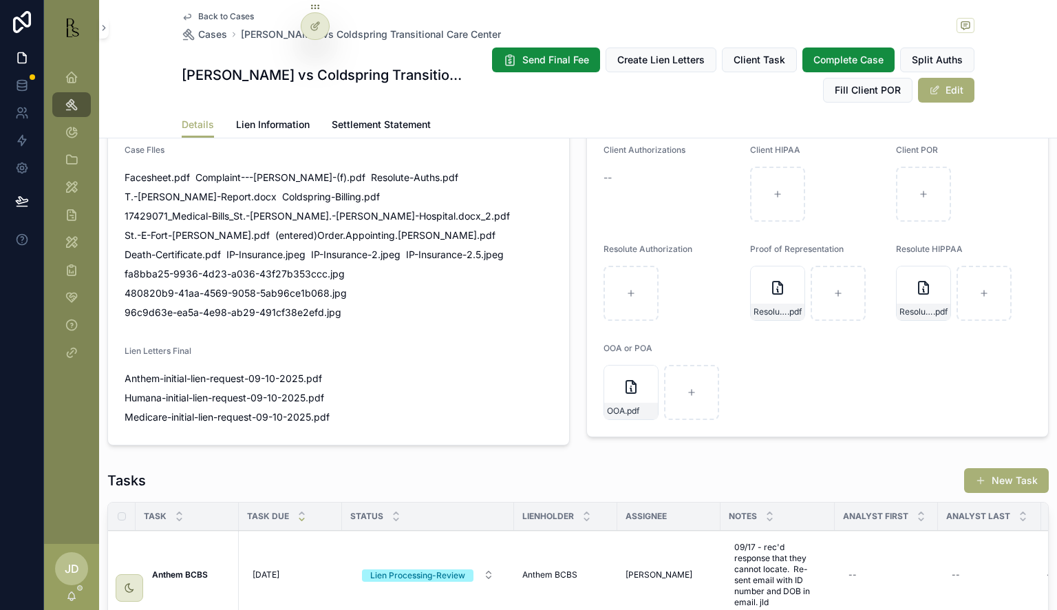
scroll to position [1583, 0]
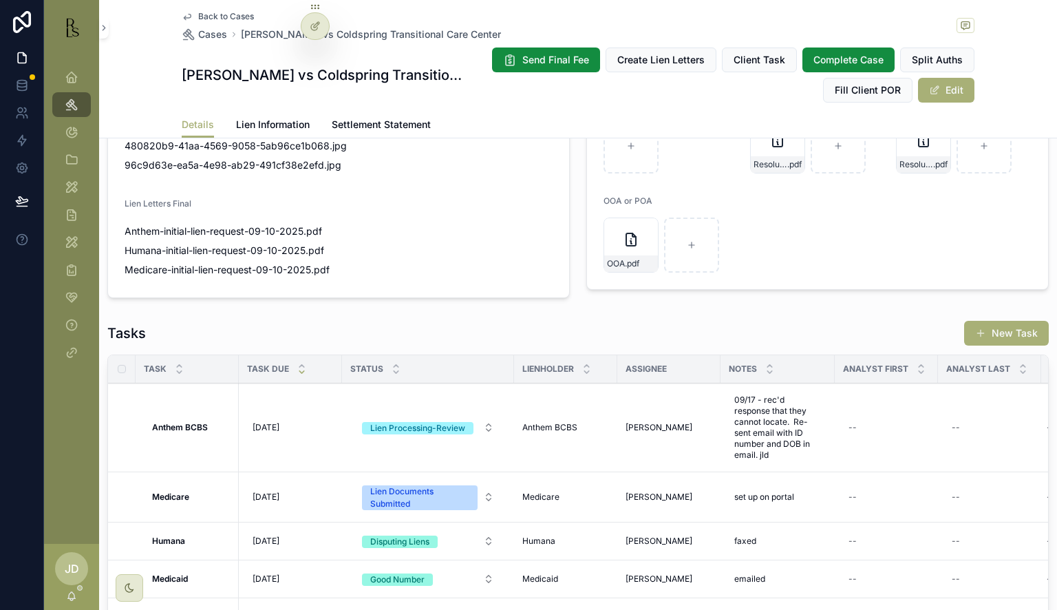
click at [271, 124] on span "Lien Information" at bounding box center [273, 125] width 74 height 14
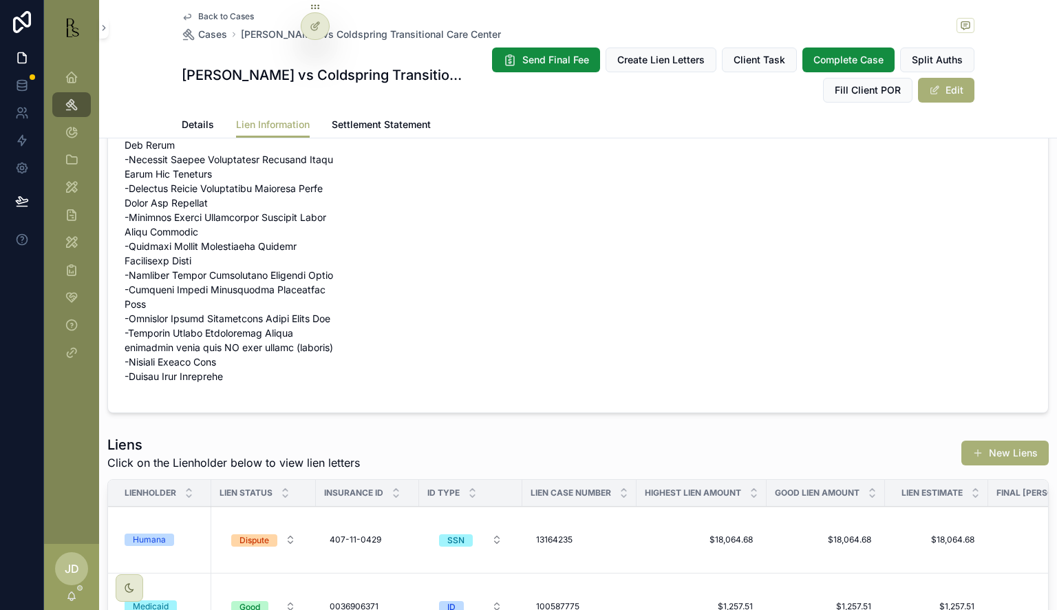
scroll to position [551, 0]
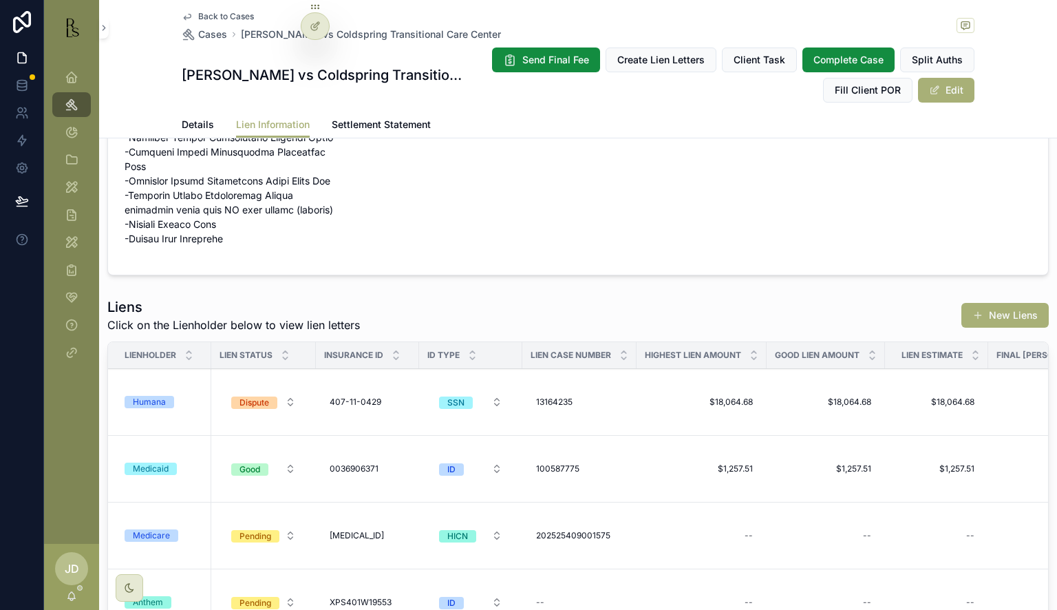
click at [197, 396] on div "Humana" at bounding box center [164, 402] width 78 height 12
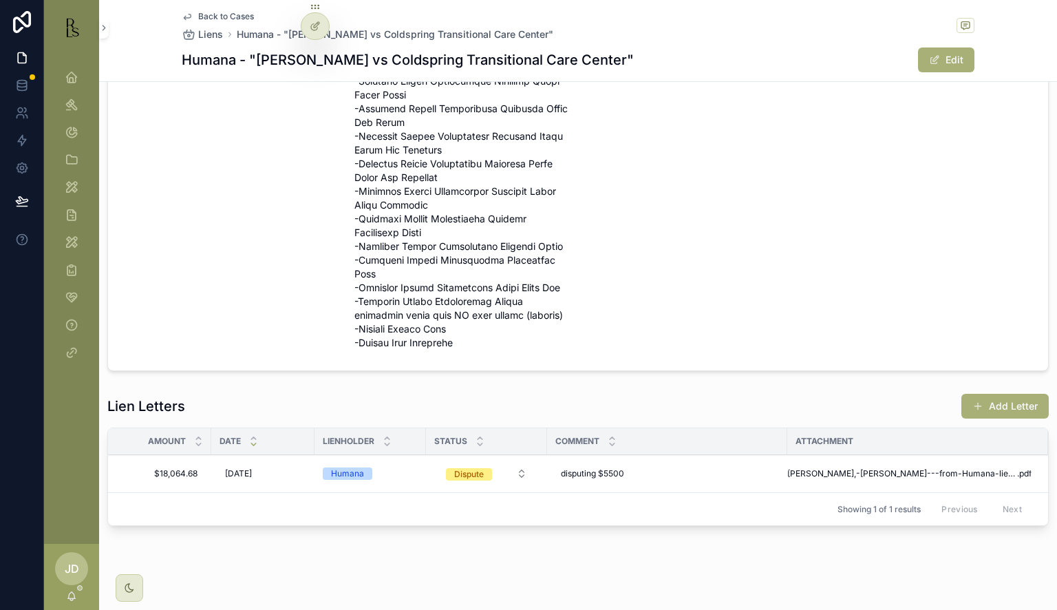
scroll to position [523, 0]
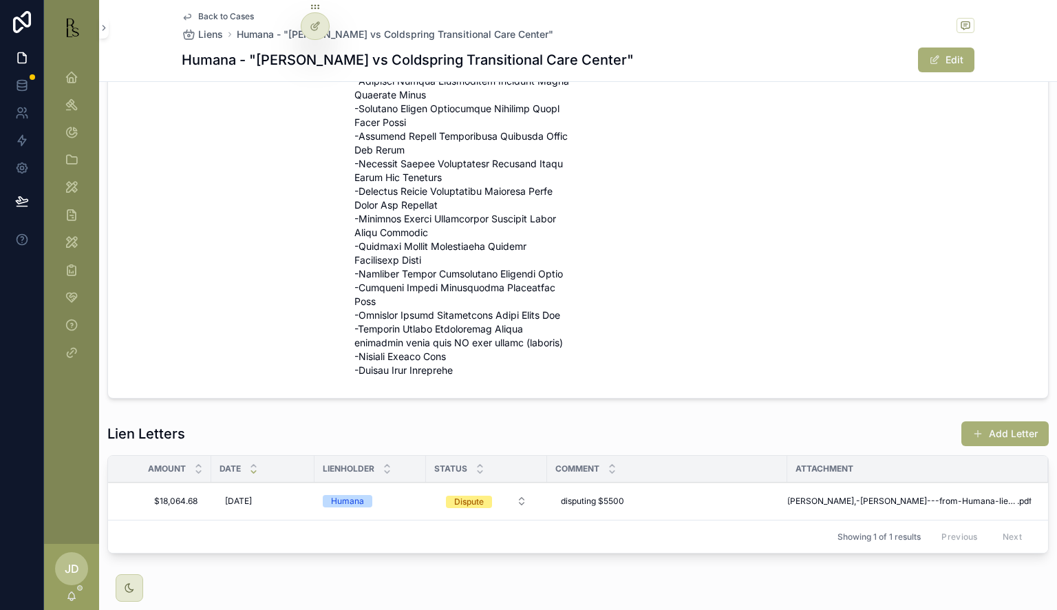
click at [999, 421] on button "Add Letter" at bounding box center [1005, 433] width 87 height 25
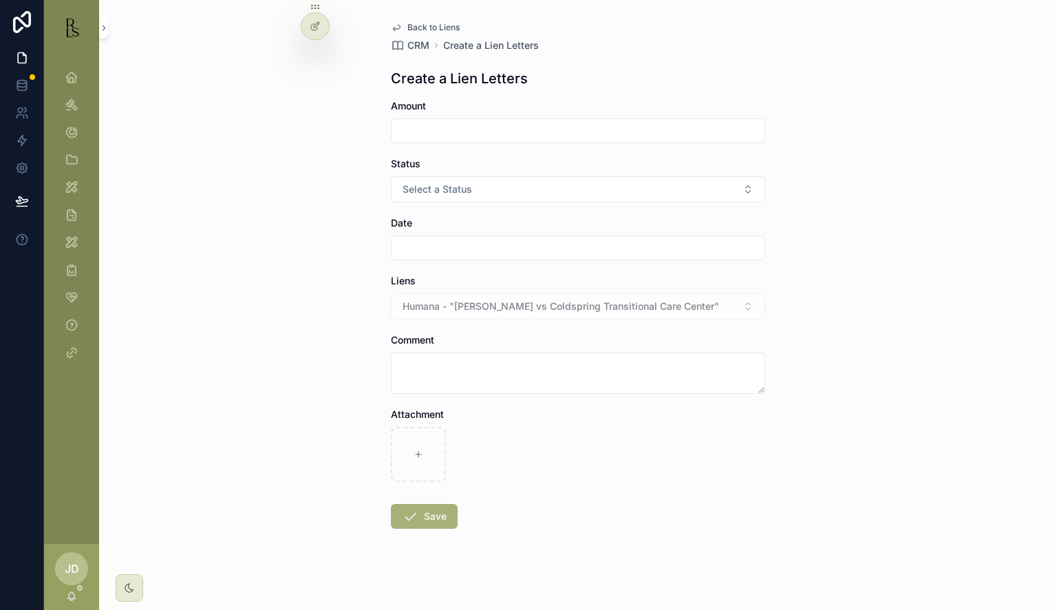
click at [421, 248] on input "scrollable content" at bounding box center [578, 247] width 373 height 19
click at [520, 387] on button "6" at bounding box center [523, 391] width 25 height 25
type input "*********"
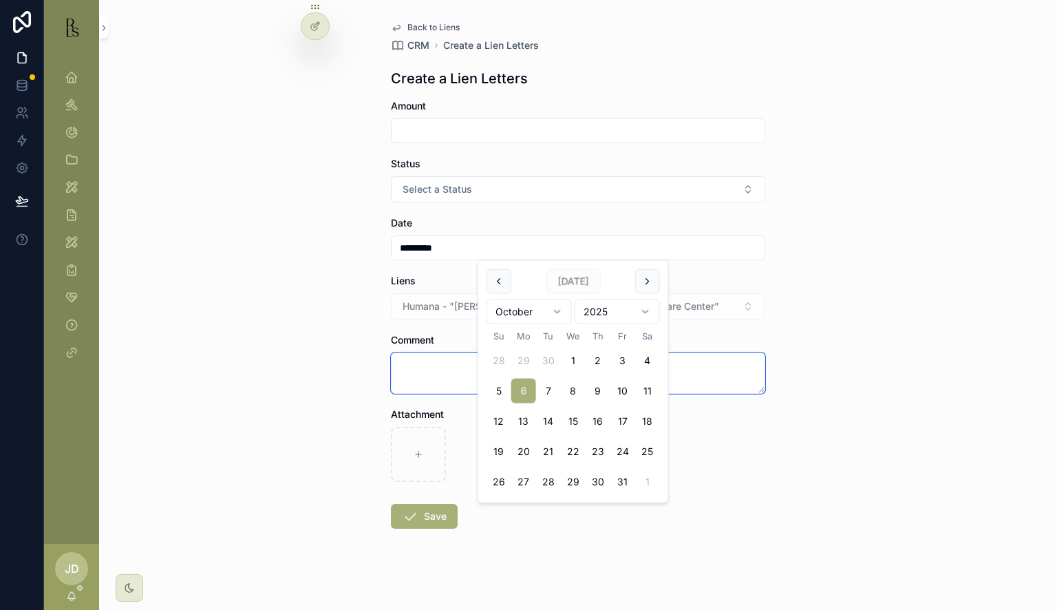
click at [420, 365] on textarea "scrollable content" at bounding box center [578, 372] width 374 height 41
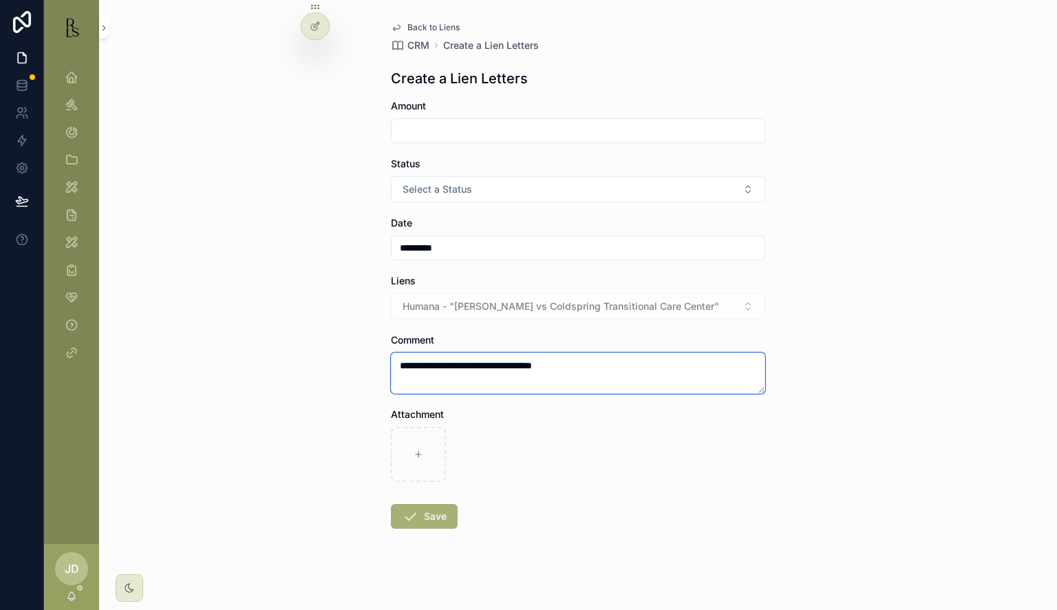
type textarea "**********"
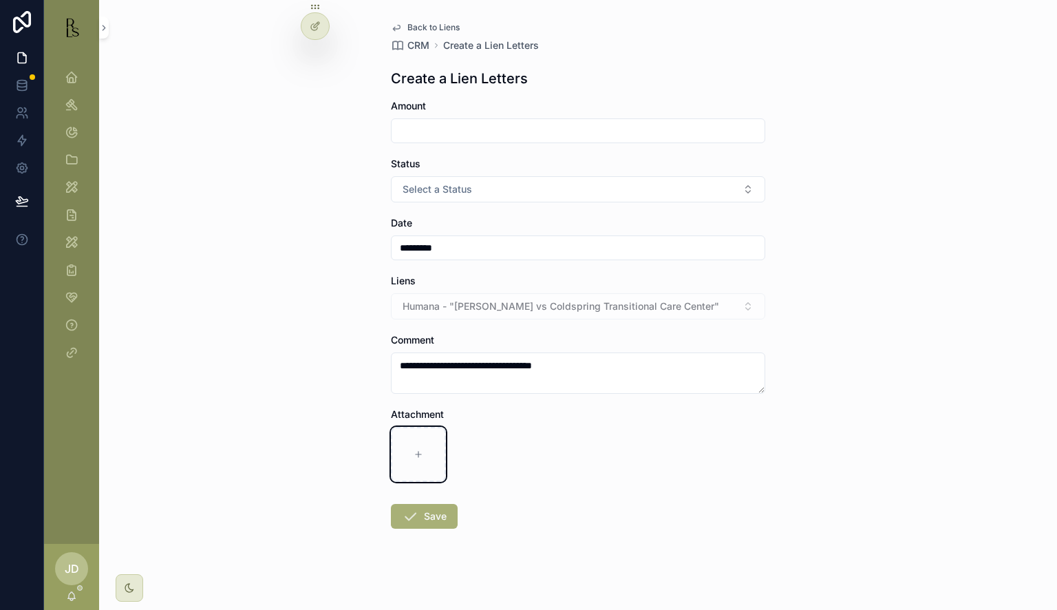
click at [413, 458] on div "scrollable content" at bounding box center [418, 454] width 55 height 55
type input "**********"
click at [412, 511] on icon "scrollable content" at bounding box center [410, 516] width 17 height 17
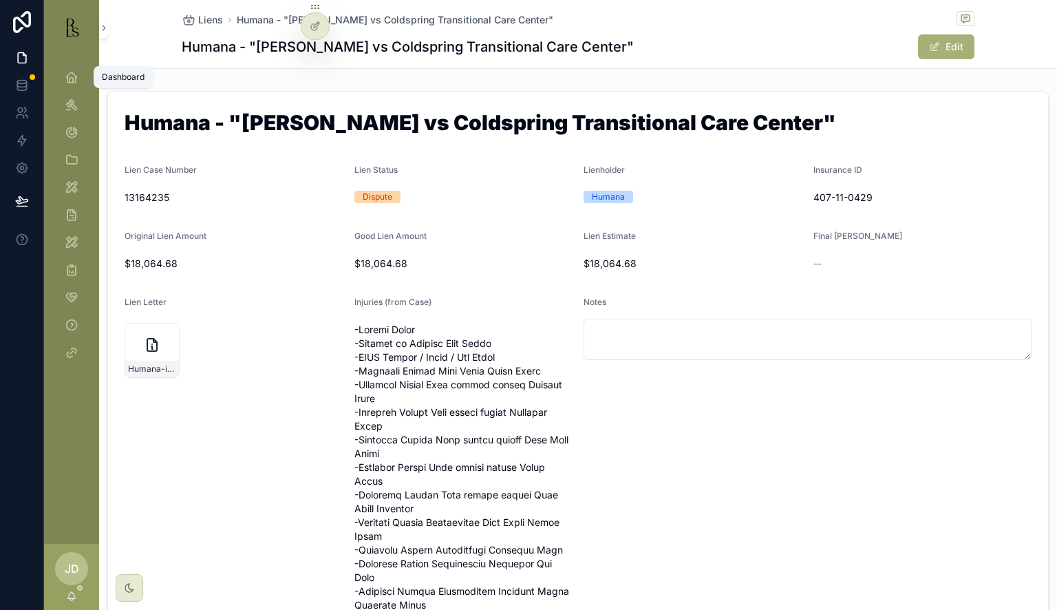
click at [79, 79] on div "Dashboard" at bounding box center [72, 77] width 22 height 22
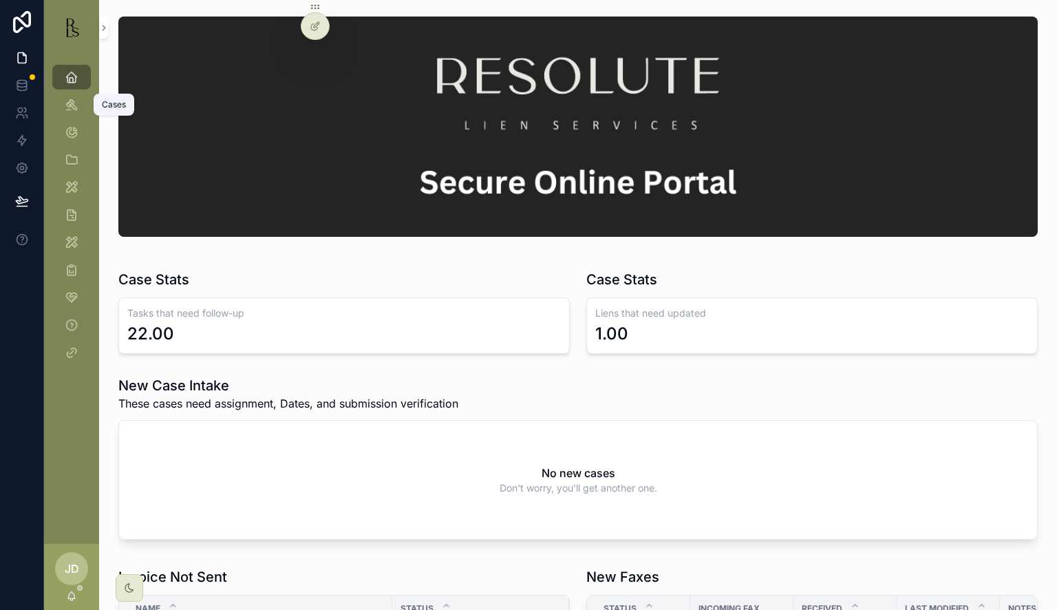
click at [78, 105] on icon "scrollable content" at bounding box center [72, 105] width 14 height 14
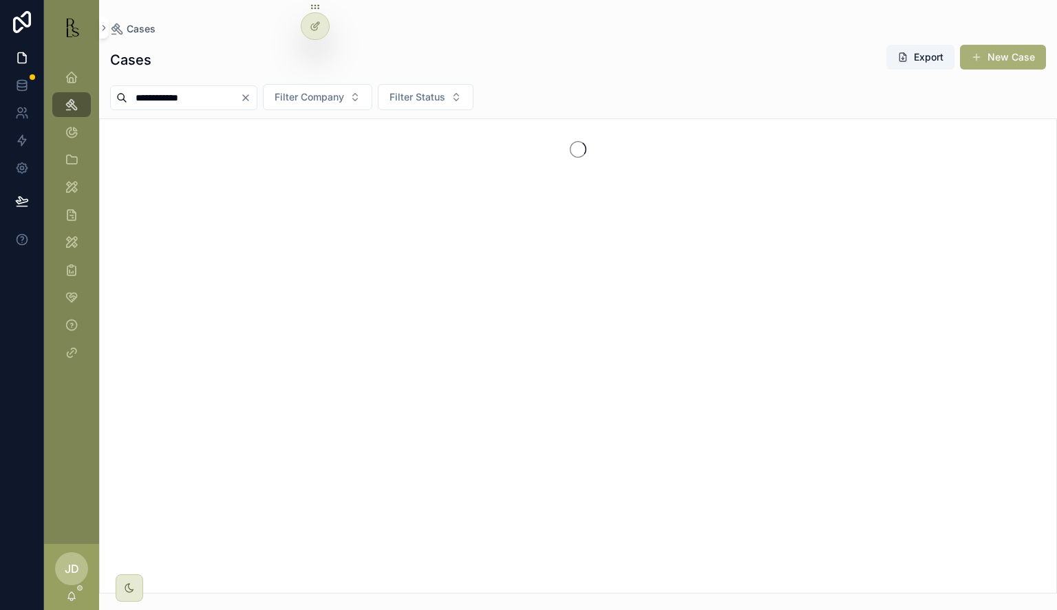
type input "**********"
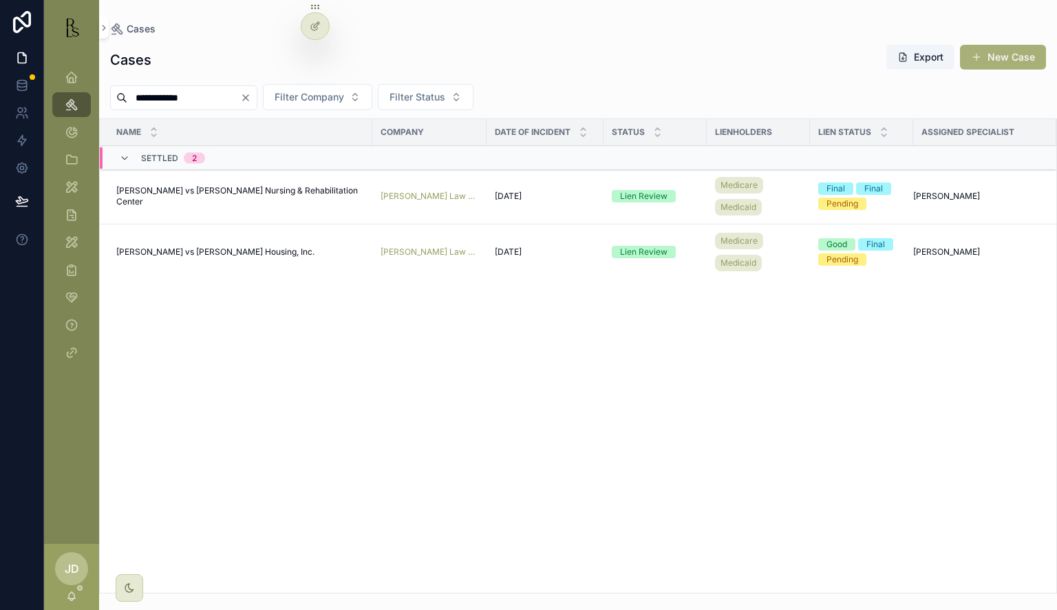
click at [212, 246] on span "[PERSON_NAME] vs [PERSON_NAME] Housing, Inc." at bounding box center [215, 251] width 198 height 11
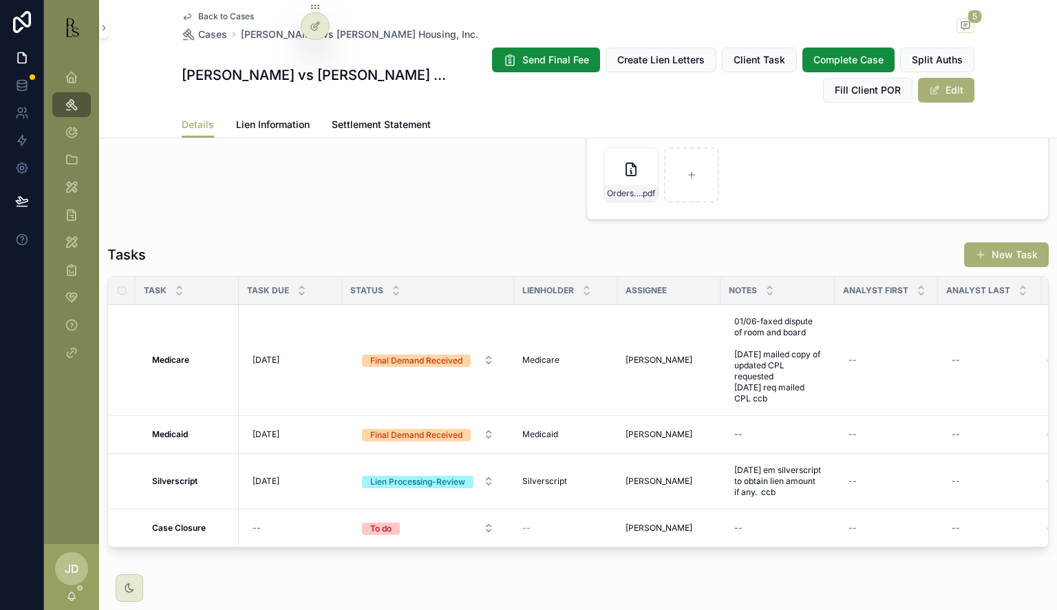
scroll to position [1182, 0]
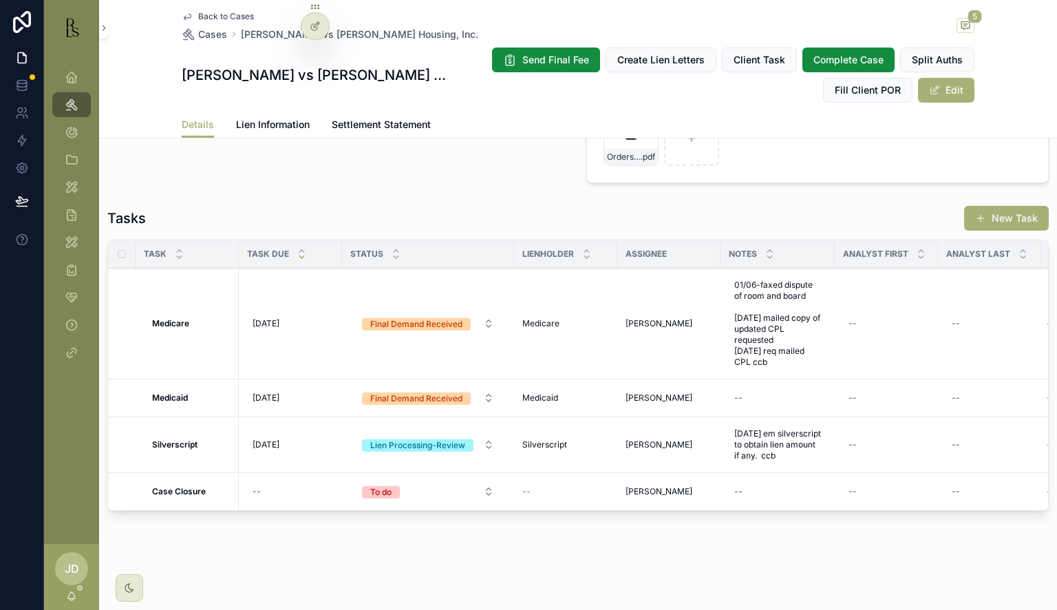
click at [429, 439] on div "Lien Processing-Review" at bounding box center [417, 445] width 95 height 12
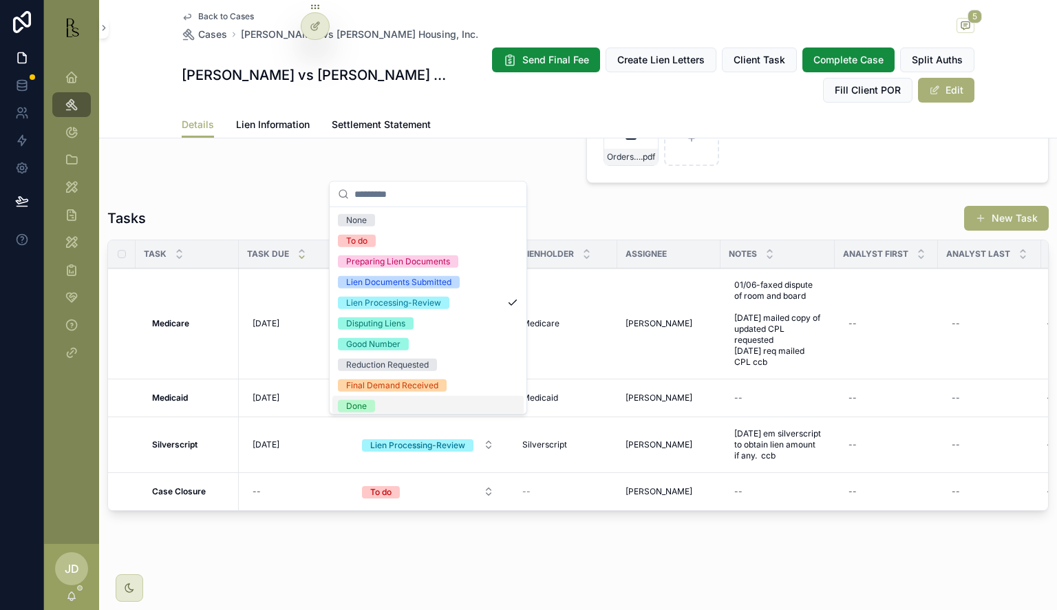
click at [406, 401] on div "Done" at bounding box center [427, 406] width 191 height 21
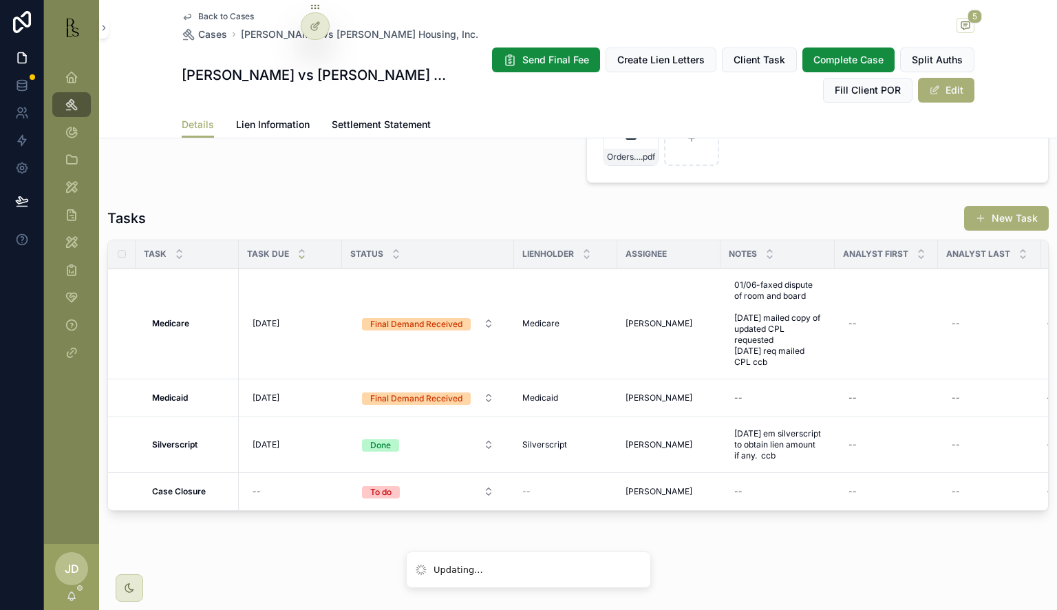
click at [270, 127] on span "Lien Information" at bounding box center [273, 125] width 74 height 14
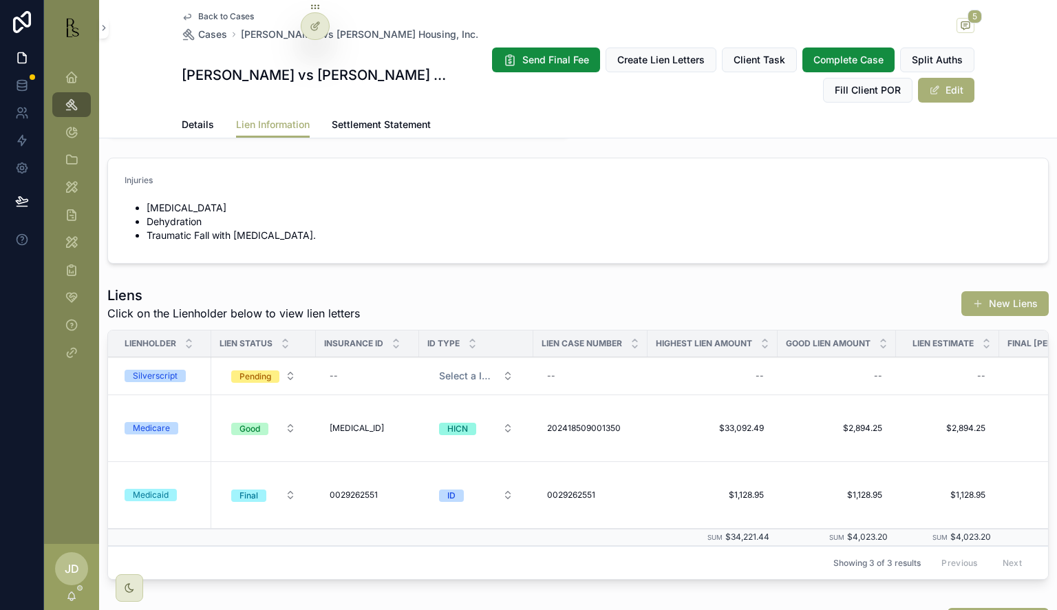
scroll to position [275, 0]
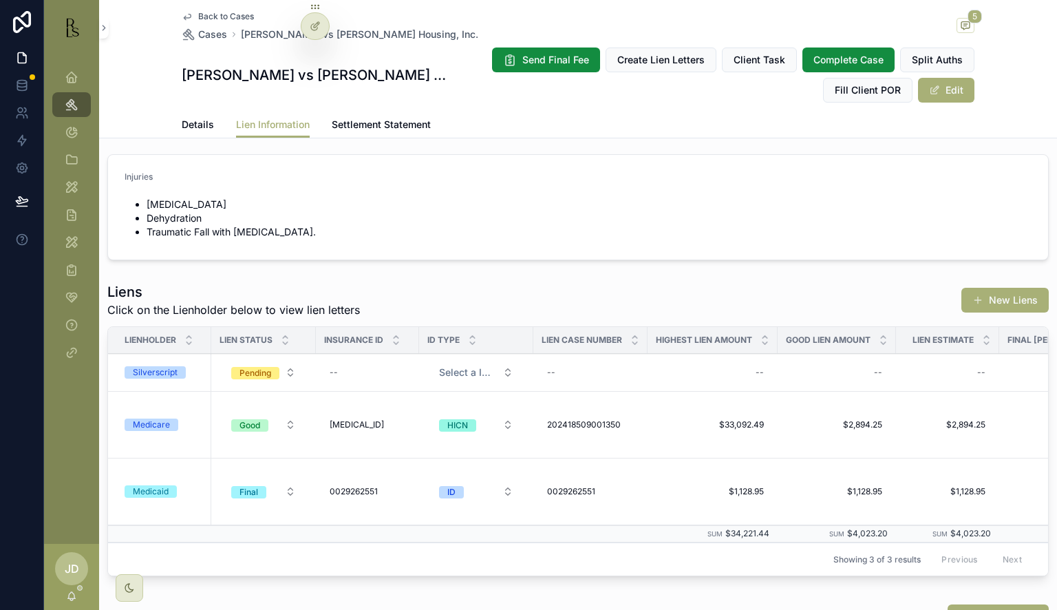
click at [269, 368] on div "Pending" at bounding box center [256, 373] width 32 height 12
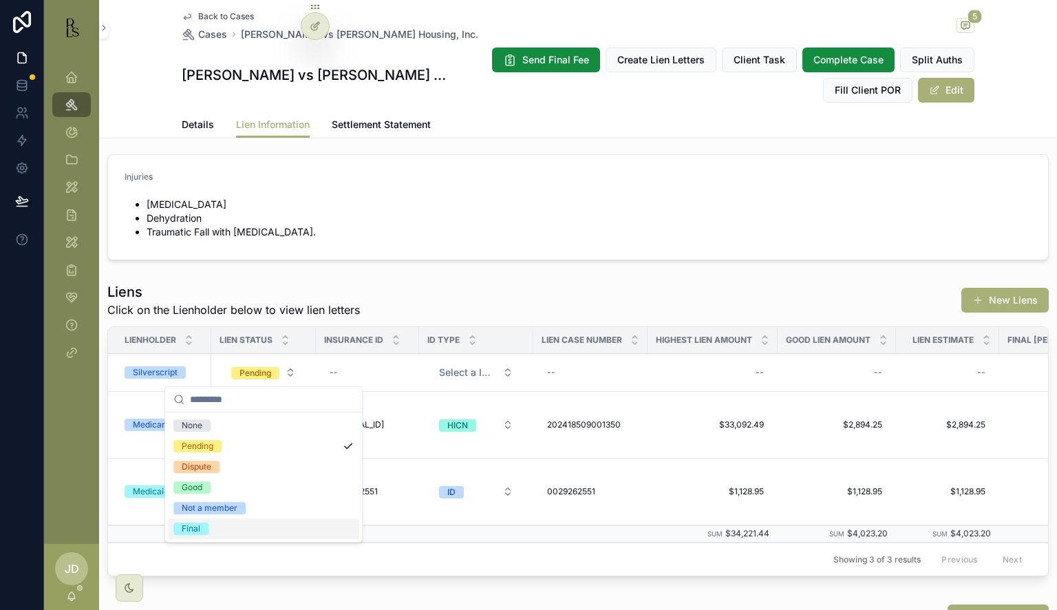
click at [220, 524] on div "Final" at bounding box center [263, 528] width 191 height 21
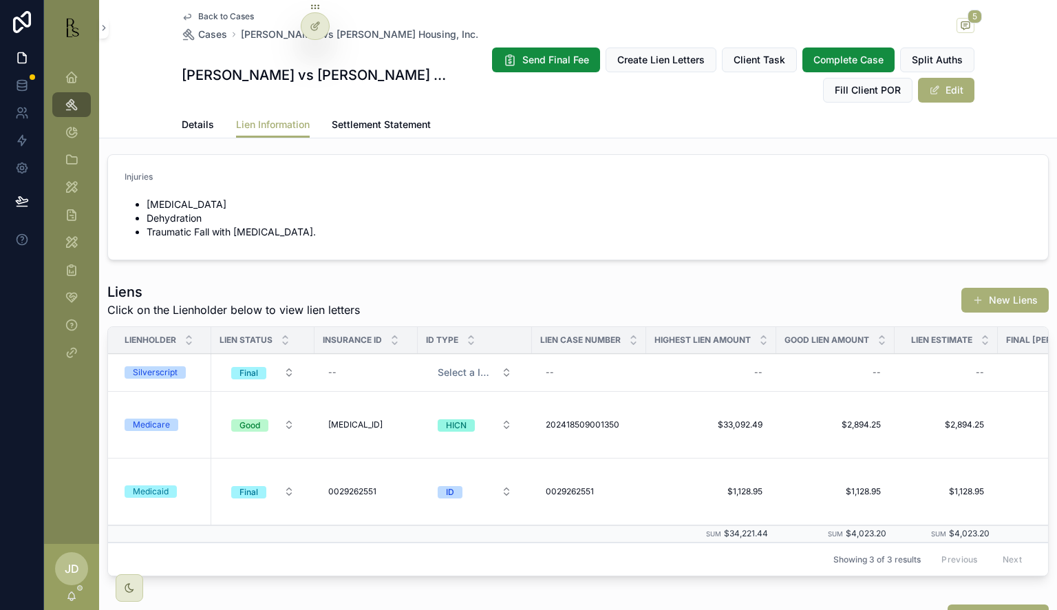
click at [723, 368] on div "--" at bounding box center [712, 372] width 114 height 22
type input "*****"
click at [922, 385] on icon "scrollable content" at bounding box center [924, 389] width 11 height 11
click at [858, 374] on div "--" at bounding box center [836, 372] width 102 height 22
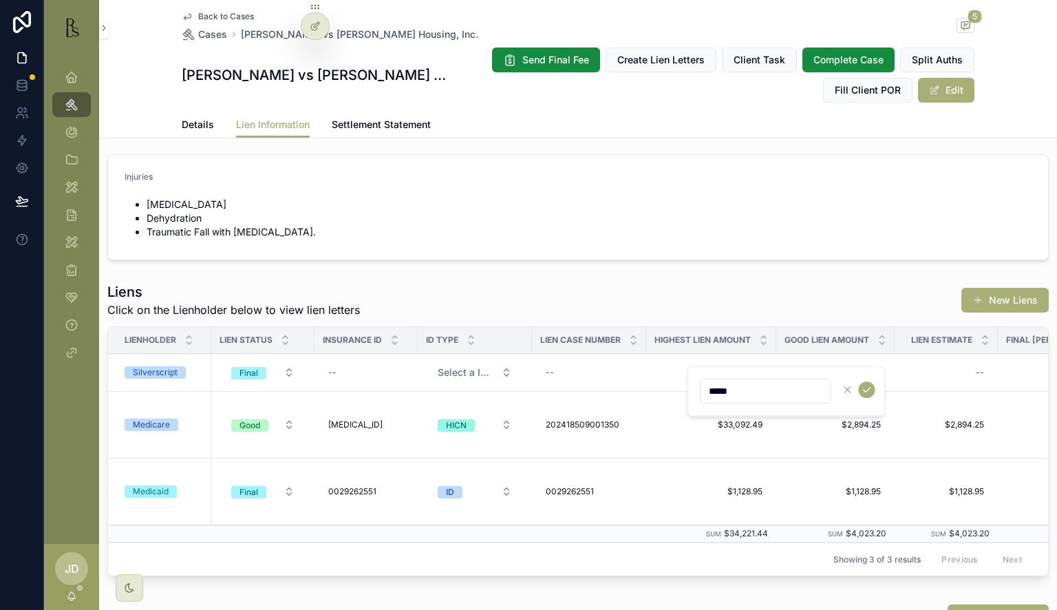
type input "*****"
click at [866, 386] on icon "scrollable content" at bounding box center [866, 389] width 11 height 11
click at [948, 378] on div "--" at bounding box center [946, 372] width 87 height 22
type input "*****"
click at [968, 386] on icon "scrollable content" at bounding box center [969, 389] width 11 height 11
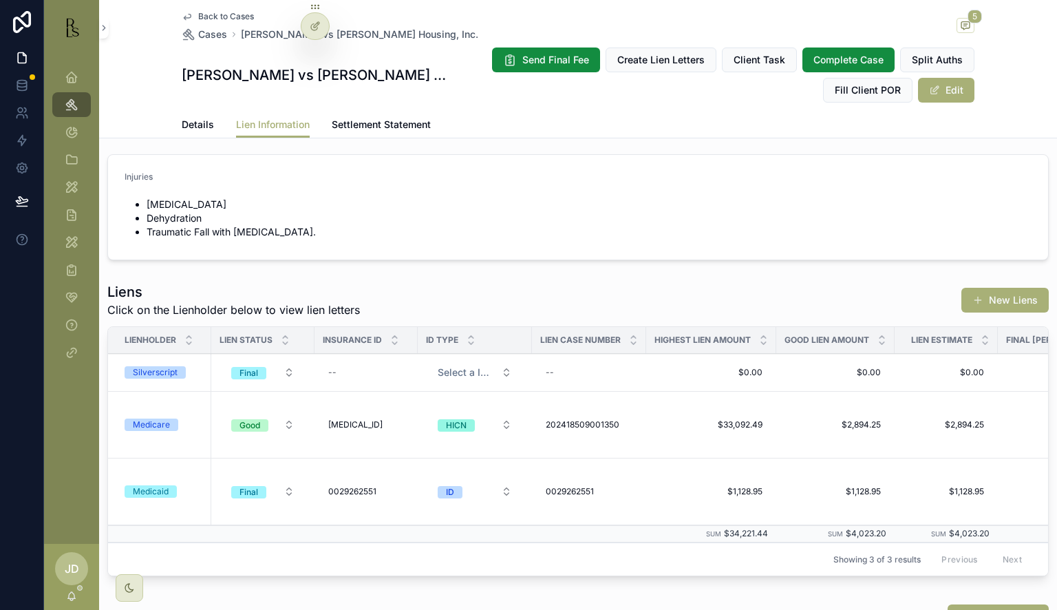
click at [184, 370] on div "Silverscript" at bounding box center [164, 372] width 78 height 12
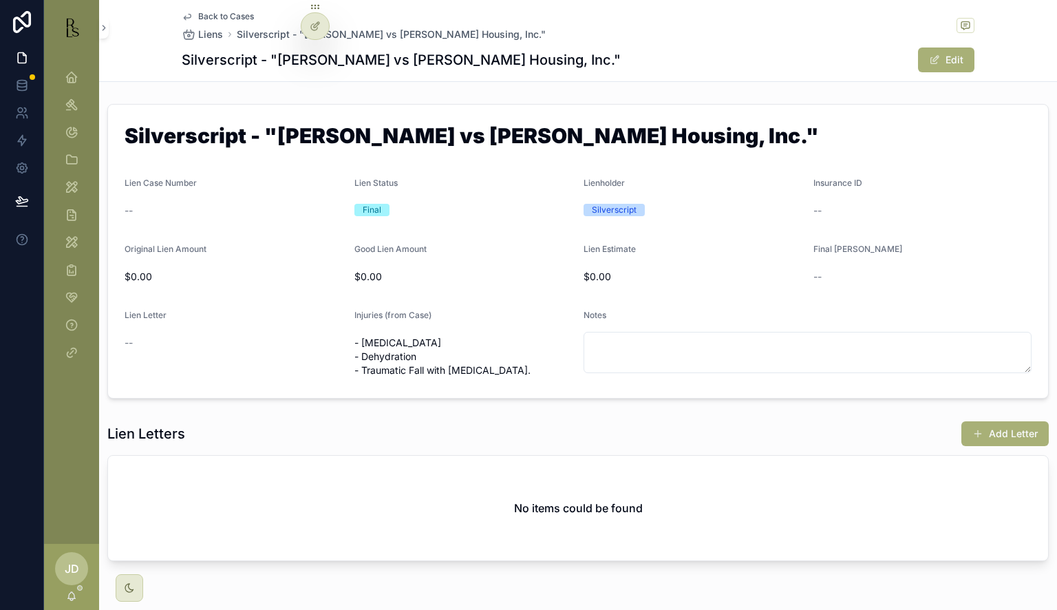
click at [962, 434] on button "Add Letter" at bounding box center [1005, 433] width 87 height 25
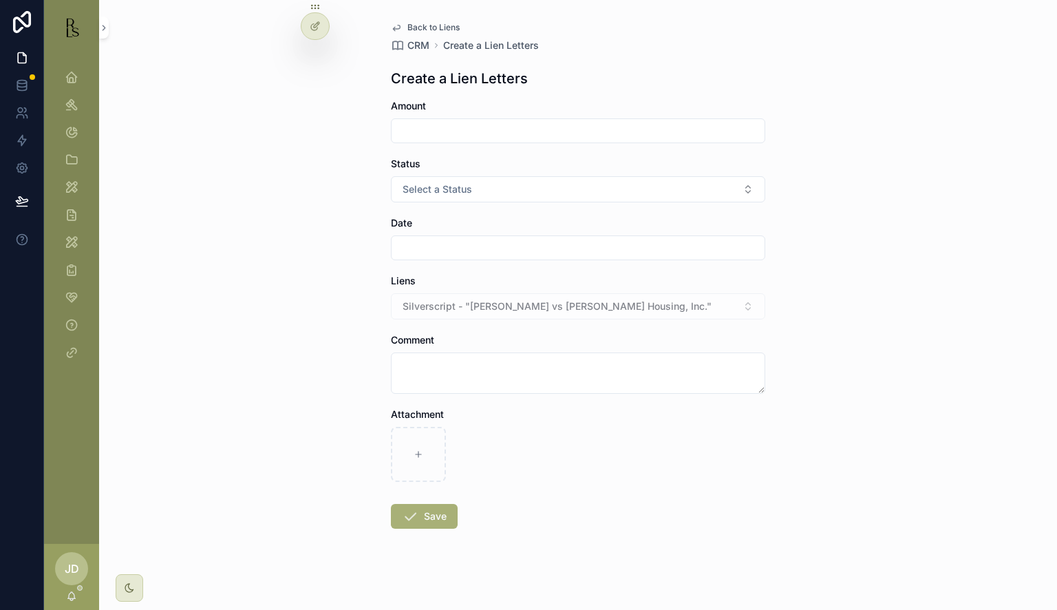
click at [474, 130] on input "scrollable content" at bounding box center [578, 130] width 373 height 19
type input "*****"
click at [447, 187] on span "Select a Status" at bounding box center [438, 189] width 70 height 14
click at [490, 284] on span "Final" at bounding box center [499, 285] width 35 height 12
click at [440, 245] on input "scrollable content" at bounding box center [578, 247] width 373 height 19
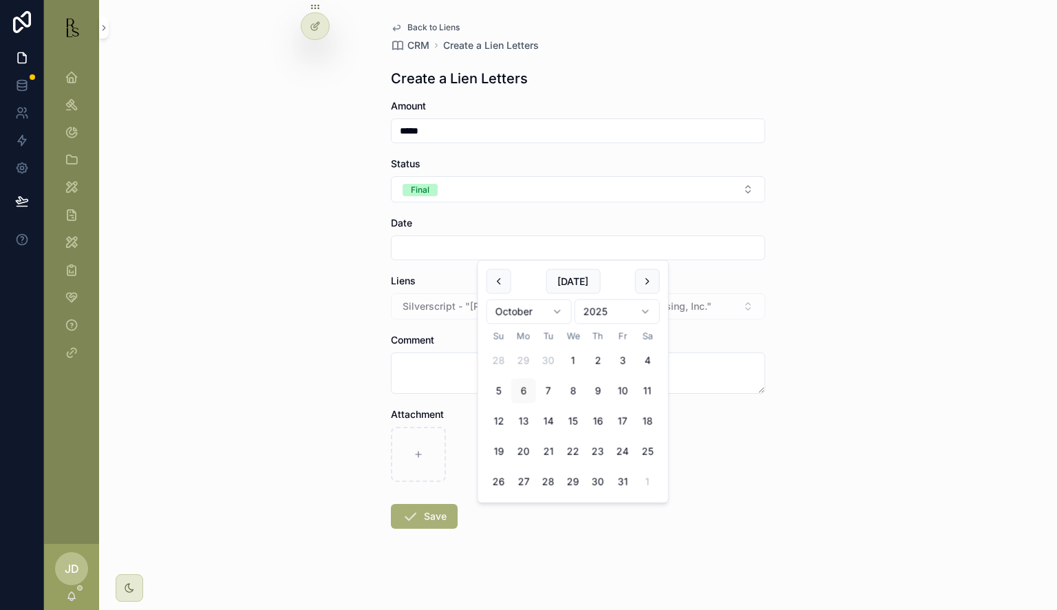
click at [525, 392] on button "6" at bounding box center [523, 391] width 25 height 25
type input "*********"
click at [457, 376] on textarea "scrollable content" at bounding box center [578, 372] width 374 height 41
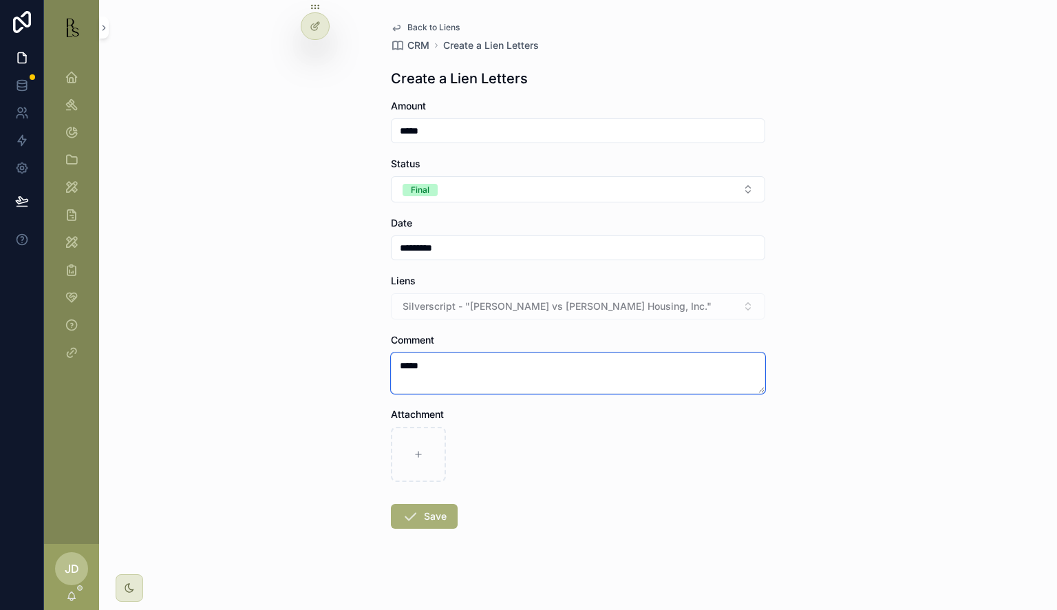
type textarea "*****"
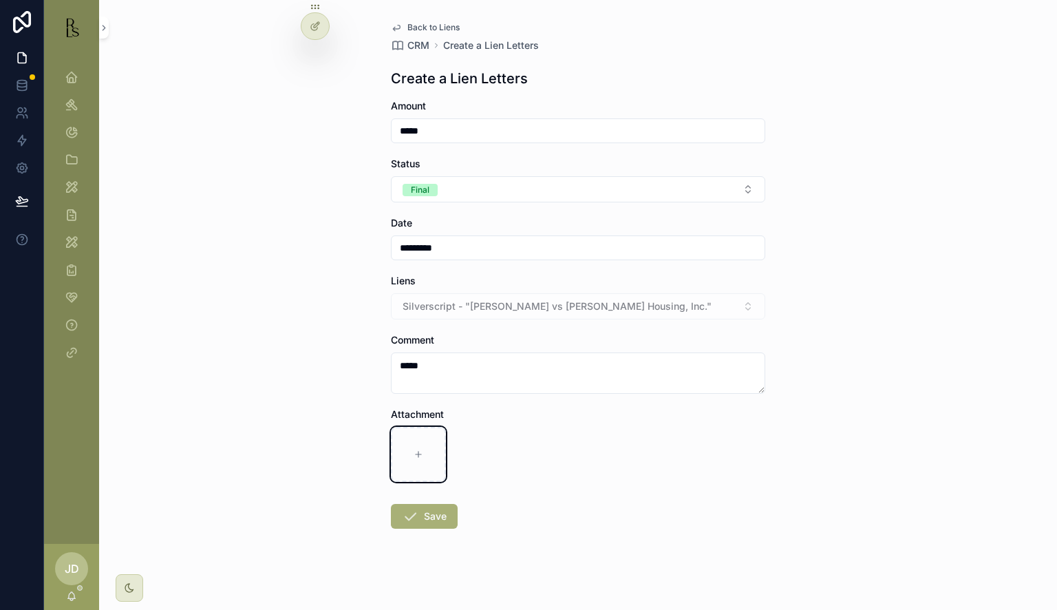
click at [415, 442] on div "scrollable content" at bounding box center [418, 454] width 55 height 55
type input "**********"
click at [415, 514] on button "Save" at bounding box center [424, 516] width 67 height 25
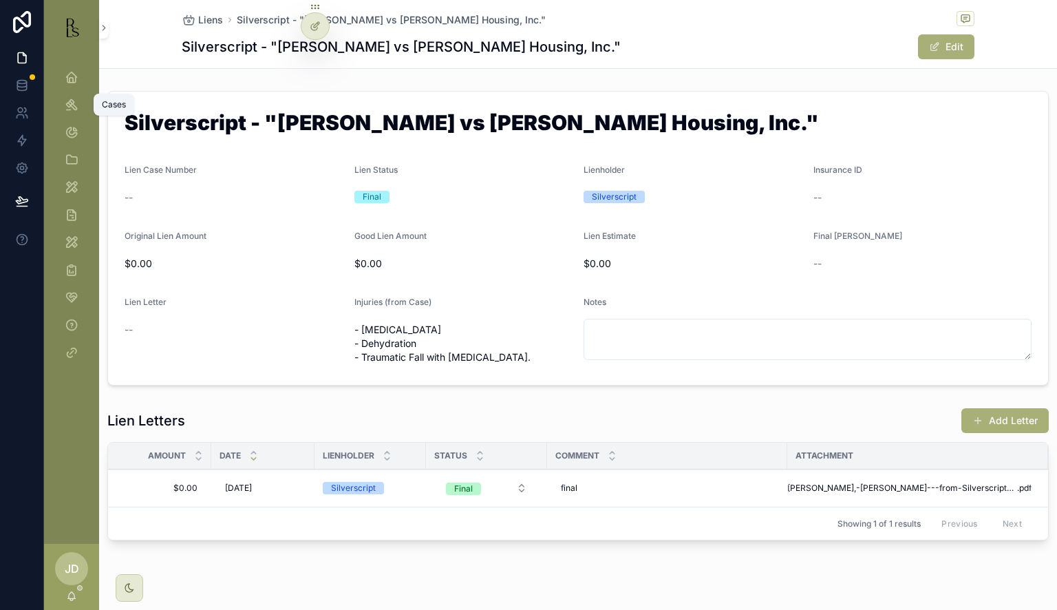
click at [67, 99] on icon "scrollable content" at bounding box center [72, 105] width 14 height 14
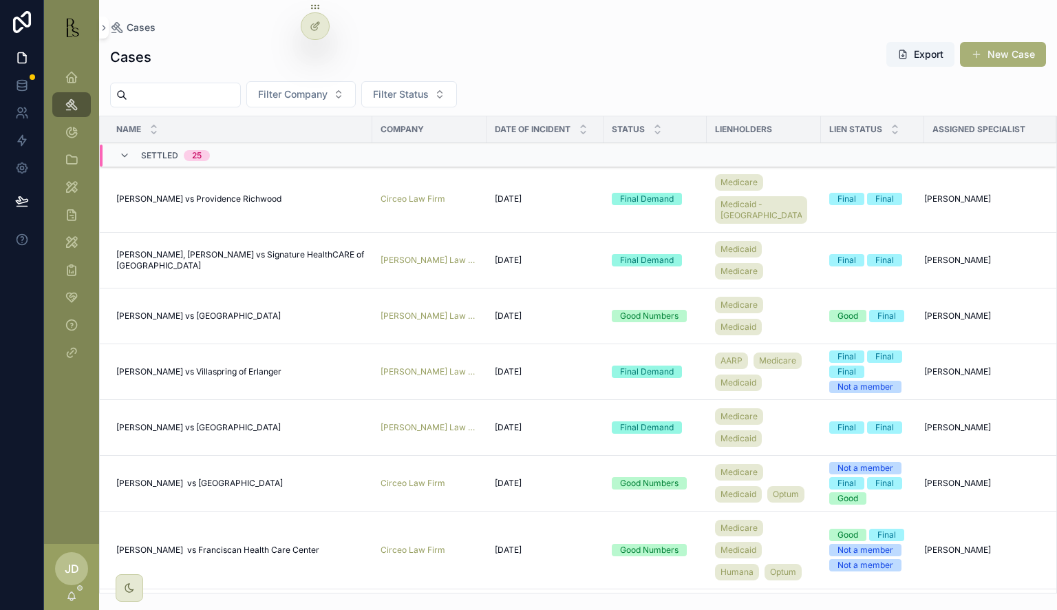
click at [328, 89] on span "Filter Company" at bounding box center [293, 94] width 70 height 14
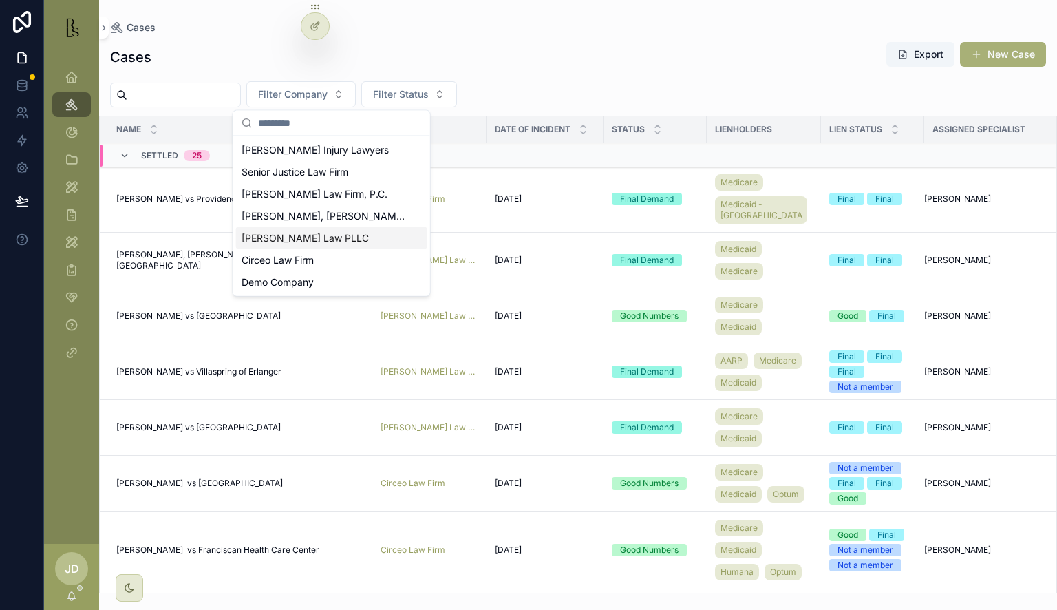
click at [286, 231] on span "[PERSON_NAME] Law PLLC" at bounding box center [305, 238] width 127 height 14
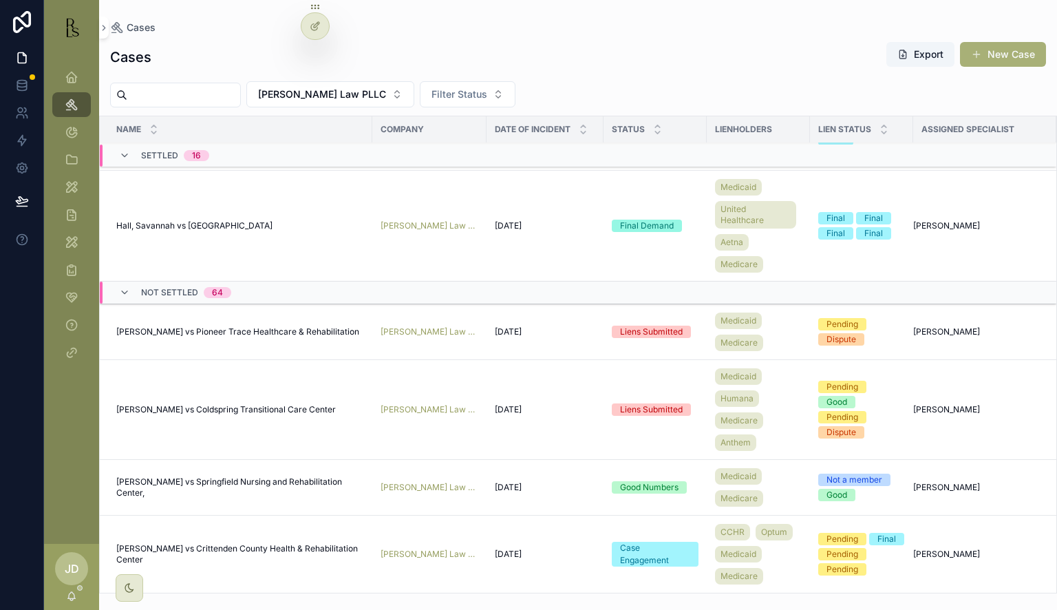
scroll to position [1052, 0]
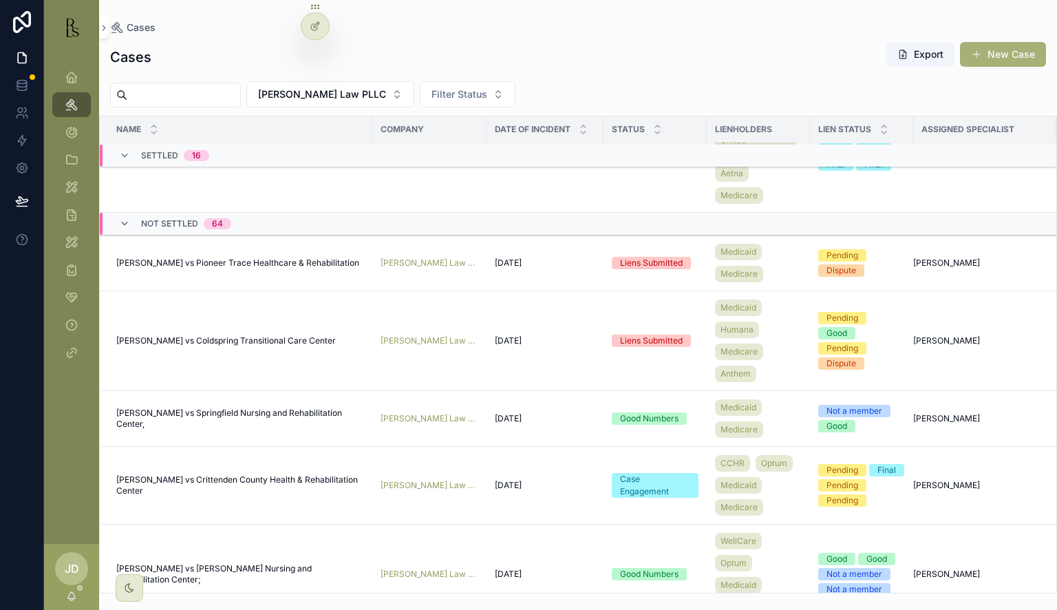
click at [238, 258] on span "[PERSON_NAME] vs Pioneer Trace Healthcare & Rehabilitation" at bounding box center [237, 262] width 243 height 11
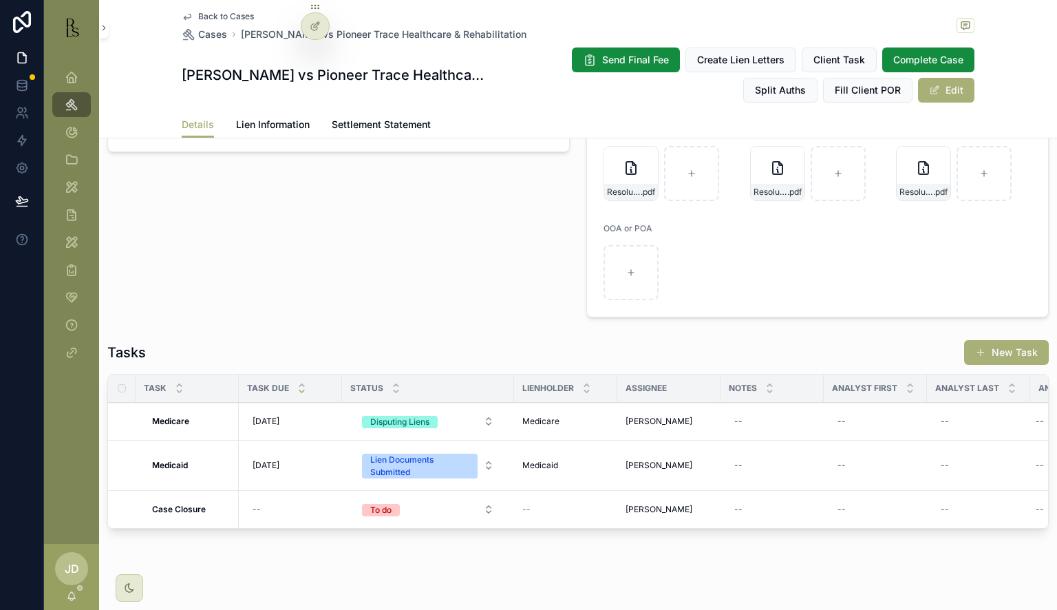
scroll to position [895, 0]
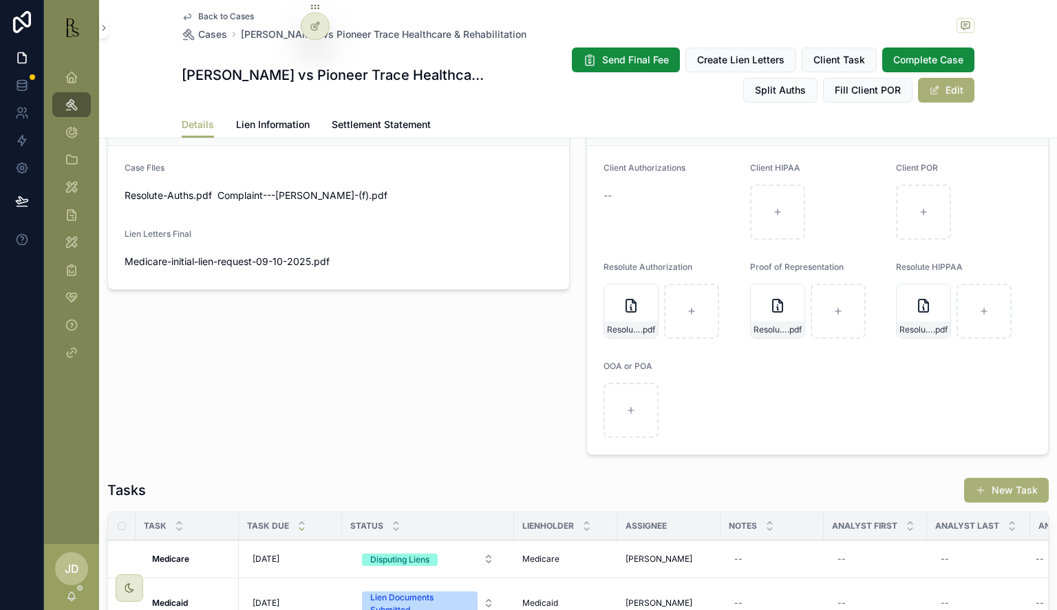
click at [937, 91] on button "Edit" at bounding box center [946, 90] width 56 height 25
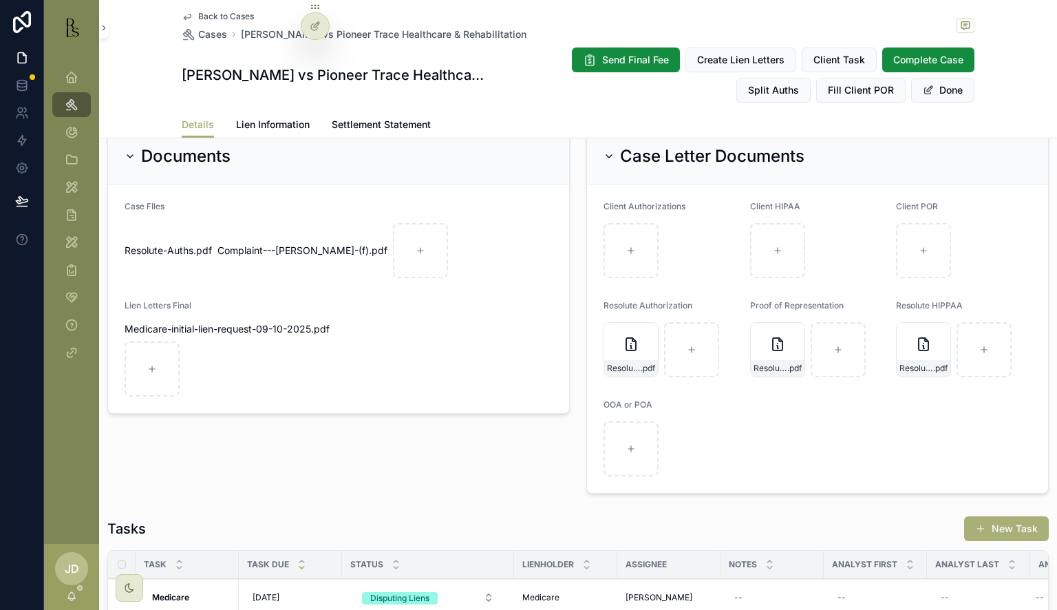
scroll to position [952, 0]
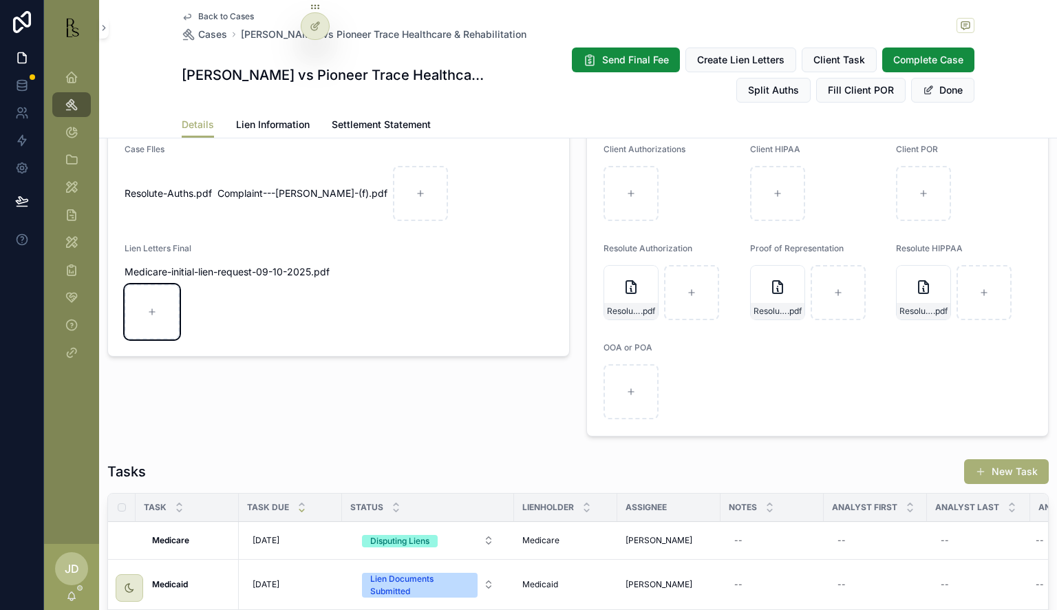
click at [157, 313] on div "scrollable content" at bounding box center [152, 311] width 55 height 55
type input "**********"
click at [916, 92] on button "Done" at bounding box center [942, 90] width 63 height 25
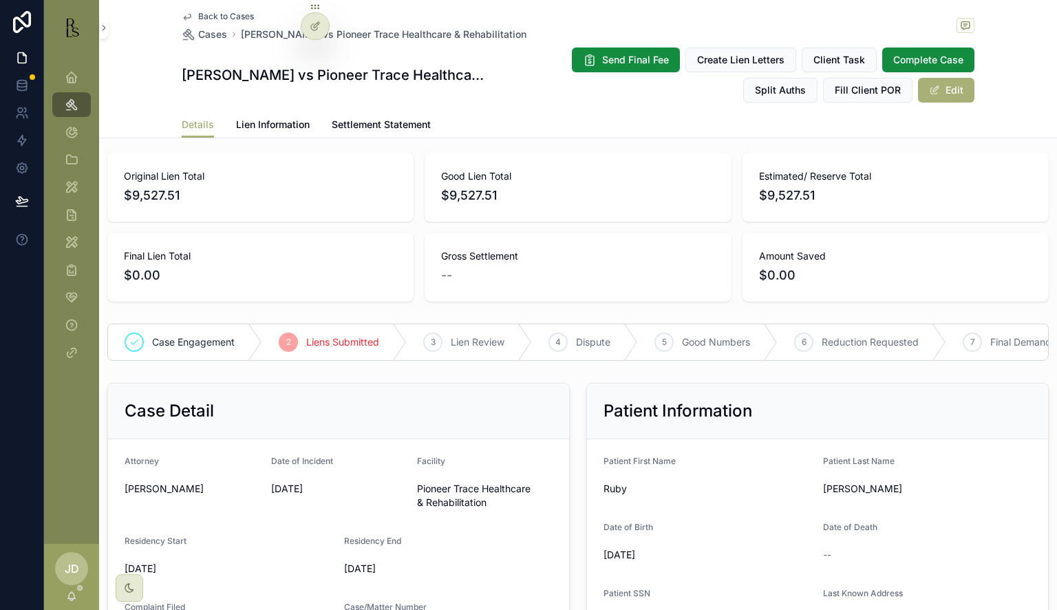
scroll to position [0, 0]
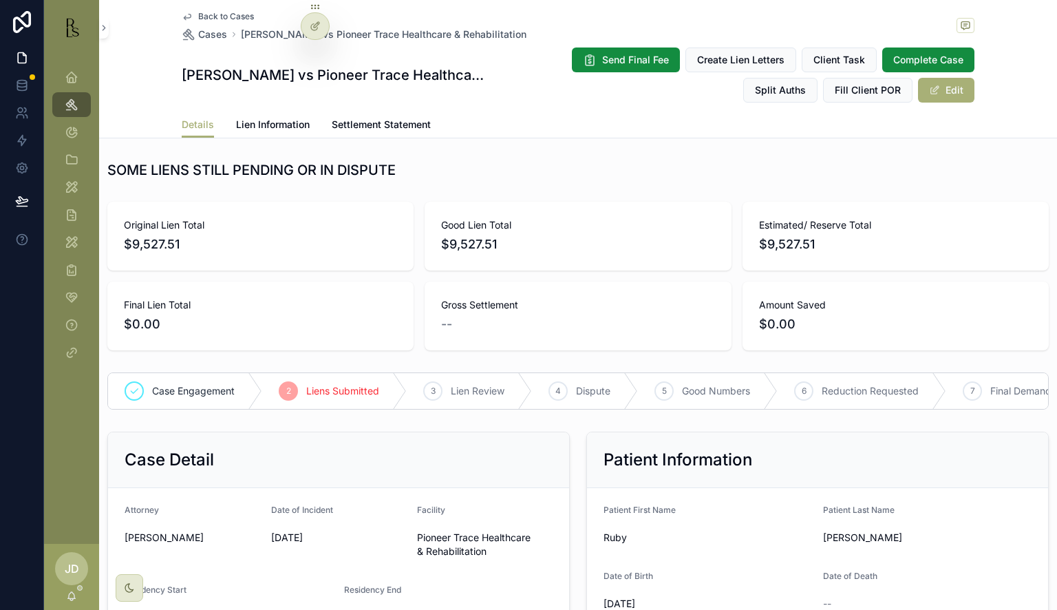
click at [209, 15] on span "Back to Cases" at bounding box center [226, 16] width 56 height 11
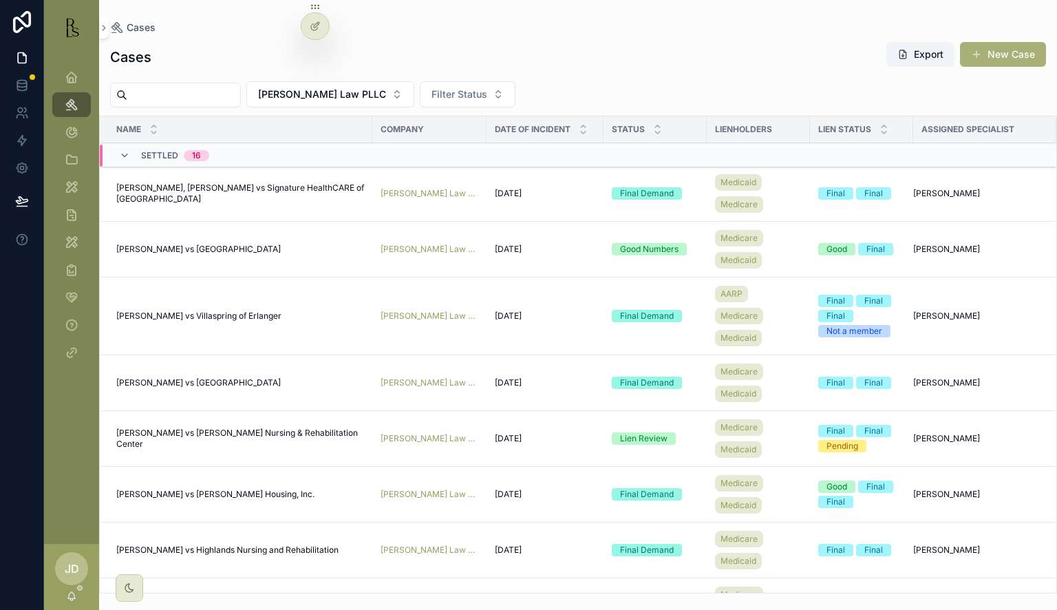
click at [404, 83] on button "[PERSON_NAME] Law PLLC" at bounding box center [330, 94] width 168 height 26
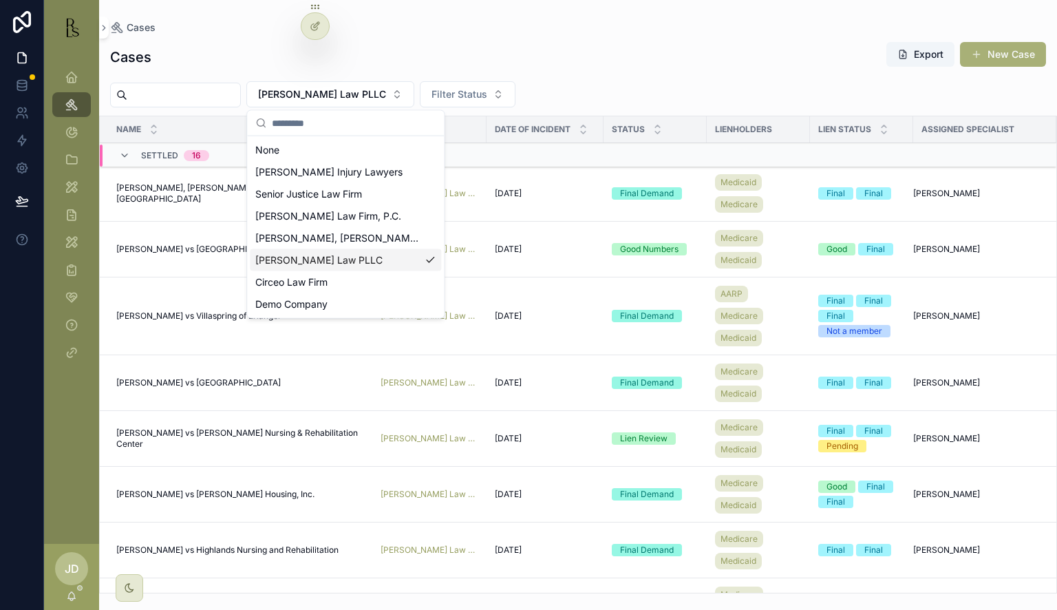
click at [314, 256] on span "[PERSON_NAME] Law PLLC" at bounding box center [318, 260] width 127 height 14
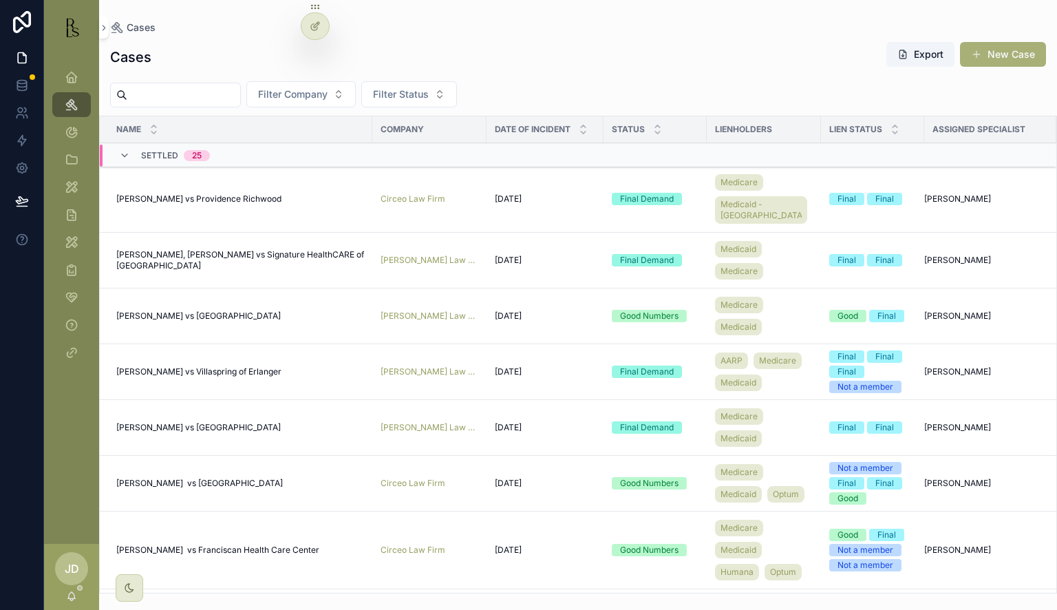
click at [351, 84] on button "Filter Company" at bounding box center [300, 94] width 109 height 26
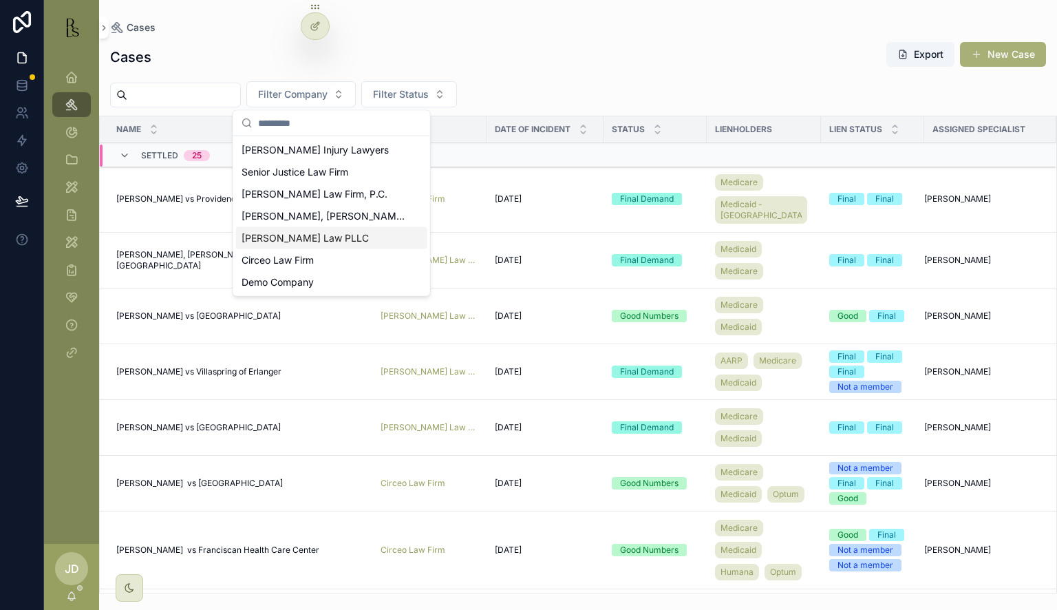
click at [319, 239] on span "[PERSON_NAME] Law PLLC" at bounding box center [305, 238] width 127 height 14
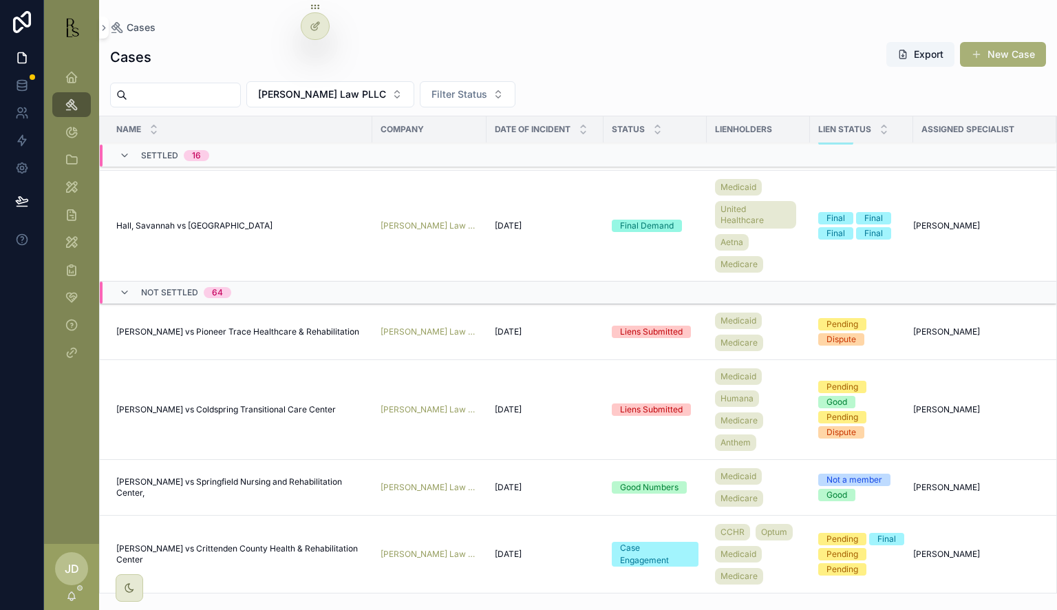
scroll to position [1052, 0]
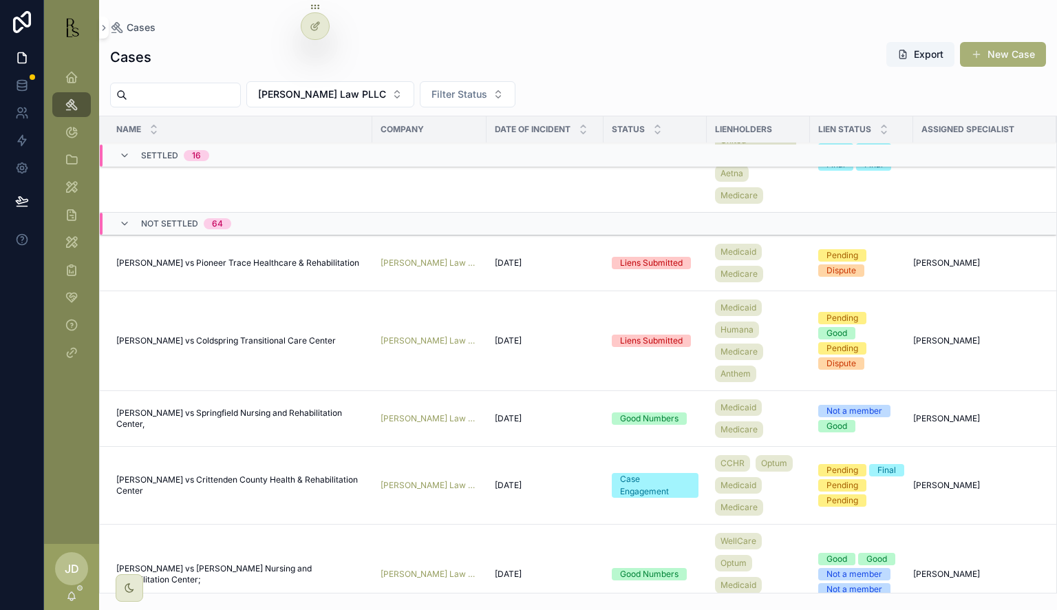
click at [182, 335] on span "[PERSON_NAME] vs Coldspring Transitional Care Center" at bounding box center [226, 340] width 220 height 11
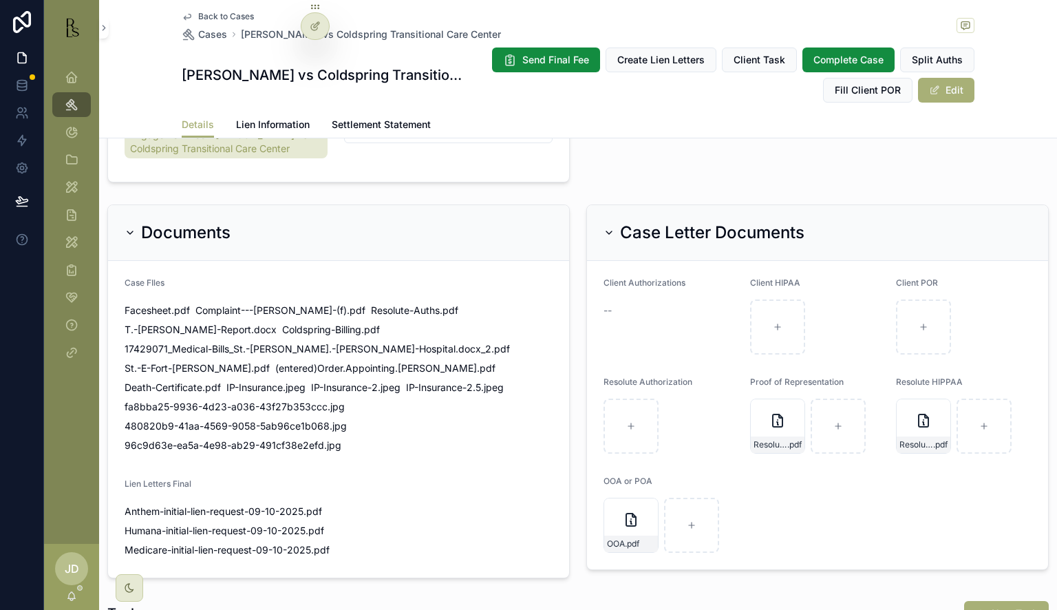
scroll to position [1377, 0]
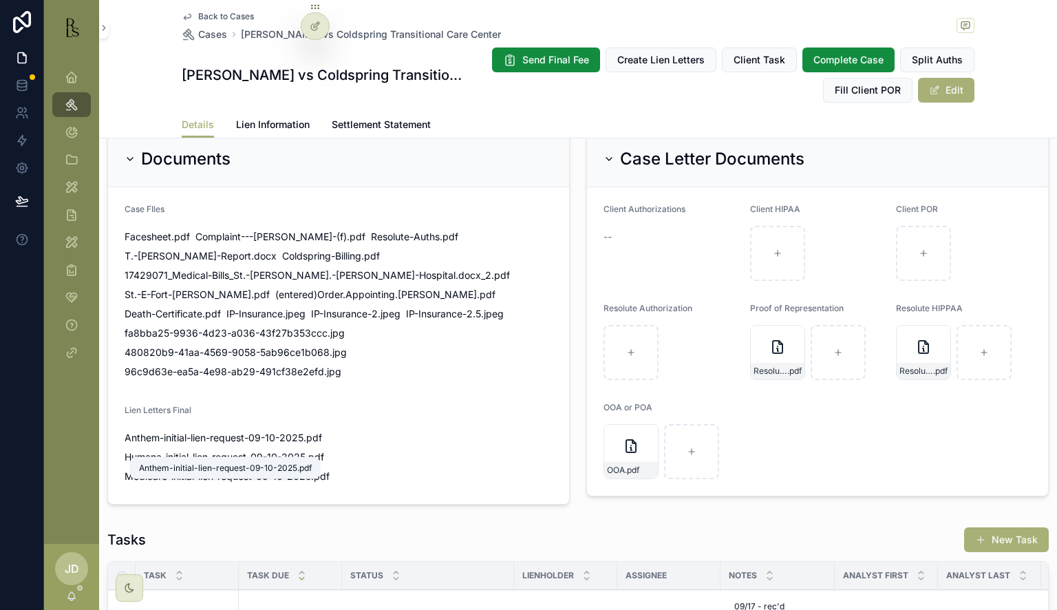
click at [179, 445] on span "Anthem-initial-lien-request-09-10-2025" at bounding box center [214, 438] width 179 height 14
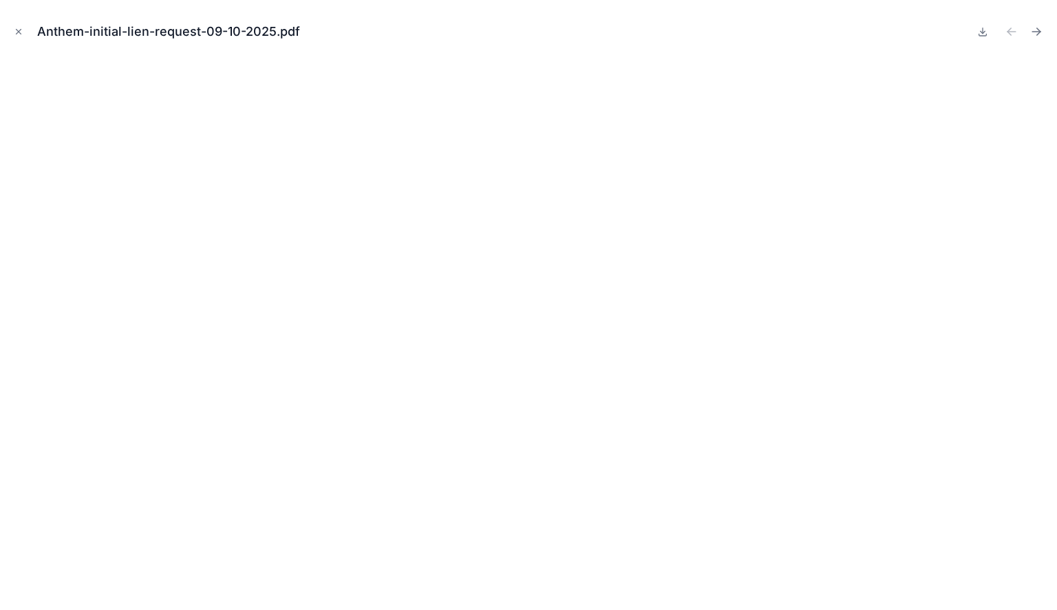
click at [20, 28] on icon "Close modal" at bounding box center [19, 32] width 10 height 10
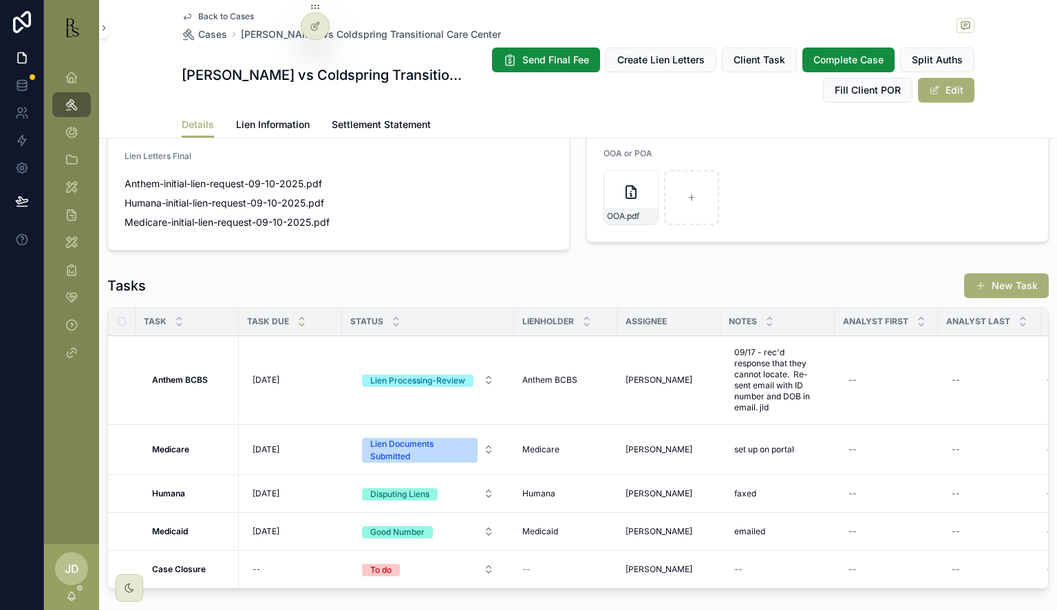
scroll to position [1652, 0]
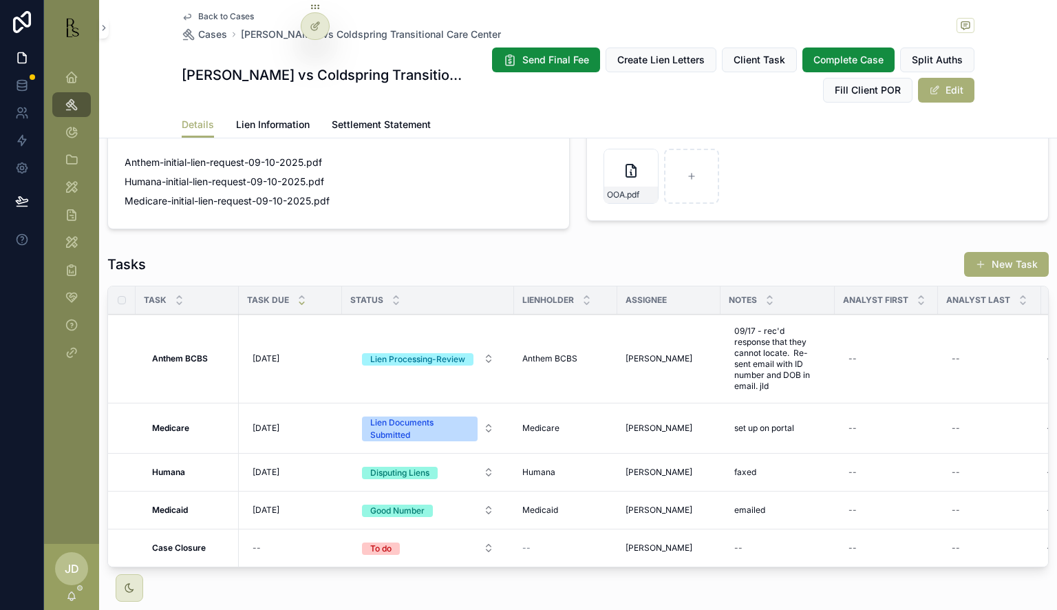
click at [953, 86] on button "Edit" at bounding box center [946, 90] width 56 height 25
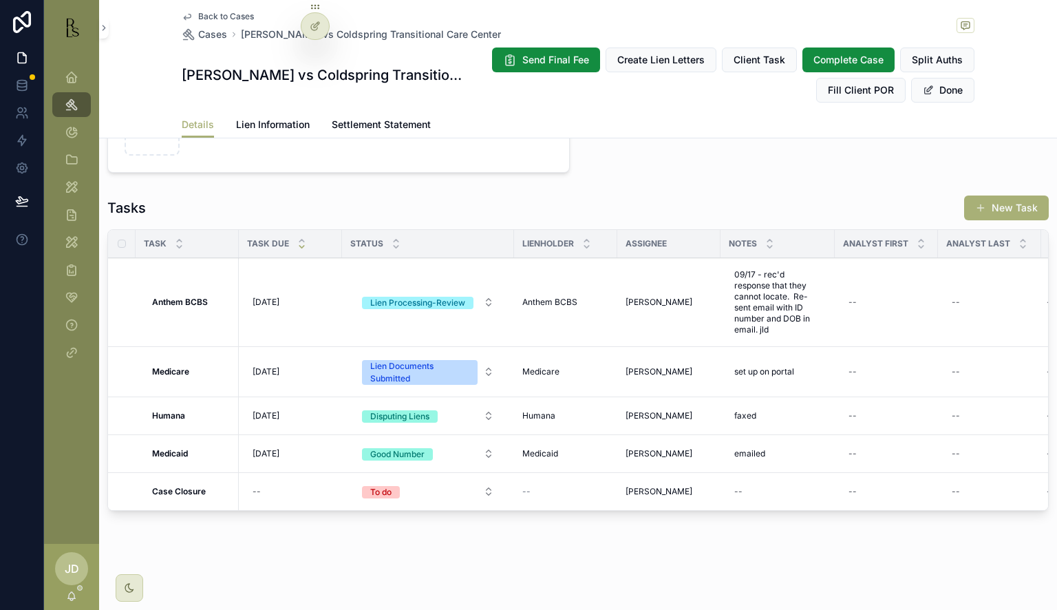
scroll to position [1483, 0]
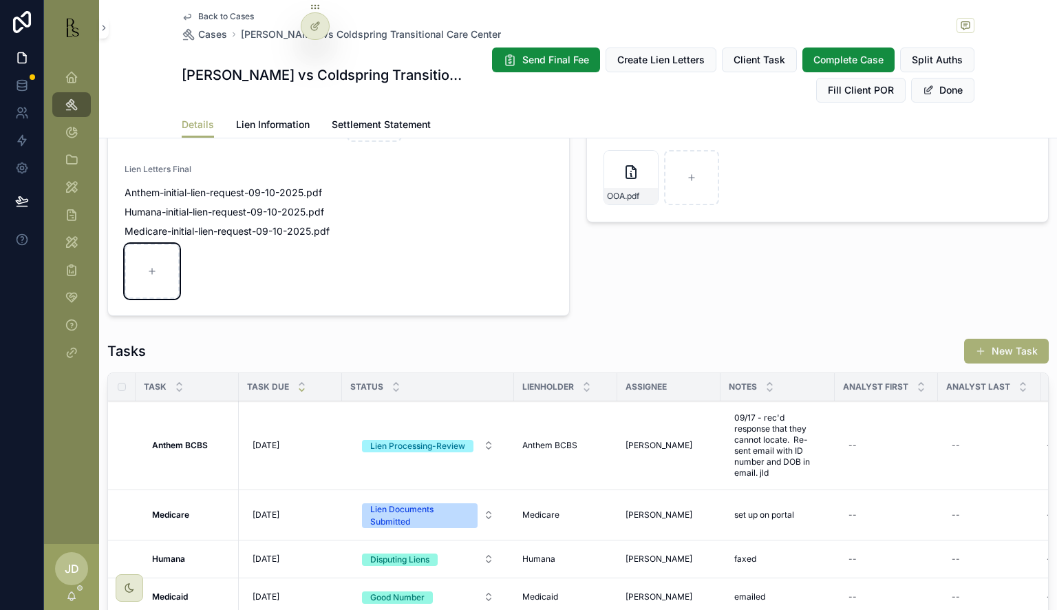
click at [160, 278] on div "scrollable content" at bounding box center [152, 271] width 55 height 55
type input "**********"
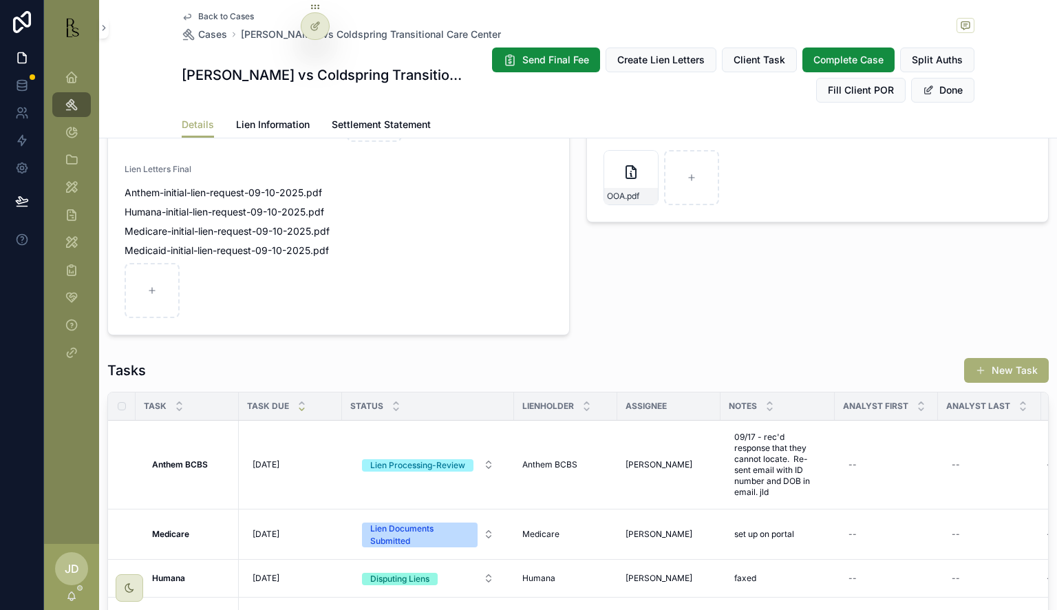
click at [936, 92] on button "Done" at bounding box center [942, 90] width 63 height 25
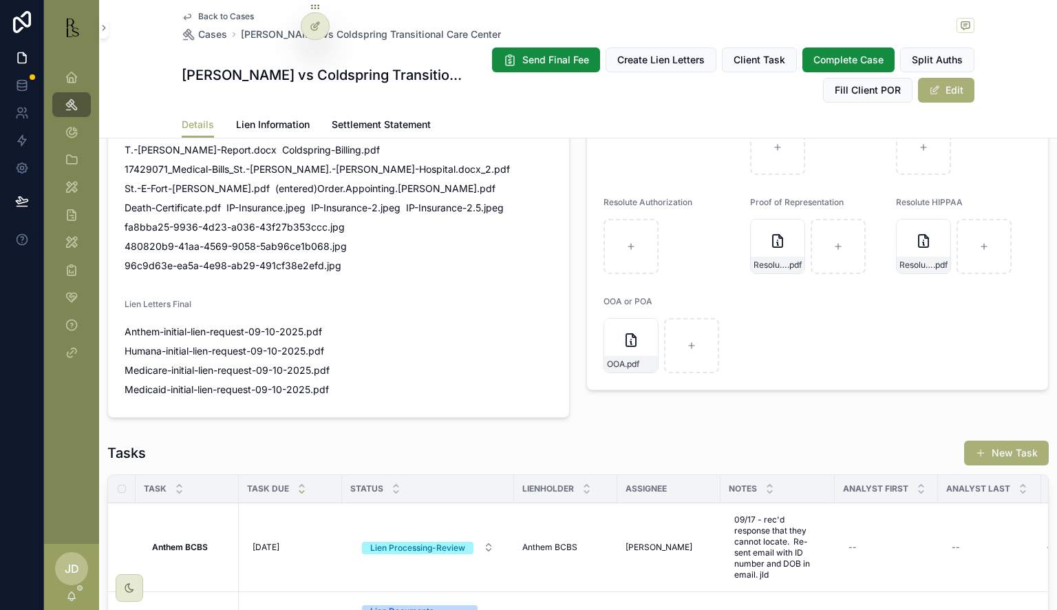
scroll to position [1652, 0]
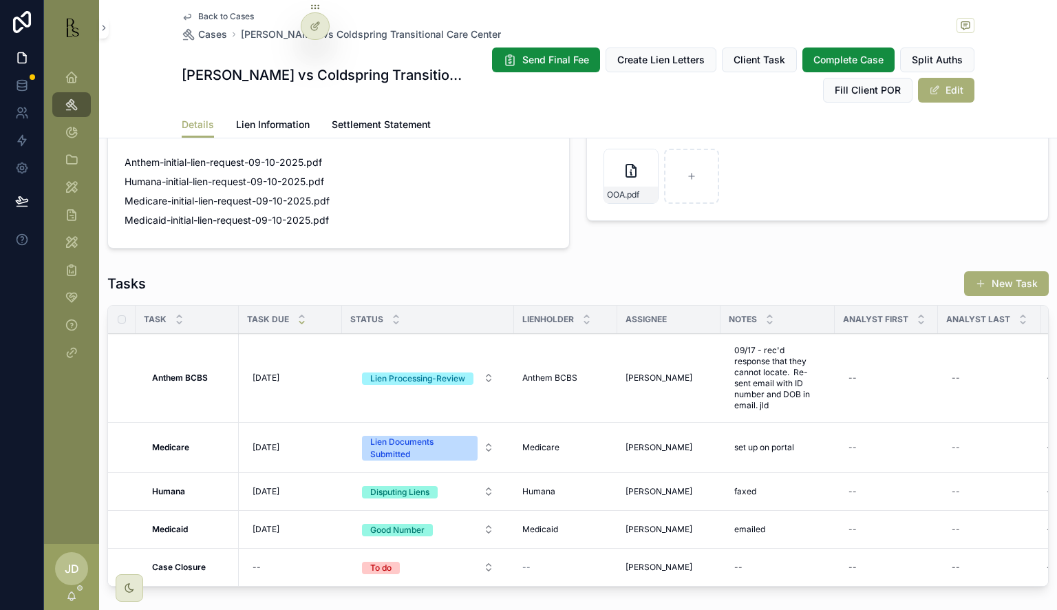
click at [201, 15] on span "Back to Cases" at bounding box center [226, 16] width 56 height 11
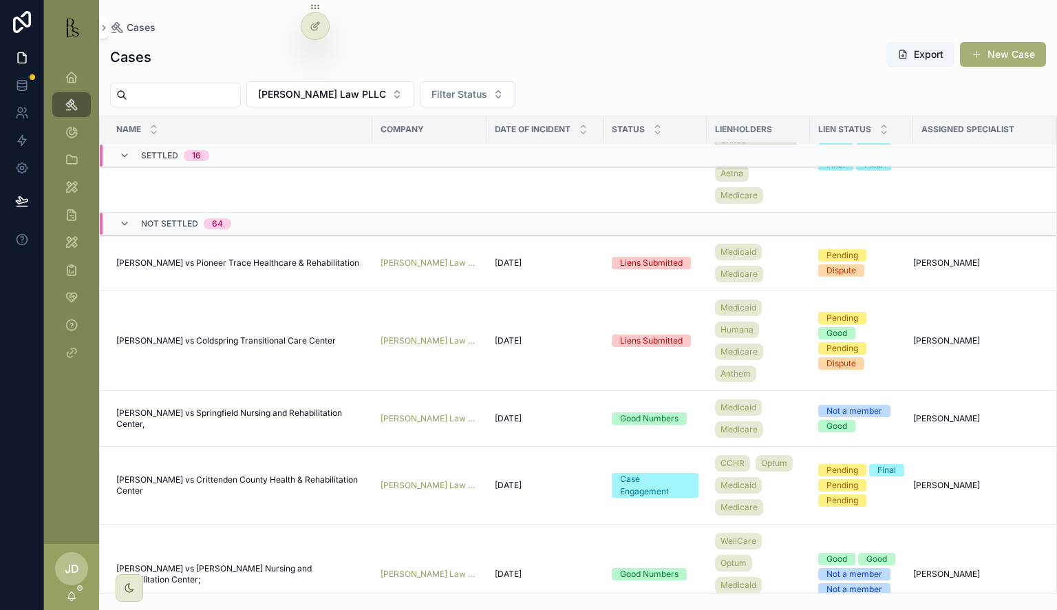
scroll to position [1121, 0]
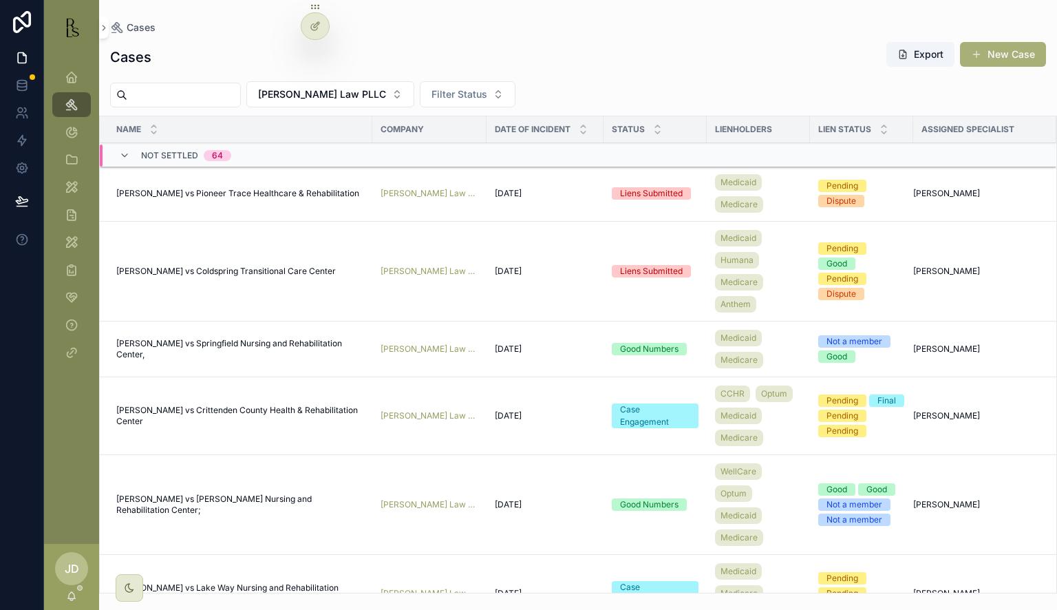
click at [184, 334] on td "[PERSON_NAME] vs Springfield Nursing and Rehabilitation Center, [GEOGRAPHIC_DAT…" at bounding box center [236, 349] width 273 height 56
click at [183, 338] on span "[PERSON_NAME] vs Springfield Nursing and Rehabilitation Center," at bounding box center [240, 349] width 248 height 22
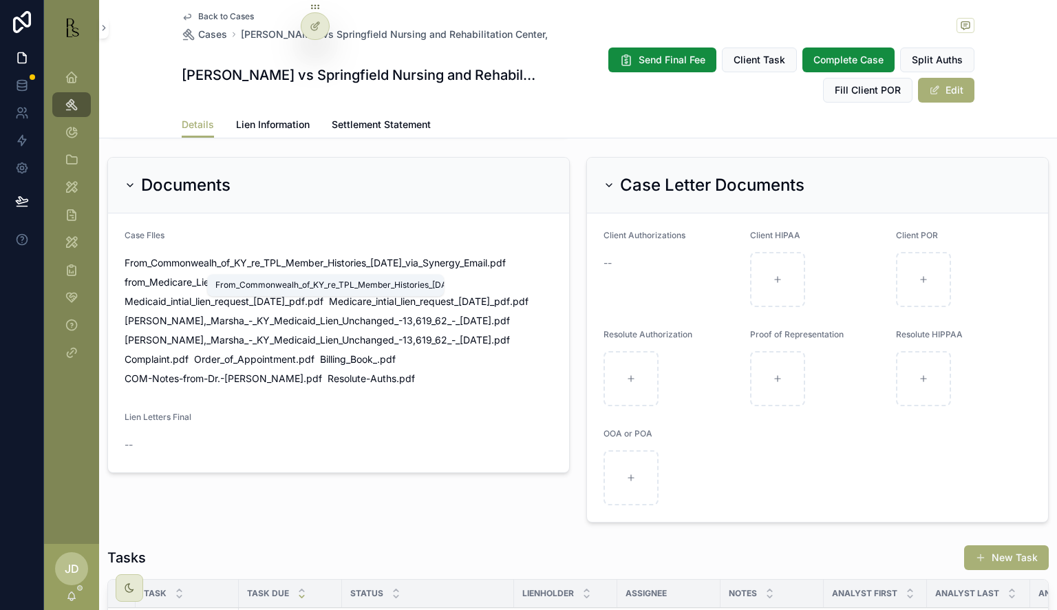
scroll to position [964, 0]
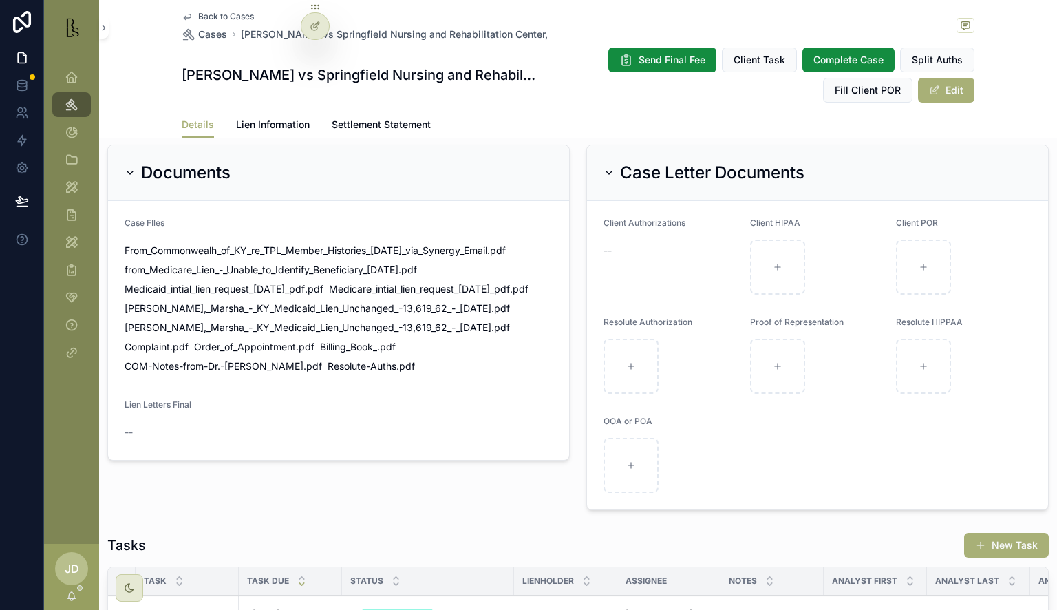
click at [942, 88] on button "Edit" at bounding box center [946, 90] width 56 height 25
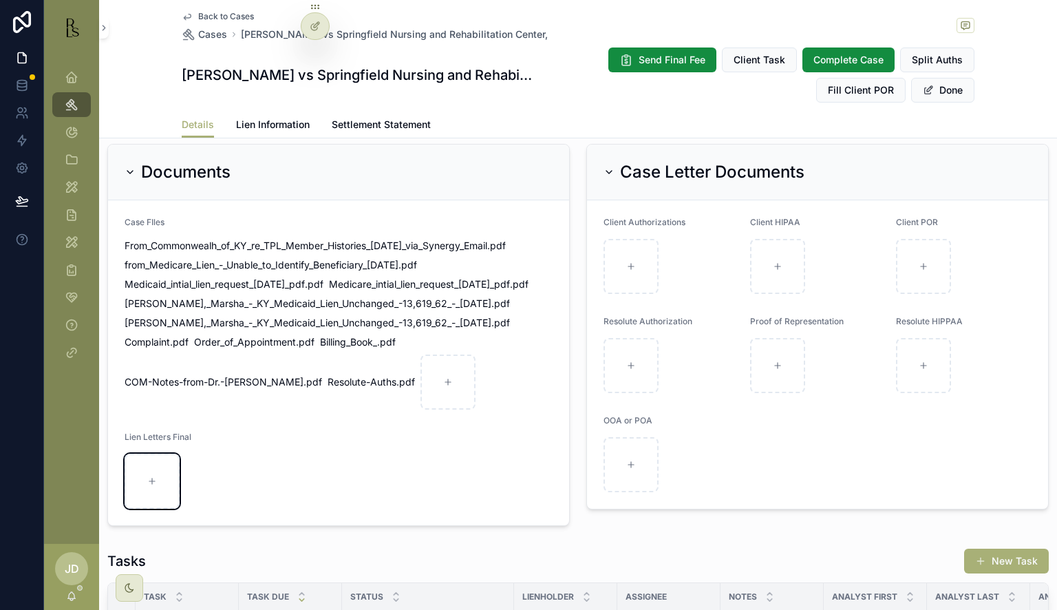
click at [149, 498] on div "scrollable content" at bounding box center [152, 481] width 55 height 55
type input "**********"
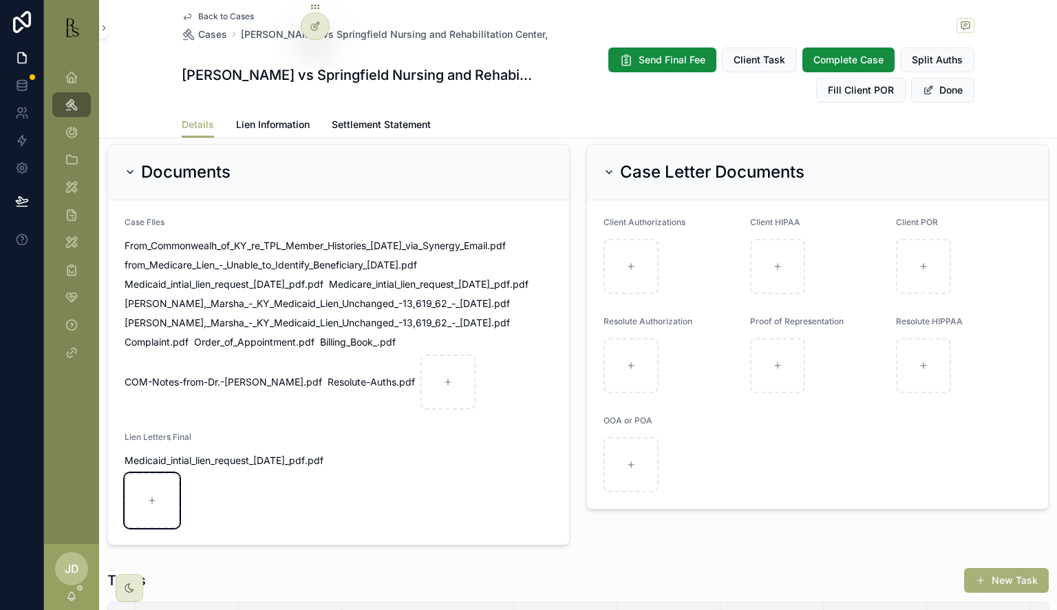
click at [158, 528] on div "scrollable content" at bounding box center [152, 500] width 55 height 55
type input "**********"
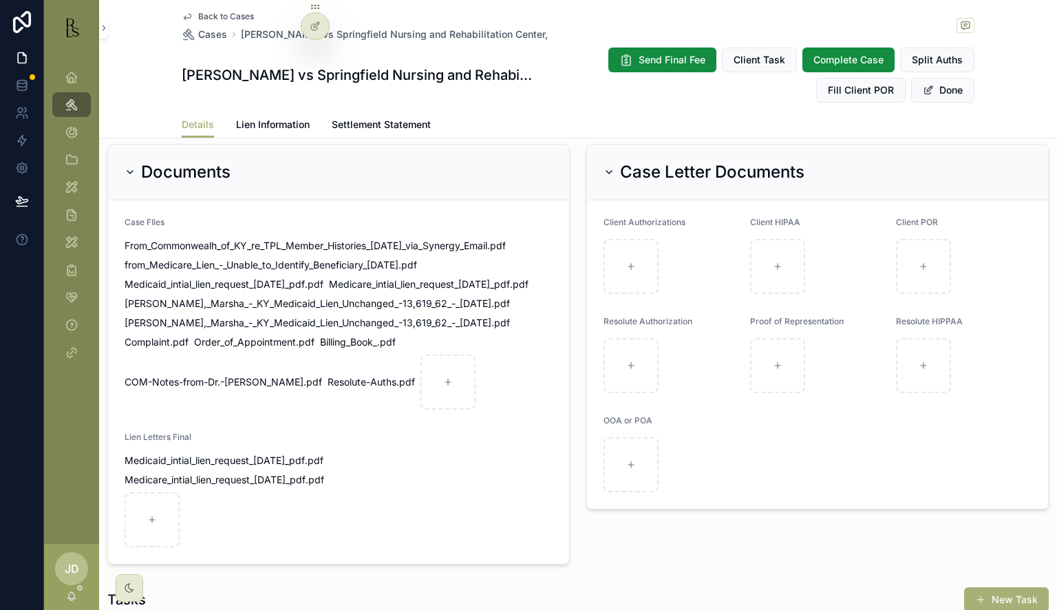
click at [933, 92] on button "Done" at bounding box center [942, 90] width 63 height 25
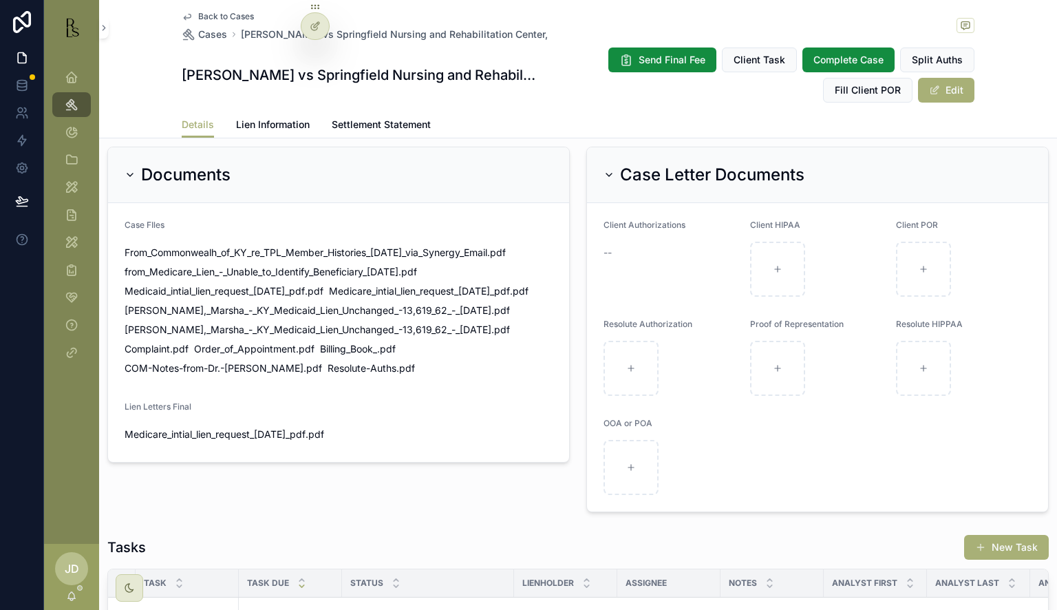
scroll to position [964, 0]
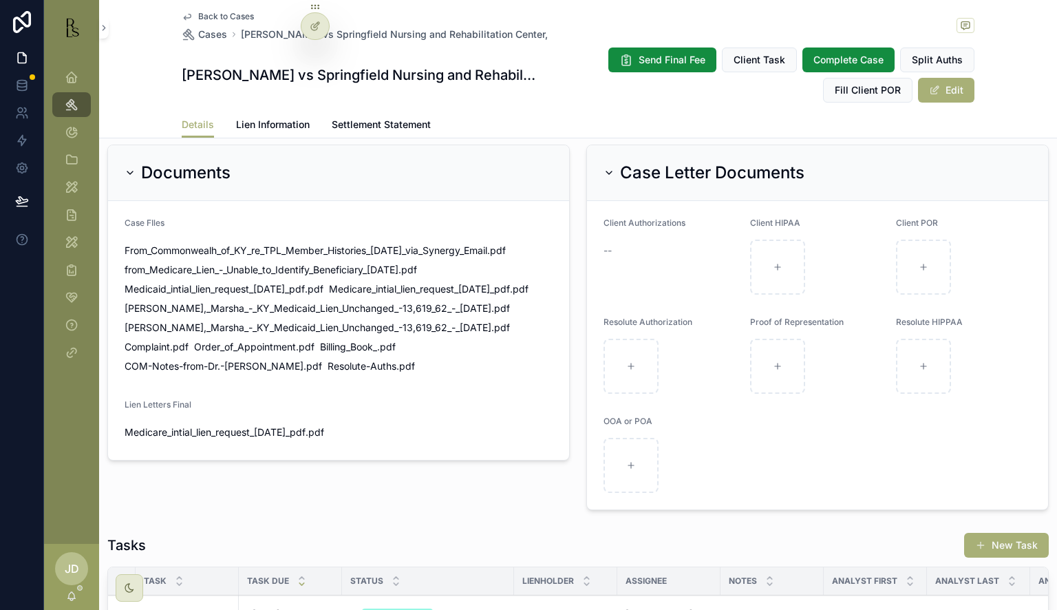
click at [933, 92] on span "scrollable content" at bounding box center [934, 90] width 11 height 11
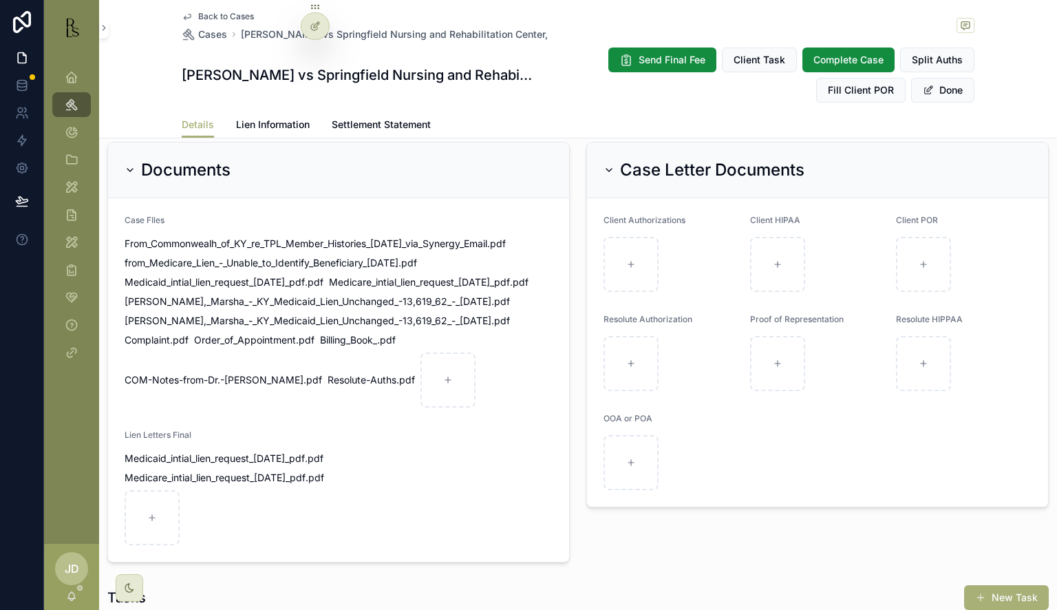
scroll to position [962, 0]
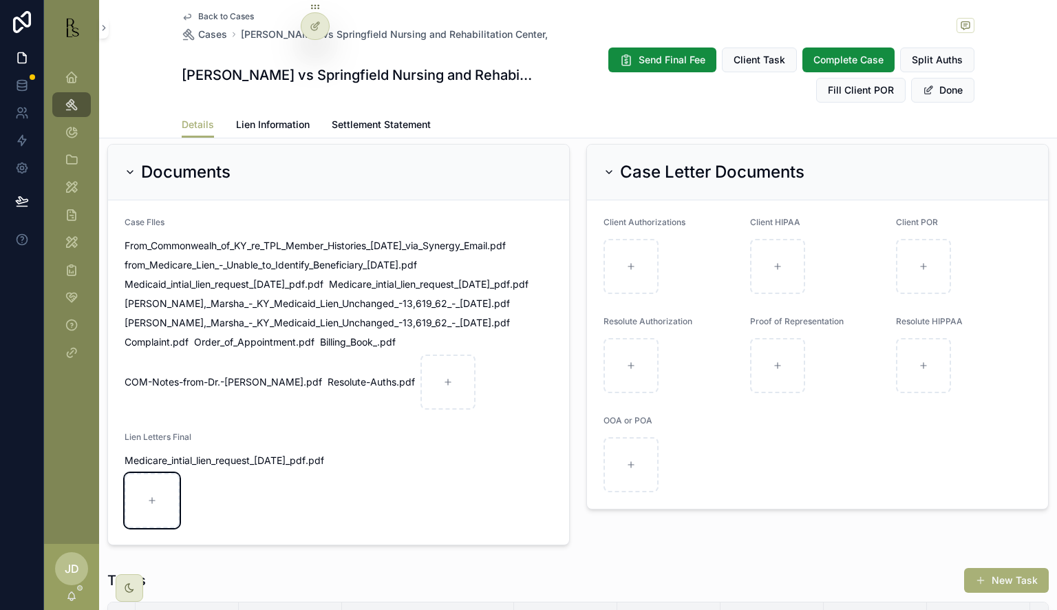
click at [155, 505] on icon "scrollable content" at bounding box center [152, 501] width 10 height 10
type input "**********"
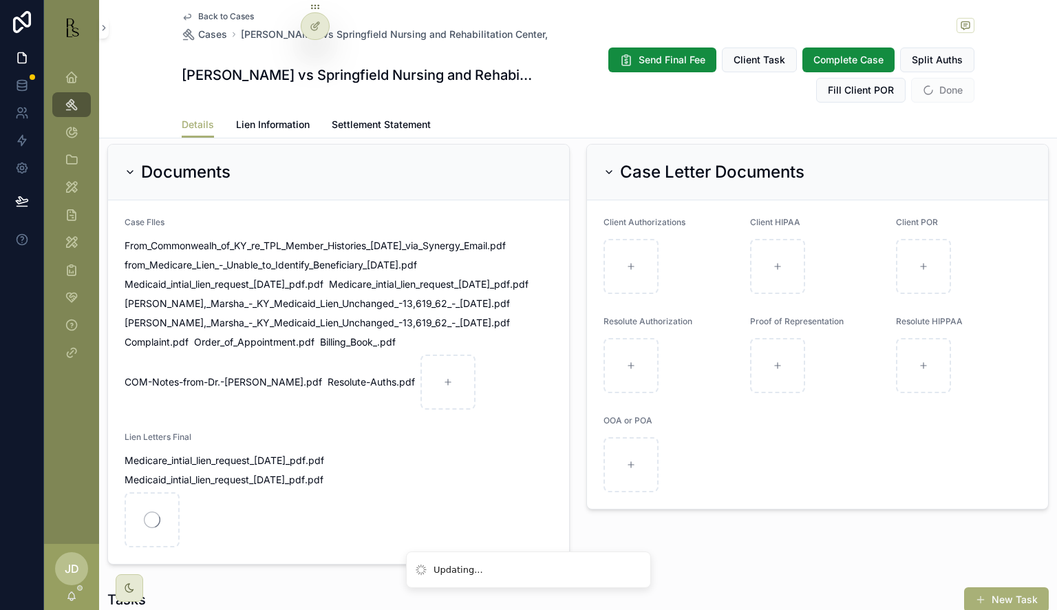
scroll to position [1030, 0]
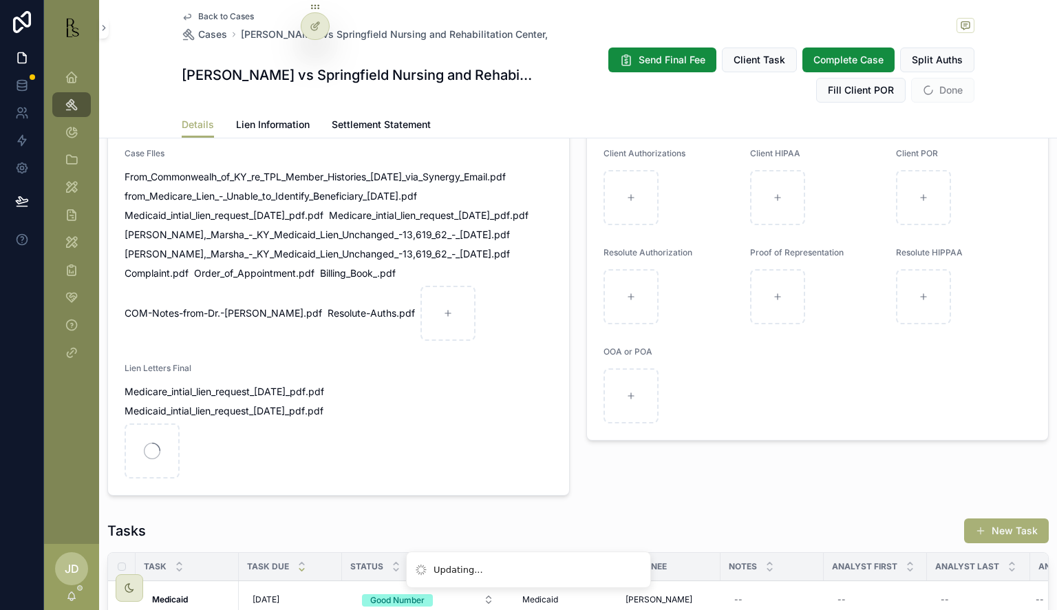
click at [935, 85] on span "Done" at bounding box center [942, 90] width 63 height 25
click at [929, 92] on span "Done" at bounding box center [942, 90] width 63 height 25
click at [929, 90] on button "Done" at bounding box center [942, 90] width 63 height 25
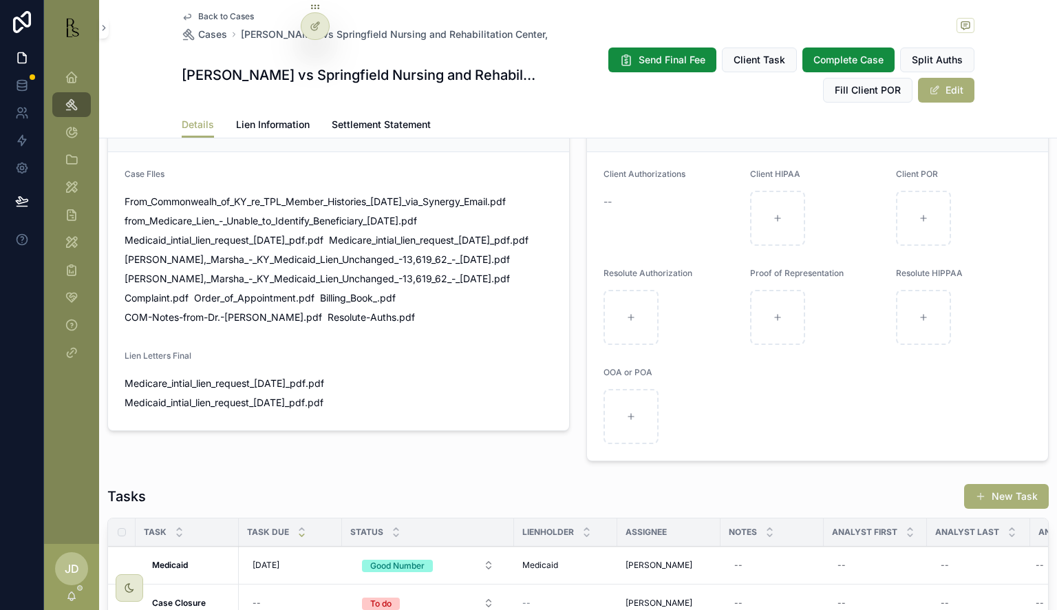
scroll to position [1001, 0]
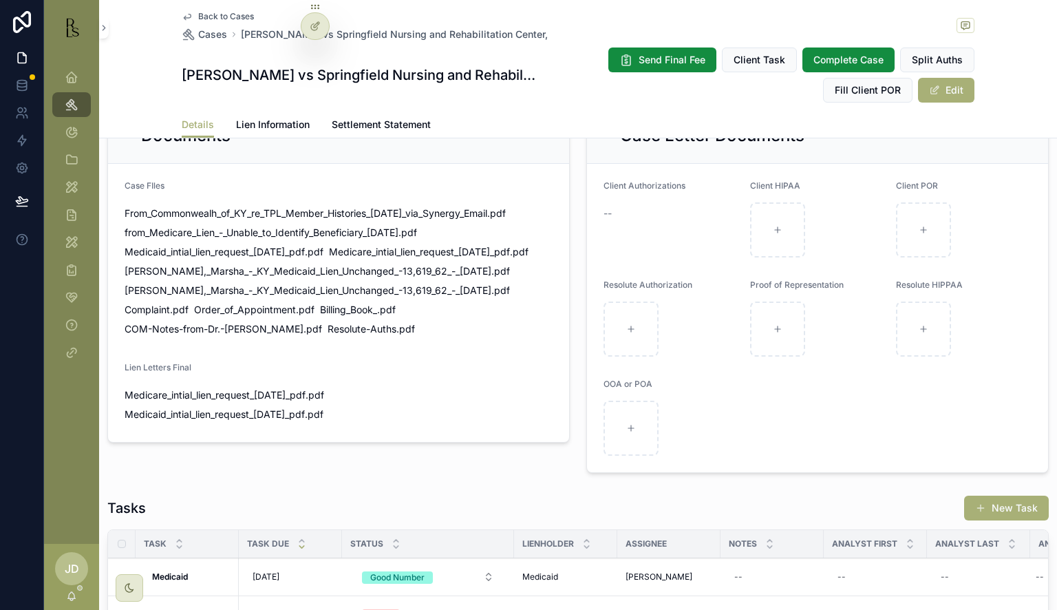
click at [190, 9] on div "Back to Cases Cases [PERSON_NAME] vs Springfield Nursing and Rehabilitation Cen…" at bounding box center [578, 55] width 793 height 111
click at [193, 14] on link "Back to Cases" at bounding box center [218, 16] width 72 height 11
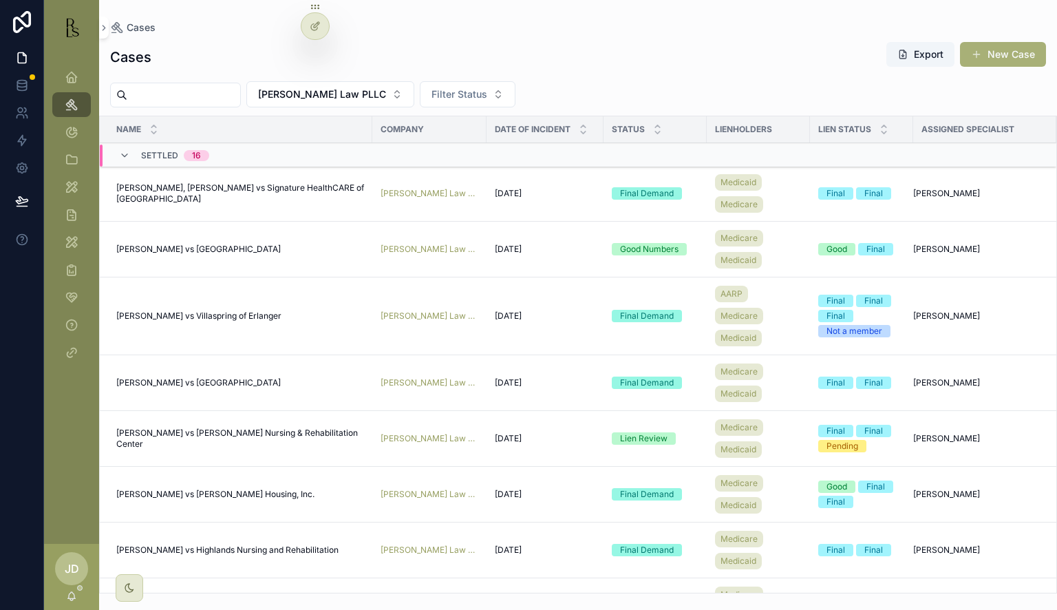
click at [206, 105] on div "Cases Export New Case [PERSON_NAME] Law PLLC Filter Status Name Company Date of…" at bounding box center [578, 313] width 958 height 560
click at [204, 94] on input "scrollable content" at bounding box center [183, 94] width 113 height 19
type input "*******"
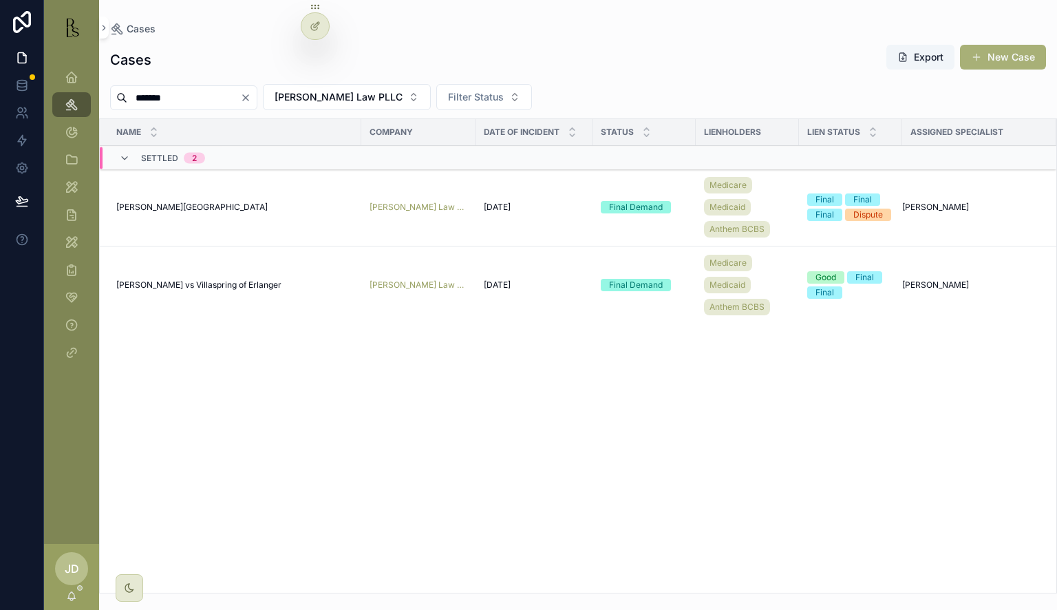
click at [237, 203] on span "[PERSON_NAME][GEOGRAPHIC_DATA]" at bounding box center [191, 207] width 151 height 11
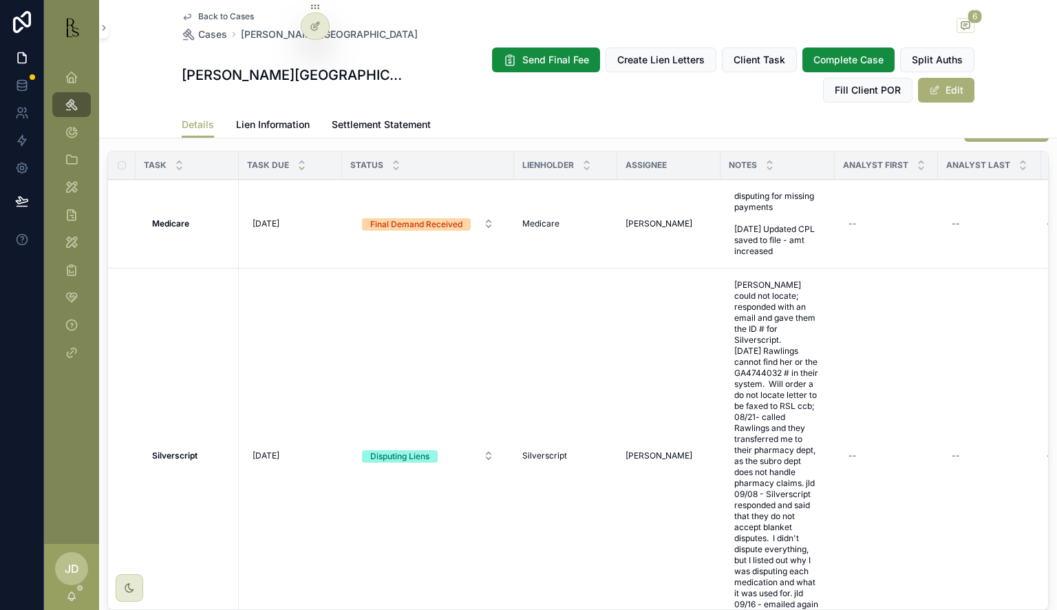
scroll to position [138, 0]
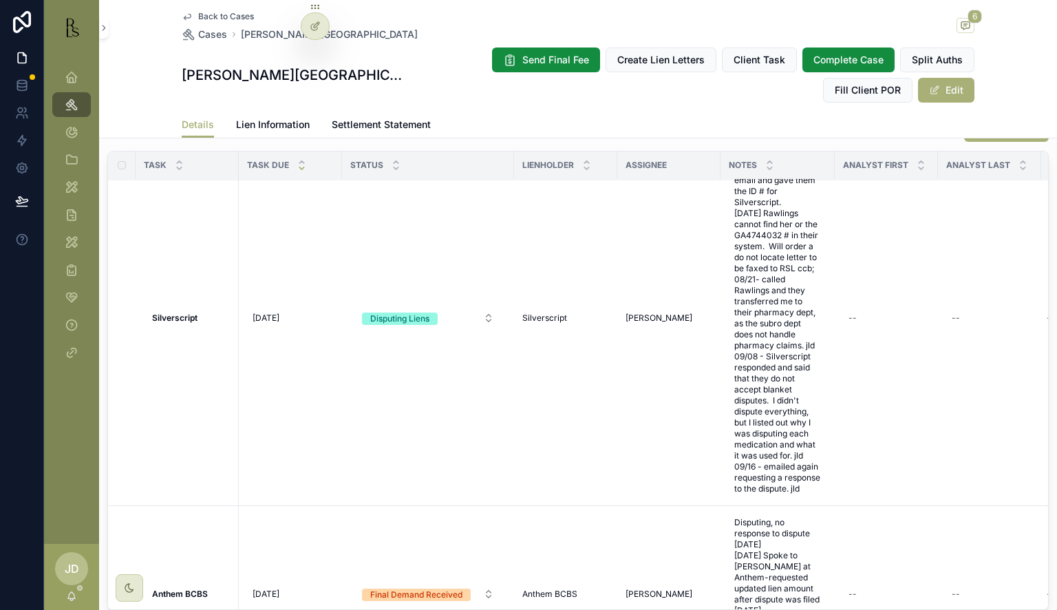
click at [410, 317] on div "Disputing Liens" at bounding box center [399, 318] width 59 height 12
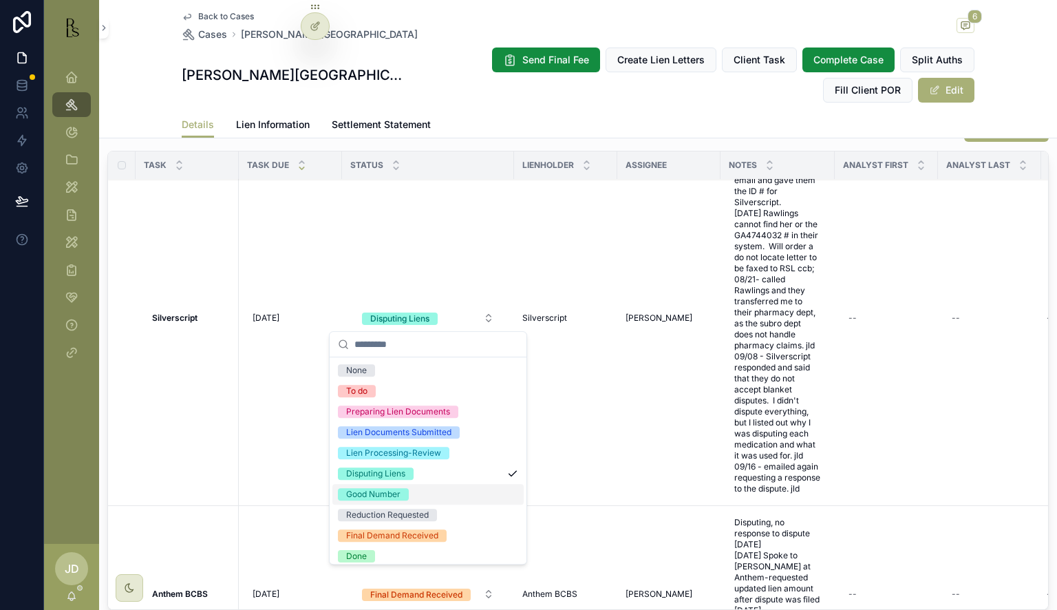
click at [403, 493] on span "Good Number" at bounding box center [373, 494] width 71 height 12
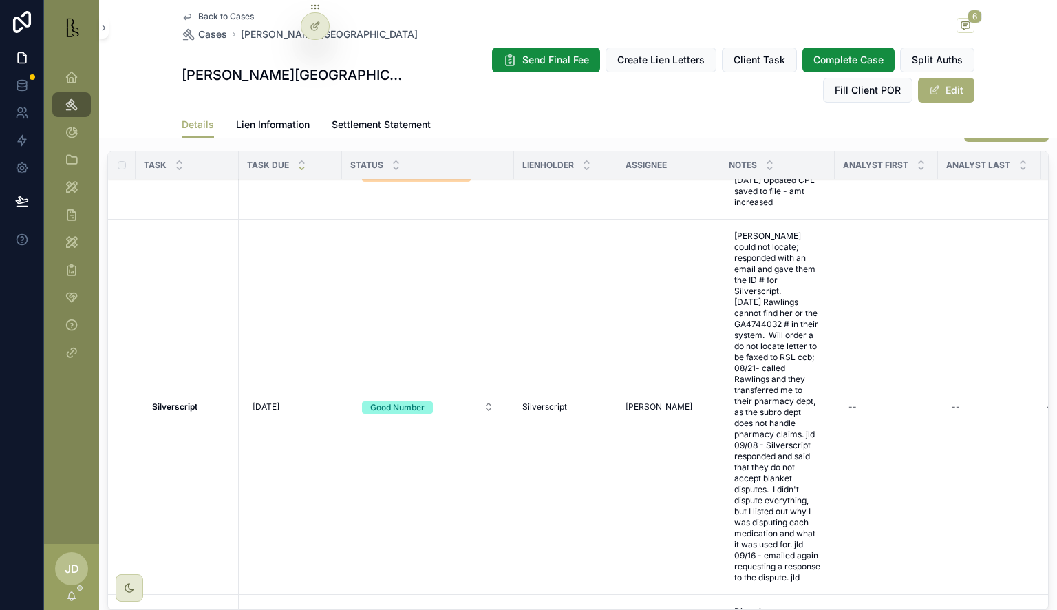
click at [405, 405] on div "Good Number" at bounding box center [397, 407] width 54 height 12
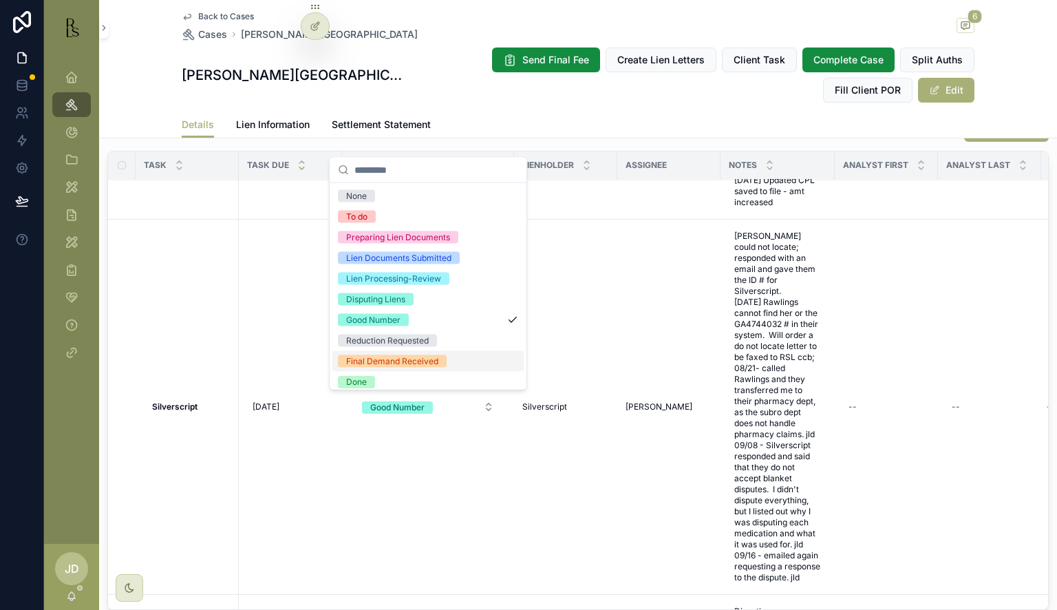
click at [396, 363] on div "Final Demand Received" at bounding box center [392, 361] width 92 height 12
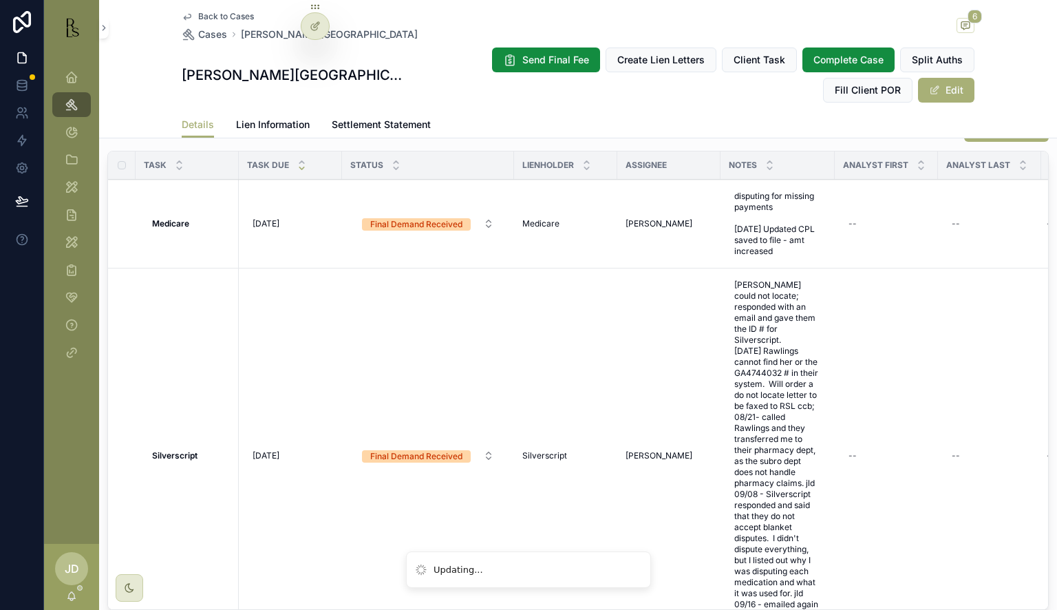
click at [272, 452] on span "[DATE]" at bounding box center [266, 455] width 27 height 11
click at [275, 460] on div "[DATE] [DATE]" at bounding box center [290, 456] width 87 height 22
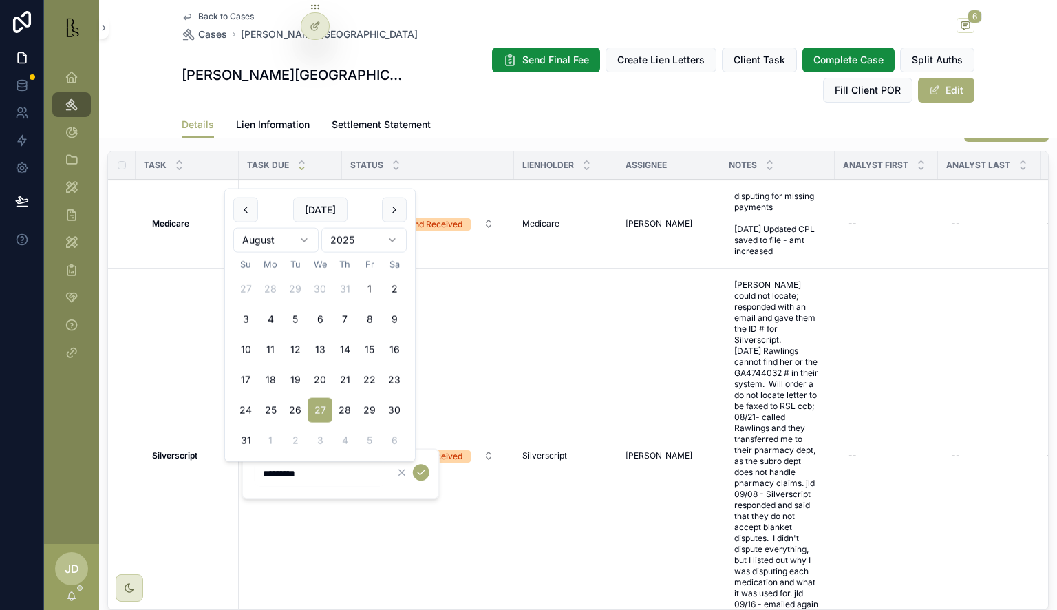
drag, startPoint x: 270, startPoint y: 474, endPoint x: 256, endPoint y: 477, distance: 14.0
click at [256, 475] on input "*********" at bounding box center [320, 473] width 131 height 19
type input "**********"
click at [418, 474] on icon "scrollable content" at bounding box center [421, 472] width 11 height 11
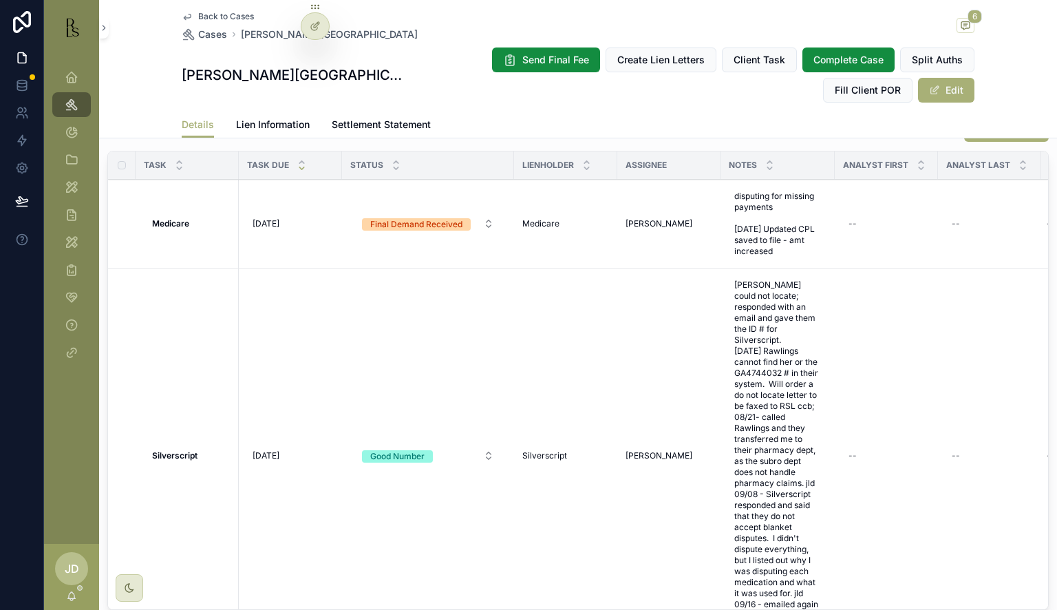
click at [264, 127] on span "Lien Information" at bounding box center [273, 125] width 74 height 14
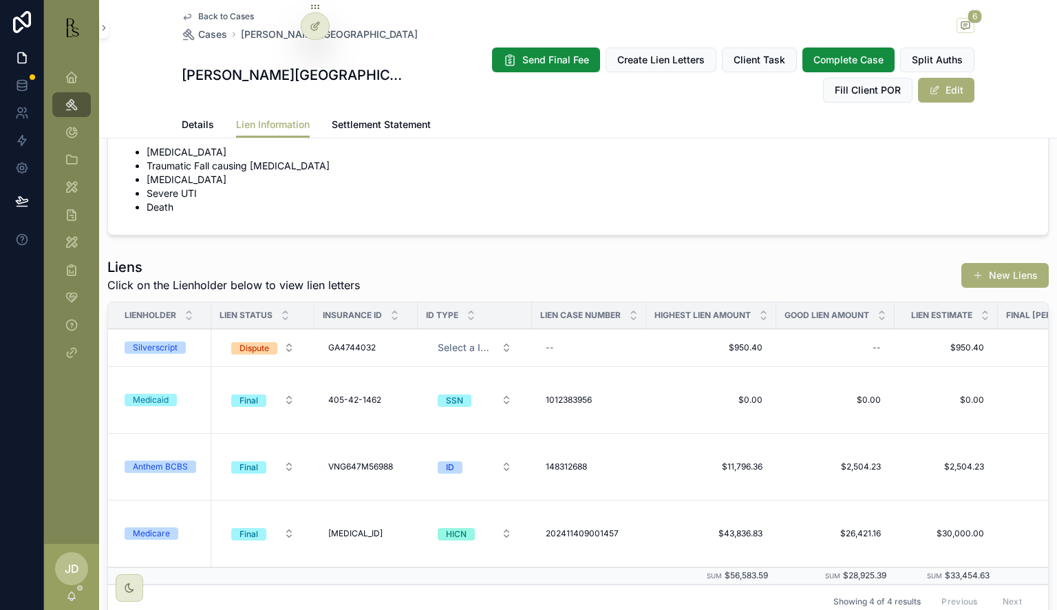
scroll to position [69, 0]
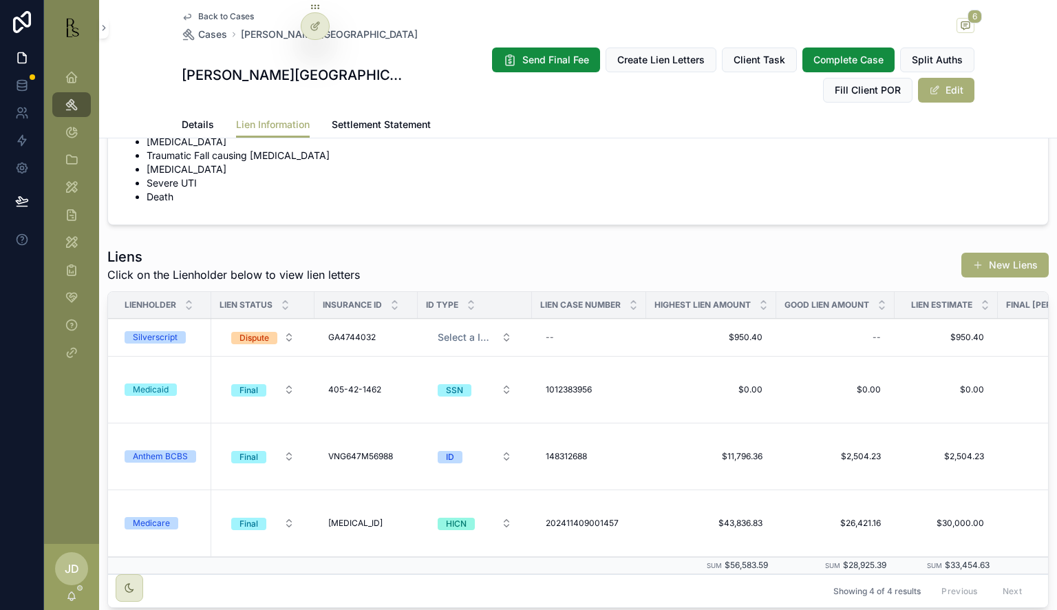
click at [273, 332] on span "Dispute" at bounding box center [254, 338] width 46 height 12
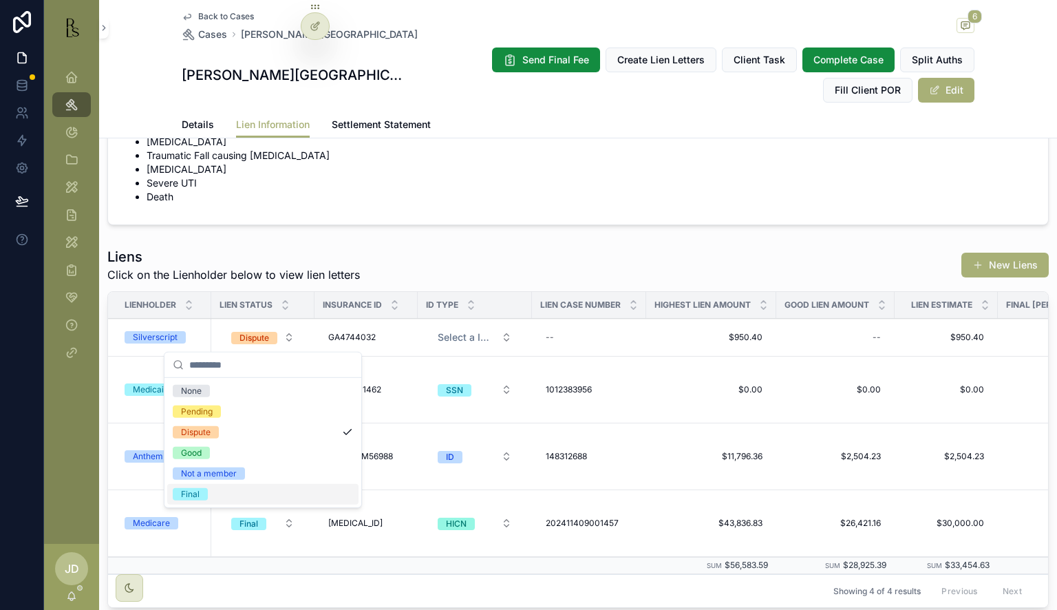
click at [216, 487] on div "Final" at bounding box center [262, 494] width 191 height 21
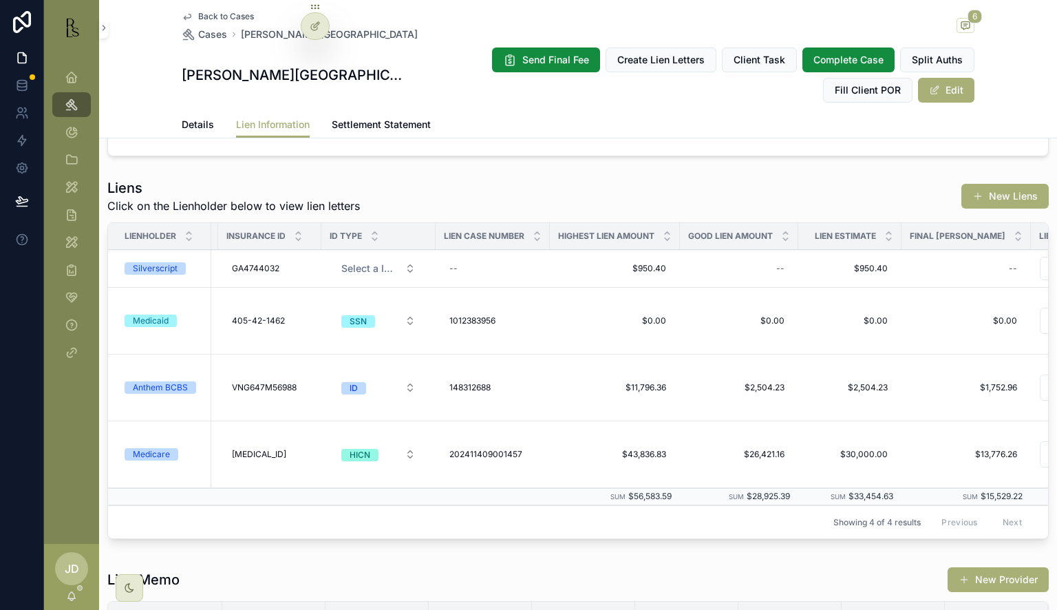
scroll to position [0, 162]
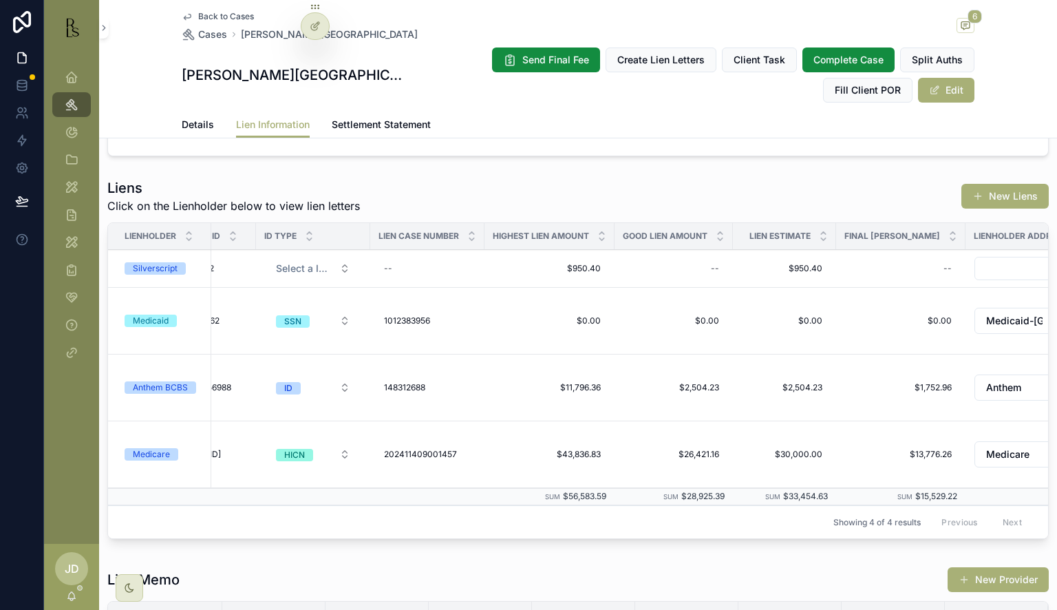
click at [701, 267] on div "--" at bounding box center [674, 268] width 102 height 22
drag, startPoint x: 776, startPoint y: 287, endPoint x: 709, endPoint y: 291, distance: 67.6
click at [709, 291] on div "*******" at bounding box center [800, 287] width 198 height 51
type input "*******"
click at [882, 285] on icon "scrollable content" at bounding box center [880, 286] width 11 height 11
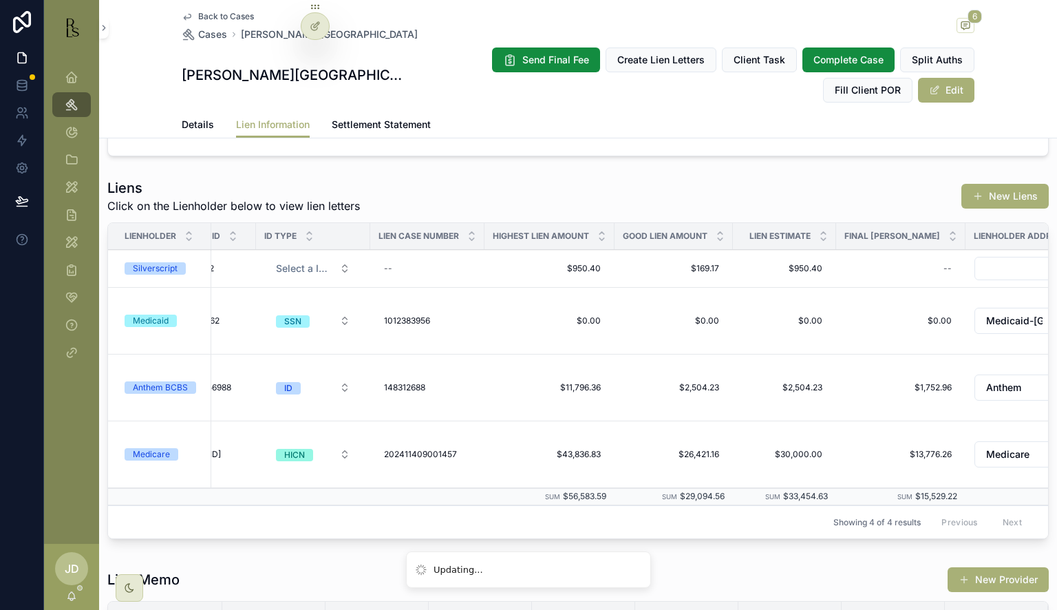
click at [792, 269] on span "$950.40" at bounding box center [785, 268] width 76 height 11
drag, startPoint x: 811, startPoint y: 284, endPoint x: 746, endPoint y: 289, distance: 65.6
click at [746, 289] on div "*******" at bounding box center [835, 287] width 198 height 51
type input "*******"
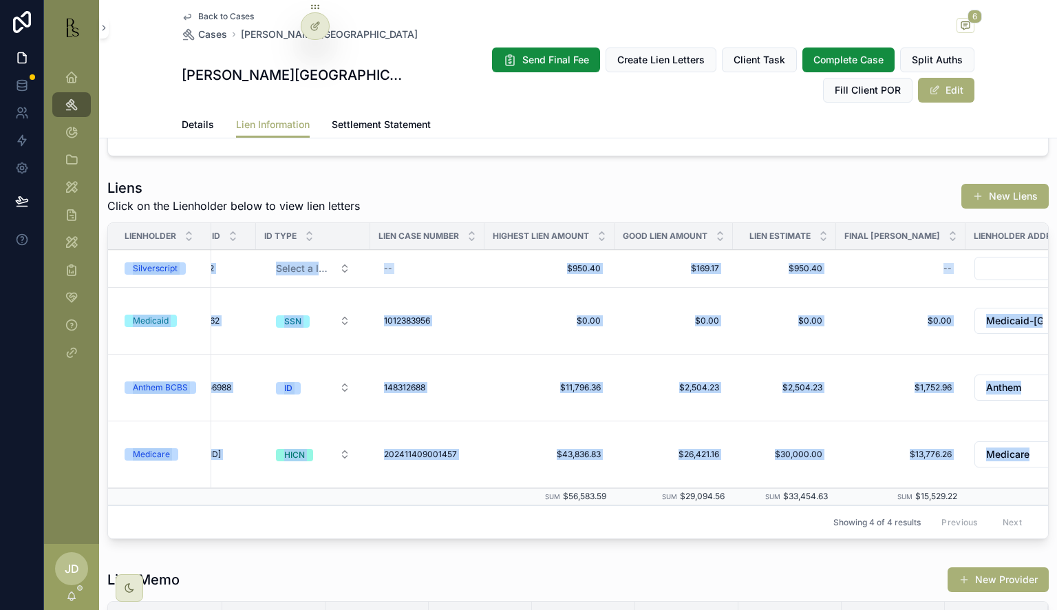
click at [833, 273] on td "$950.40 $950.40" at bounding box center [784, 269] width 103 height 38
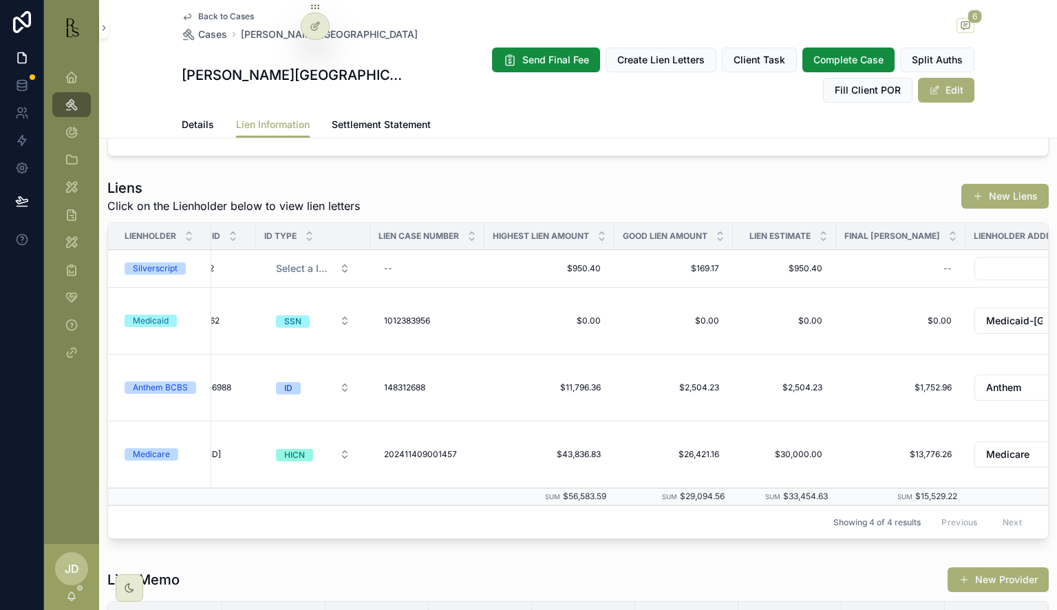
click at [810, 264] on span "$950.40" at bounding box center [785, 268] width 76 height 11
click at [907, 284] on div "scrollable content" at bounding box center [907, 286] width 36 height 17
click at [918, 284] on icon "scrollable content" at bounding box center [916, 286] width 11 height 11
click at [190, 264] on div "Silverscript" at bounding box center [164, 268] width 78 height 12
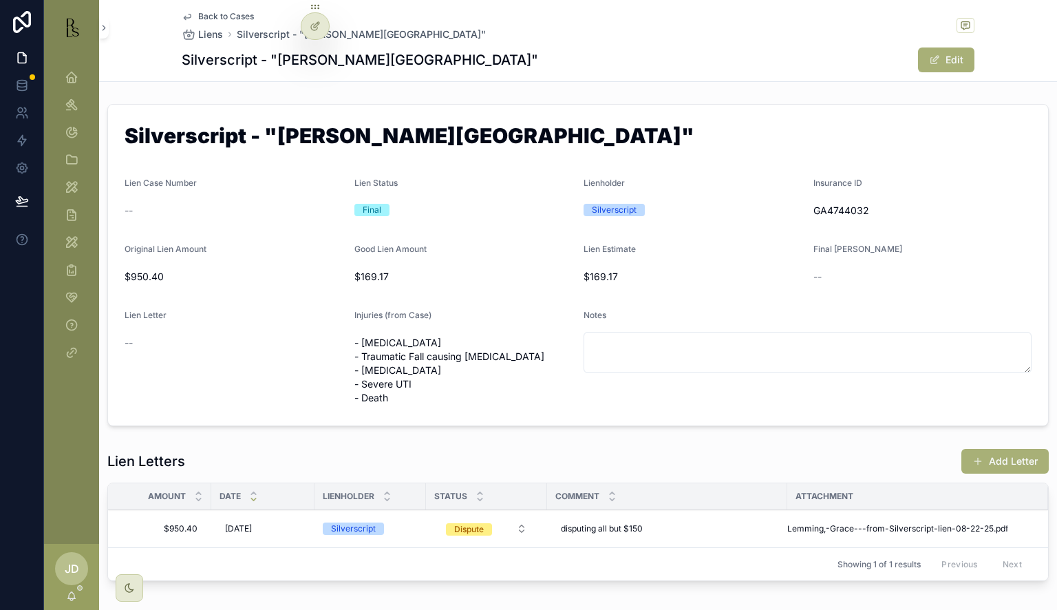
click at [971, 454] on button "Add Letter" at bounding box center [1005, 461] width 87 height 25
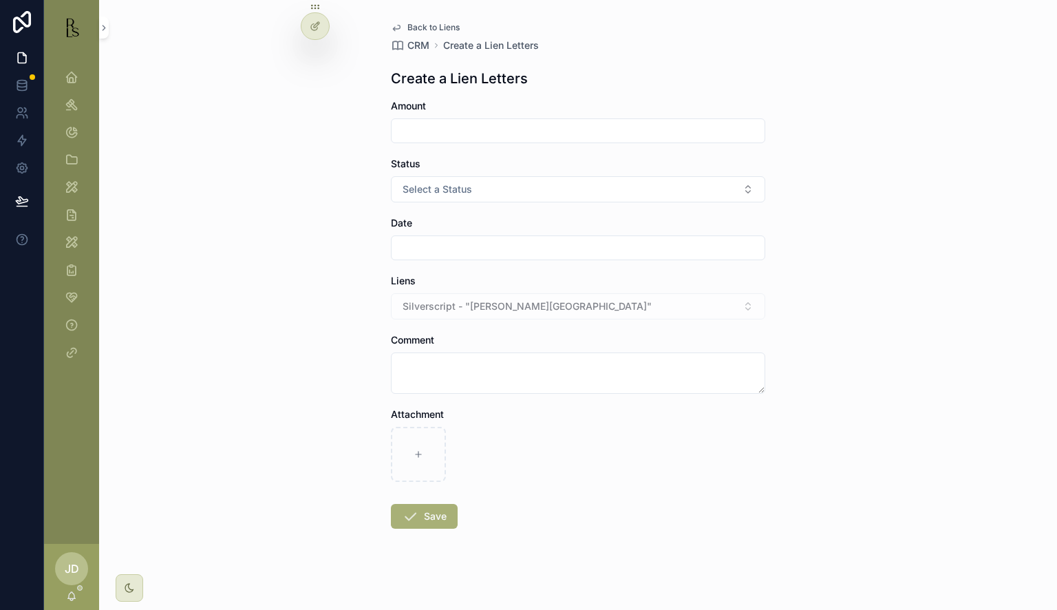
click at [405, 131] on input "scrollable content" at bounding box center [578, 130] width 373 height 19
paste input "*******"
type input "*******"
click at [456, 196] on button "Select a Status" at bounding box center [578, 189] width 374 height 26
click at [497, 281] on div "Final" at bounding box center [500, 285] width 19 height 12
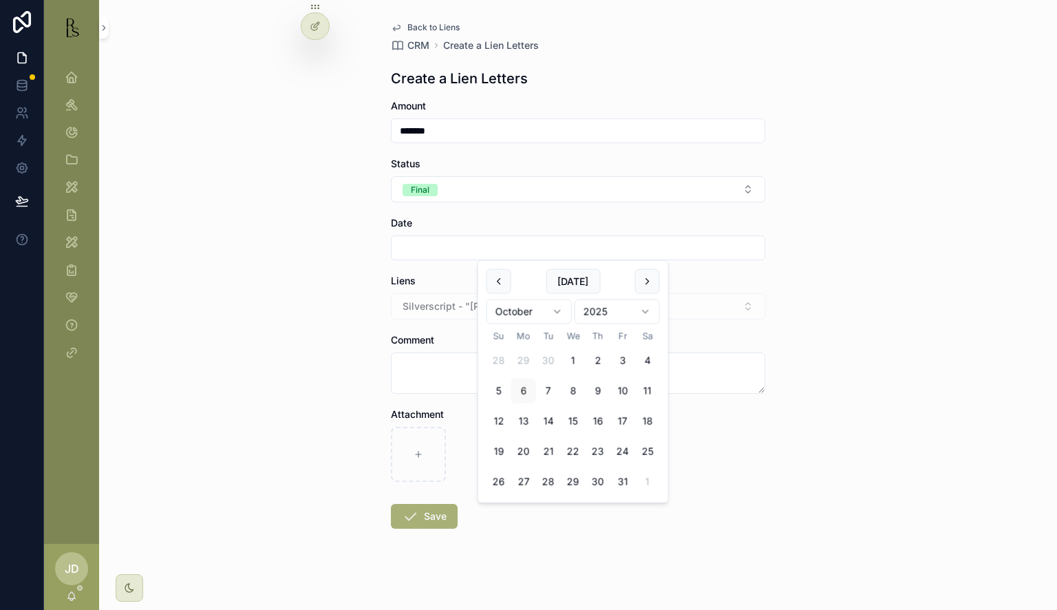
click at [420, 252] on input "scrollable content" at bounding box center [578, 247] width 373 height 19
click at [524, 389] on button "6" at bounding box center [523, 391] width 25 height 25
type input "*********"
click at [428, 366] on textarea "scrollable content" at bounding box center [578, 372] width 374 height 41
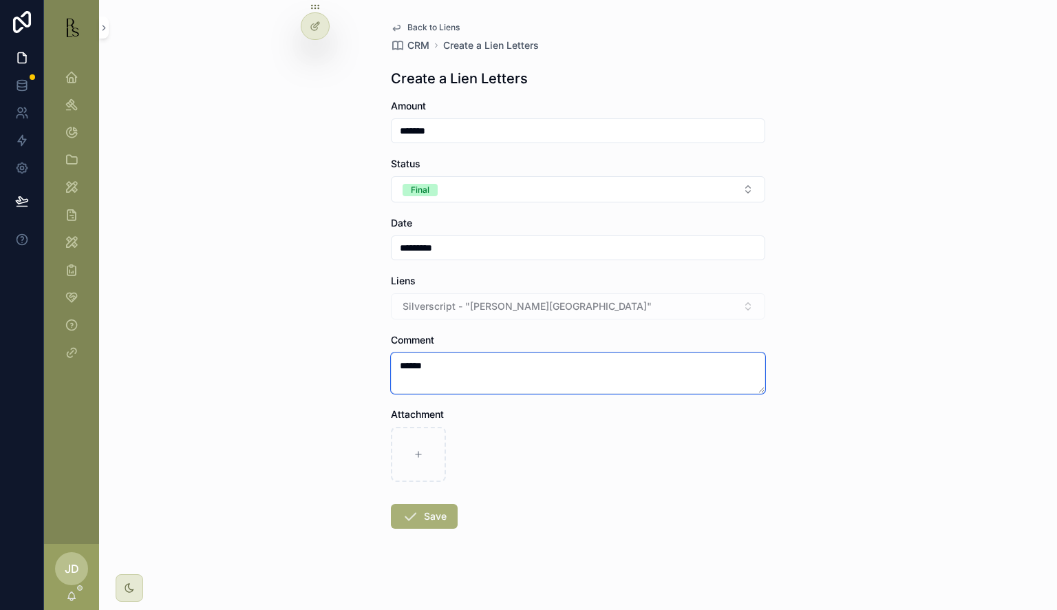
type textarea "******"
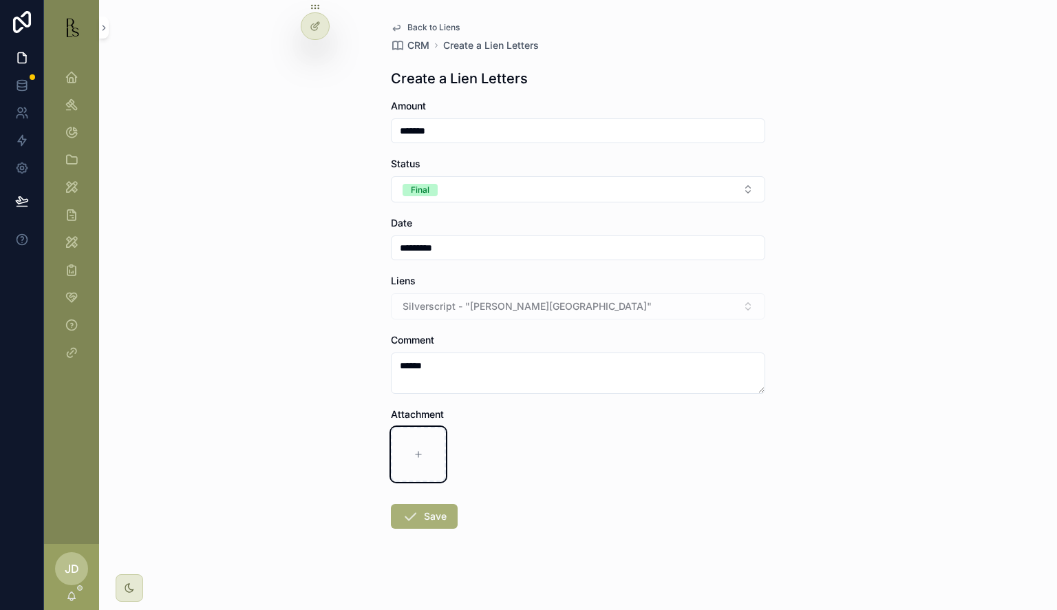
click at [417, 438] on div "scrollable content" at bounding box center [418, 454] width 55 height 55
type input "**********"
click at [496, 431] on div "scrollable content" at bounding box center [479, 454] width 55 height 55
type input "**********"
click at [416, 513] on button "Save" at bounding box center [424, 516] width 67 height 25
